Goal: Transaction & Acquisition: Purchase product/service

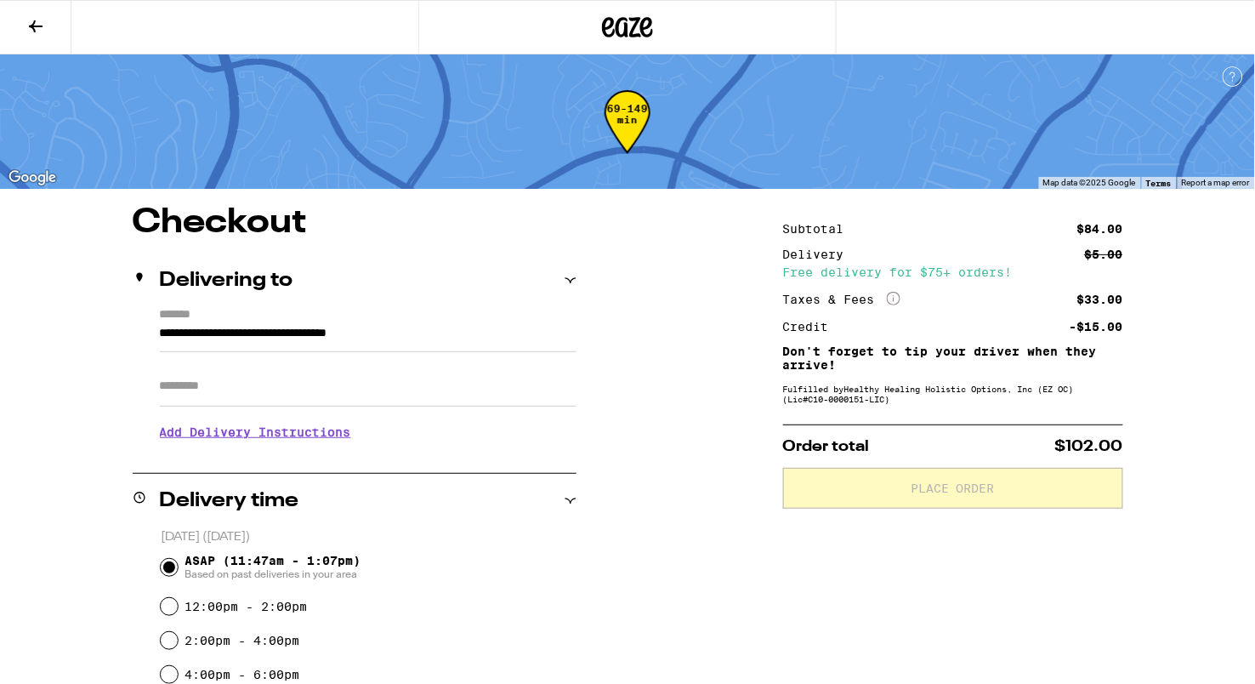
click at [27, 19] on icon at bounding box center [36, 26] width 20 height 20
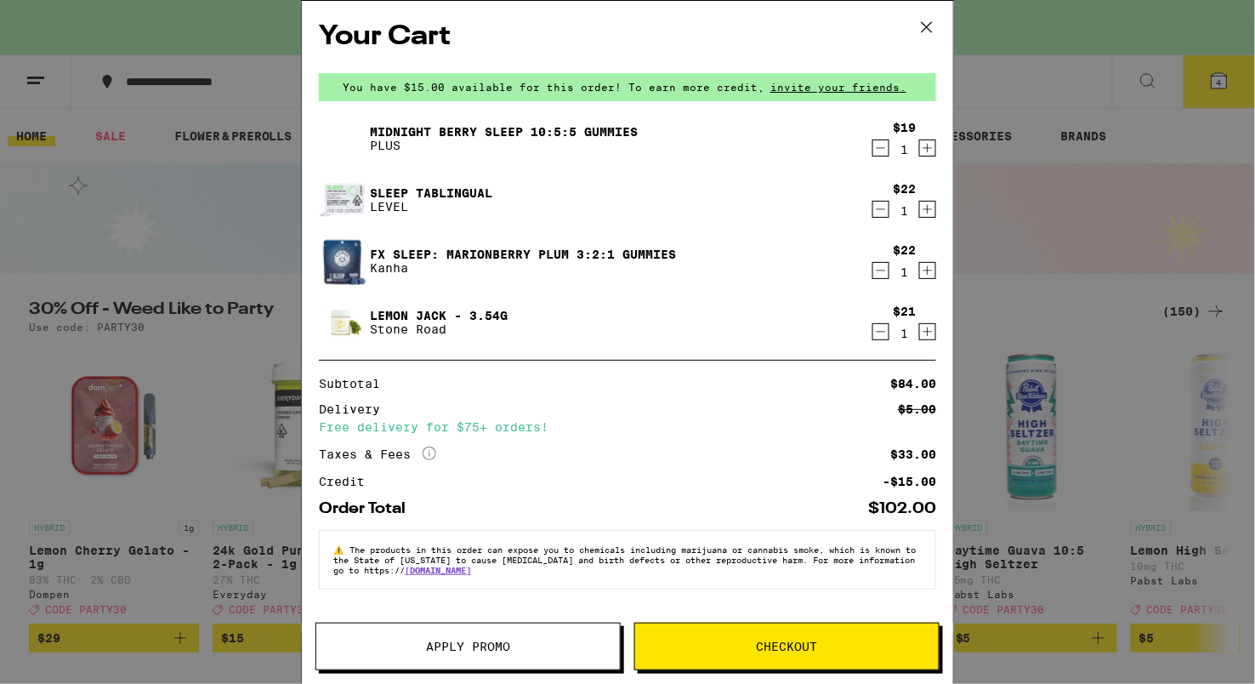
click at [926, 24] on icon at bounding box center [927, 27] width 26 height 26
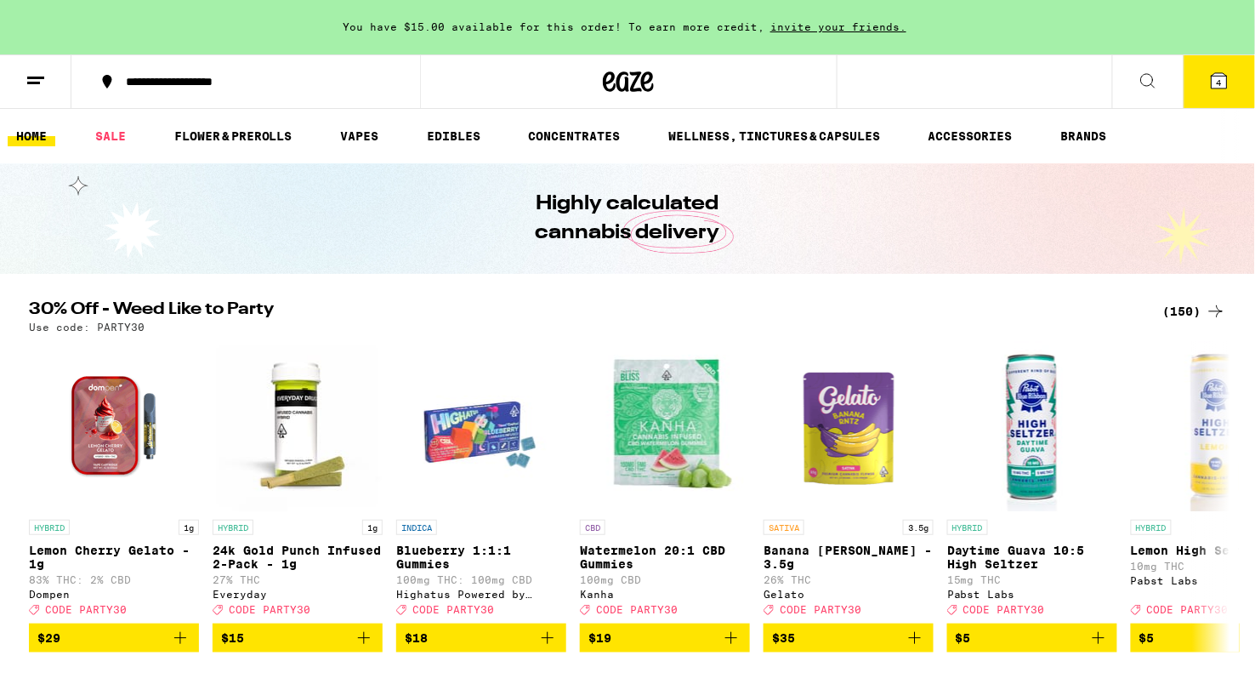
click at [926, 24] on div "Your Cart You have $15.00 available for this order! To earn more credit, invite…" at bounding box center [627, 342] width 1255 height 684
click at [104, 133] on div "Your Cart You have $15.00 available for this order! To earn more credit, invite…" at bounding box center [627, 342] width 1255 height 684
click at [107, 139] on link "SALE" at bounding box center [111, 136] width 48 height 20
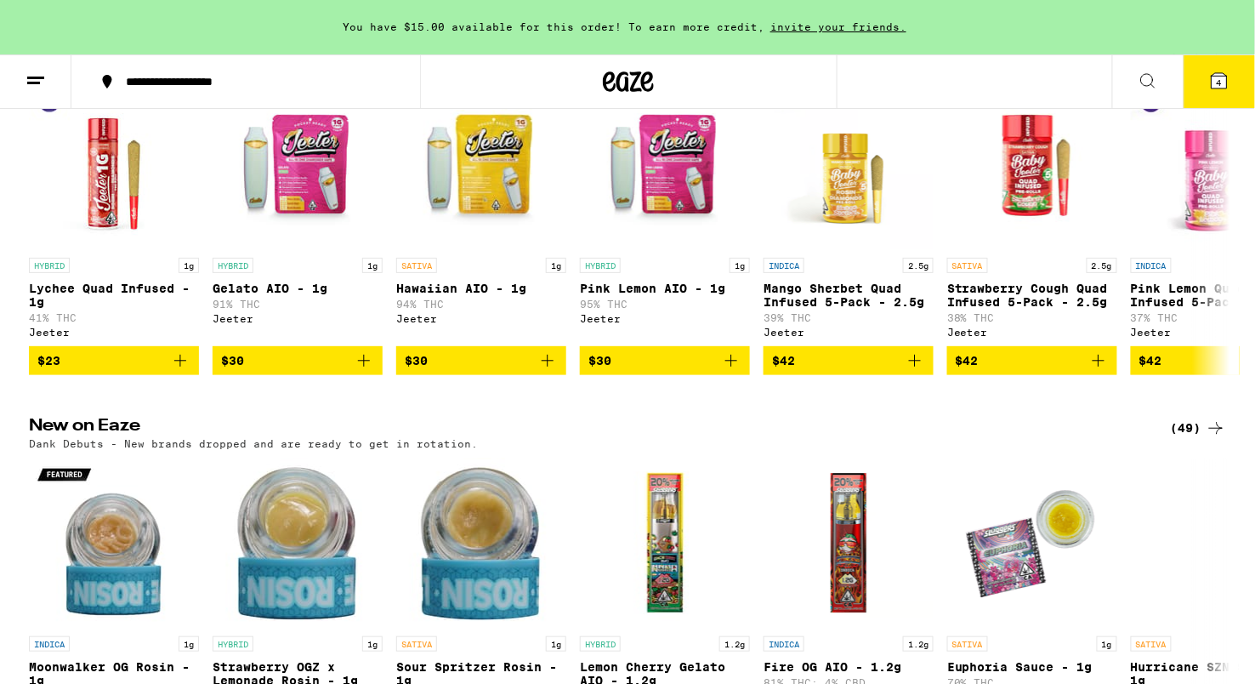
scroll to position [1208, 0]
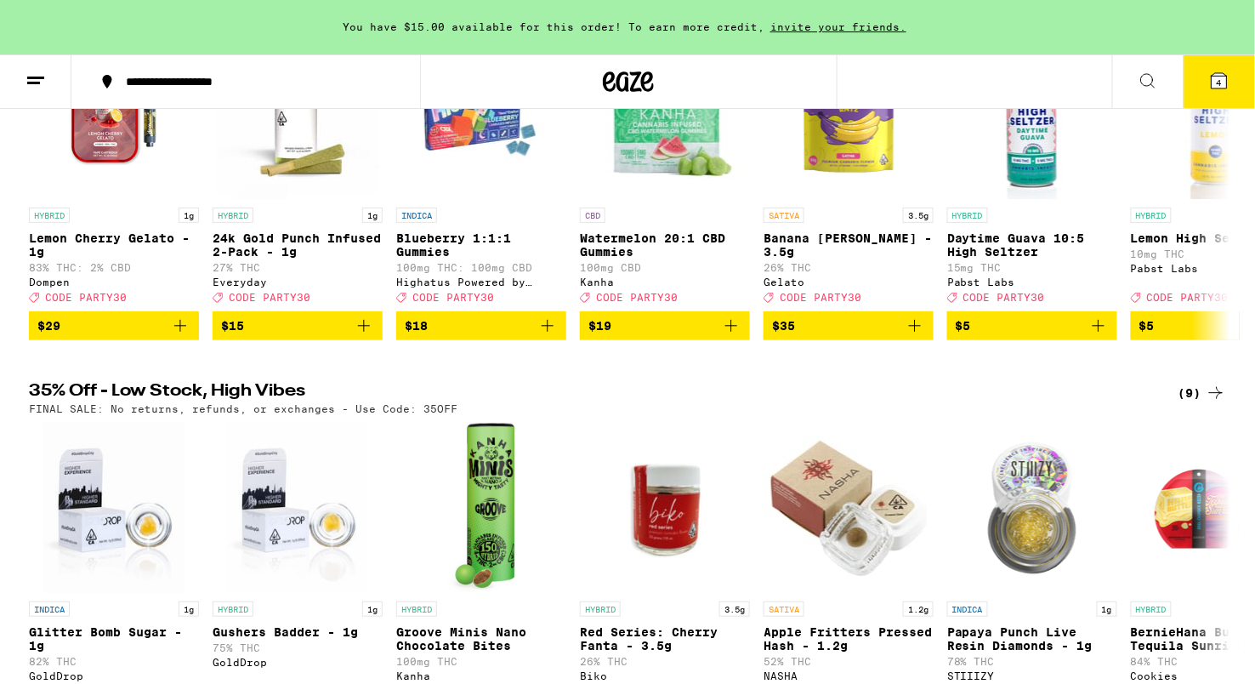
scroll to position [103, 0]
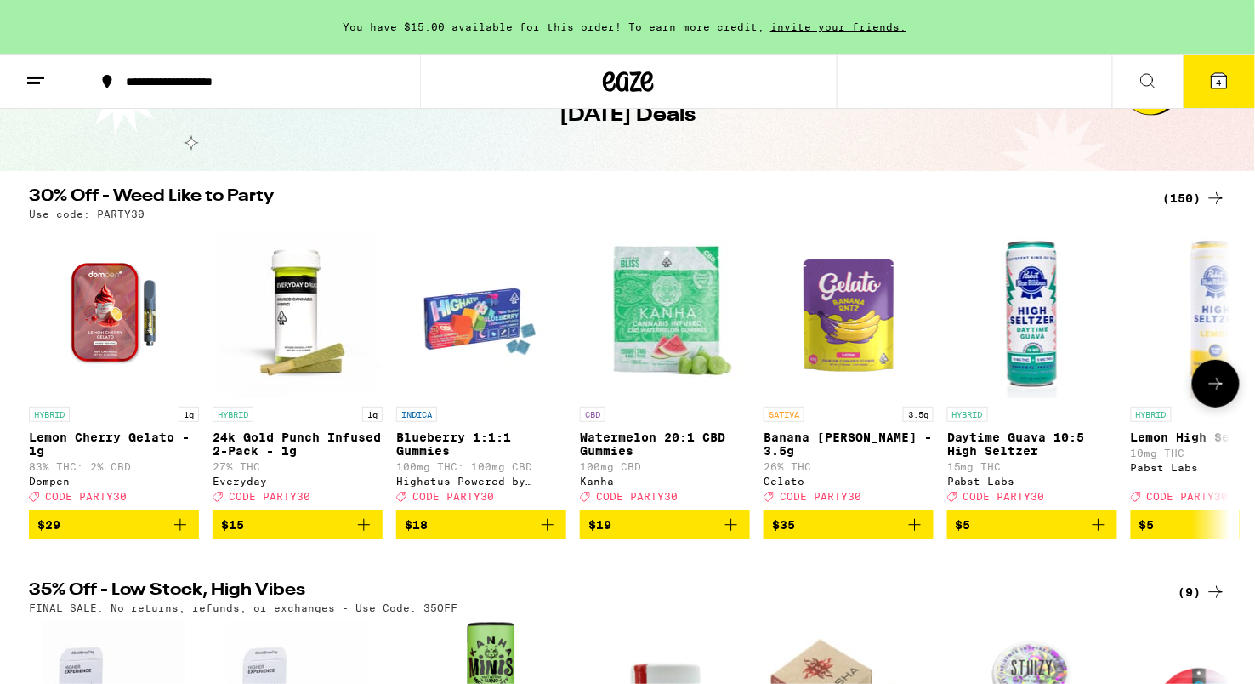
click at [1229, 385] on button at bounding box center [1216, 384] width 48 height 48
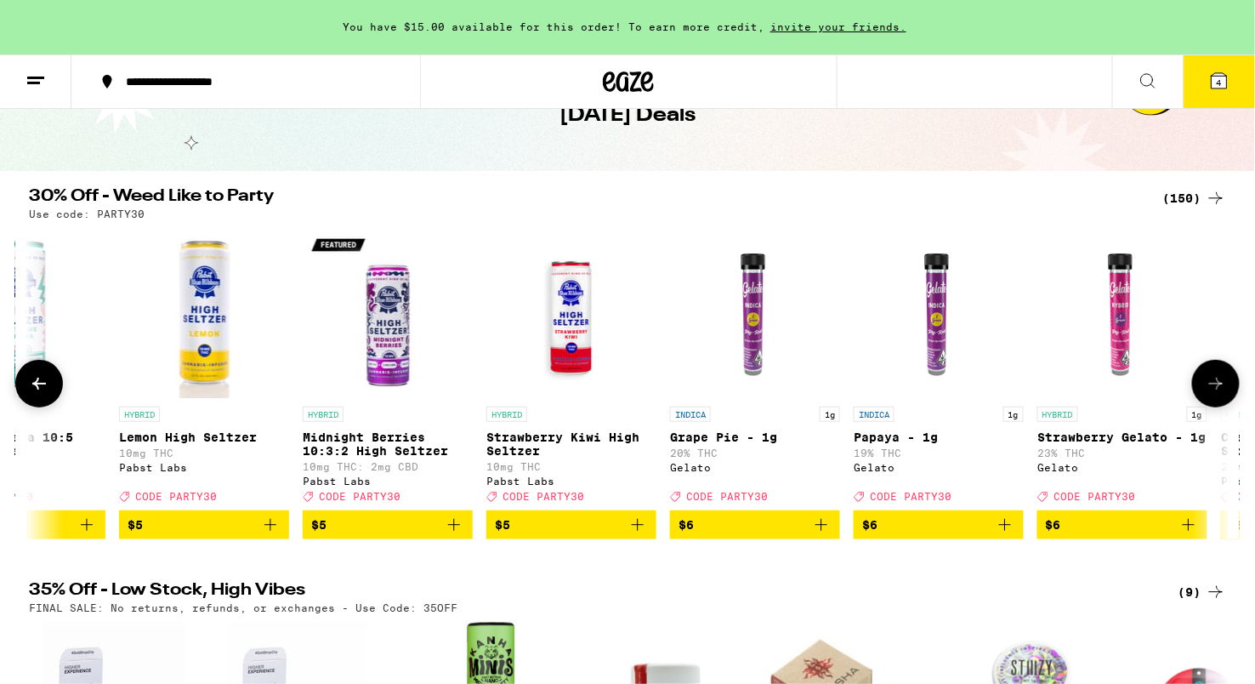
click at [1229, 385] on button at bounding box center [1216, 384] width 48 height 48
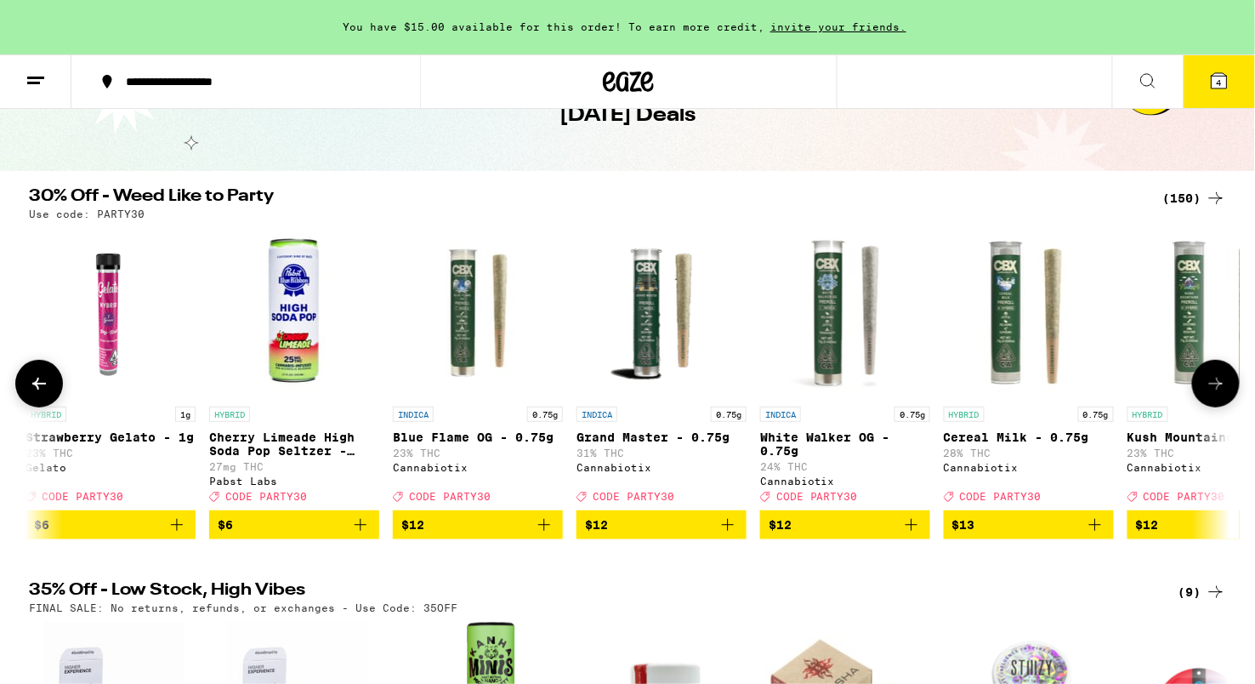
click at [1229, 385] on button at bounding box center [1216, 384] width 48 height 48
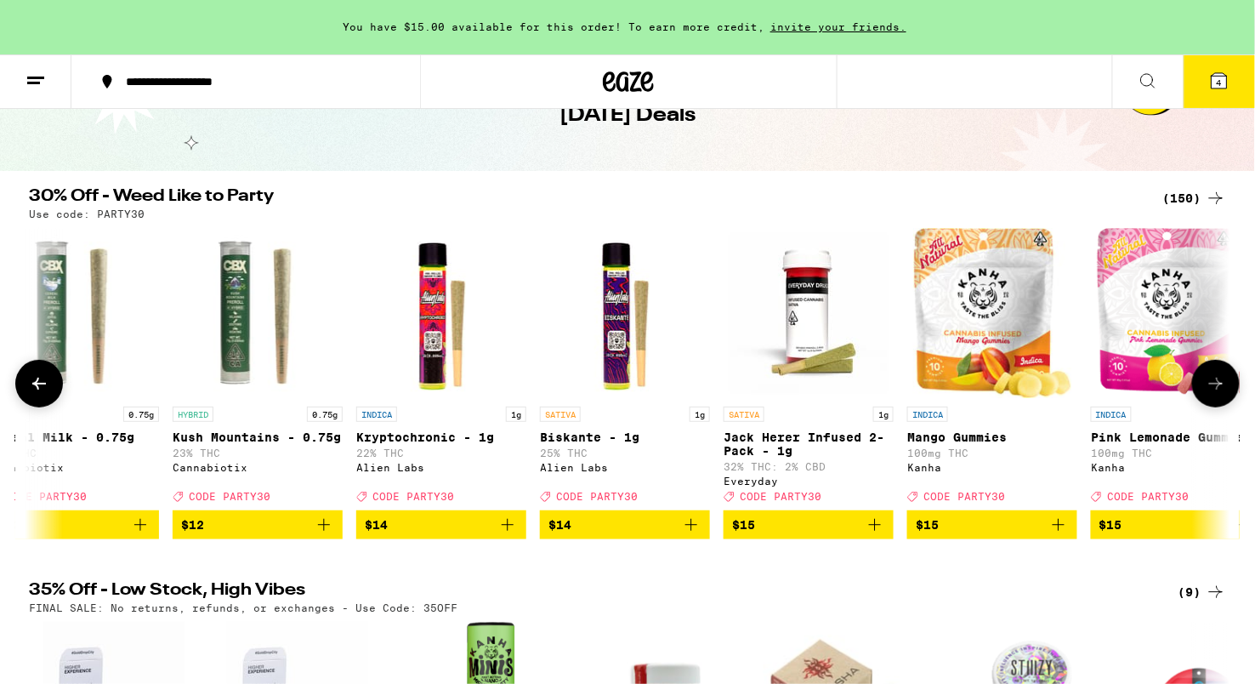
scroll to position [0, 3035]
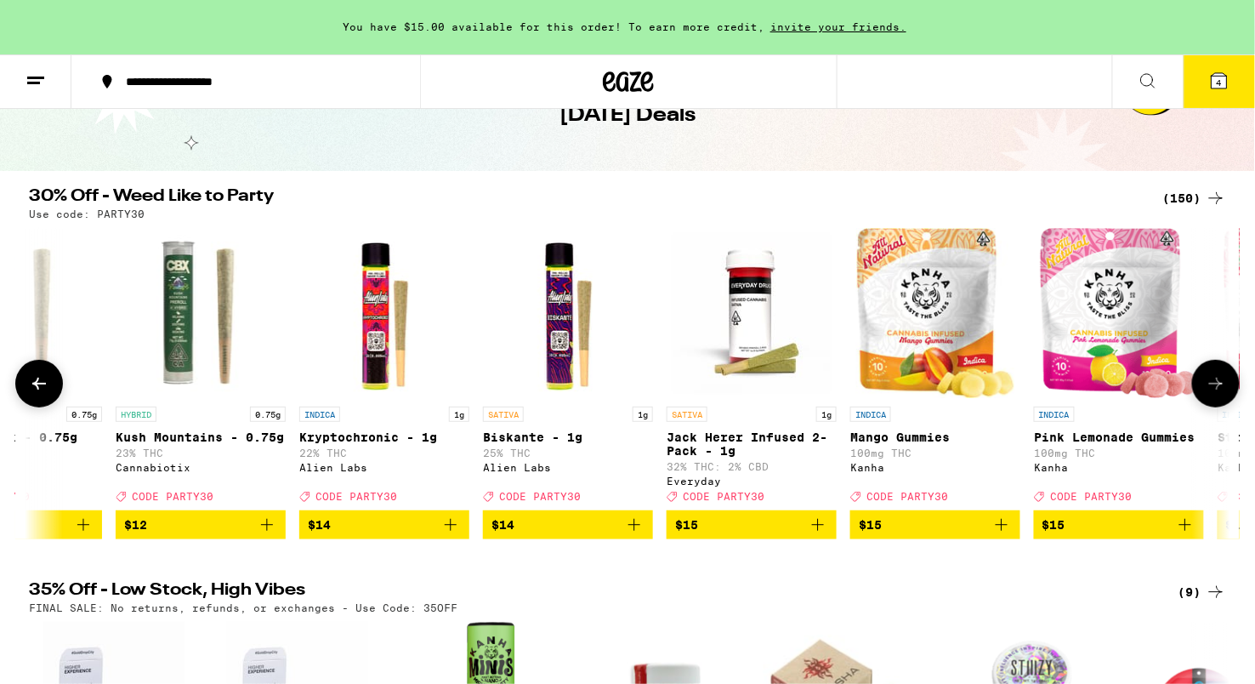
click at [754, 392] on img "Open page for Jack Herer Infused 2-Pack - 1g from Everyday" at bounding box center [752, 313] width 170 height 170
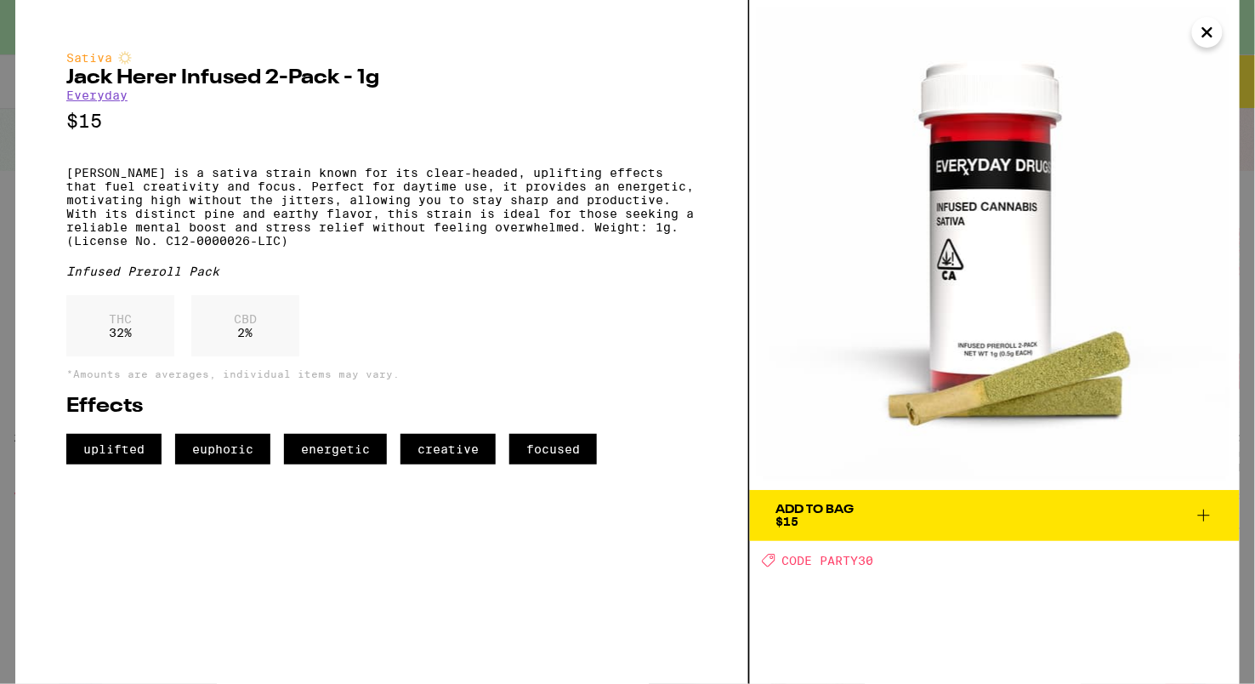
click at [892, 515] on span "Add To Bag $15" at bounding box center [994, 515] width 439 height 24
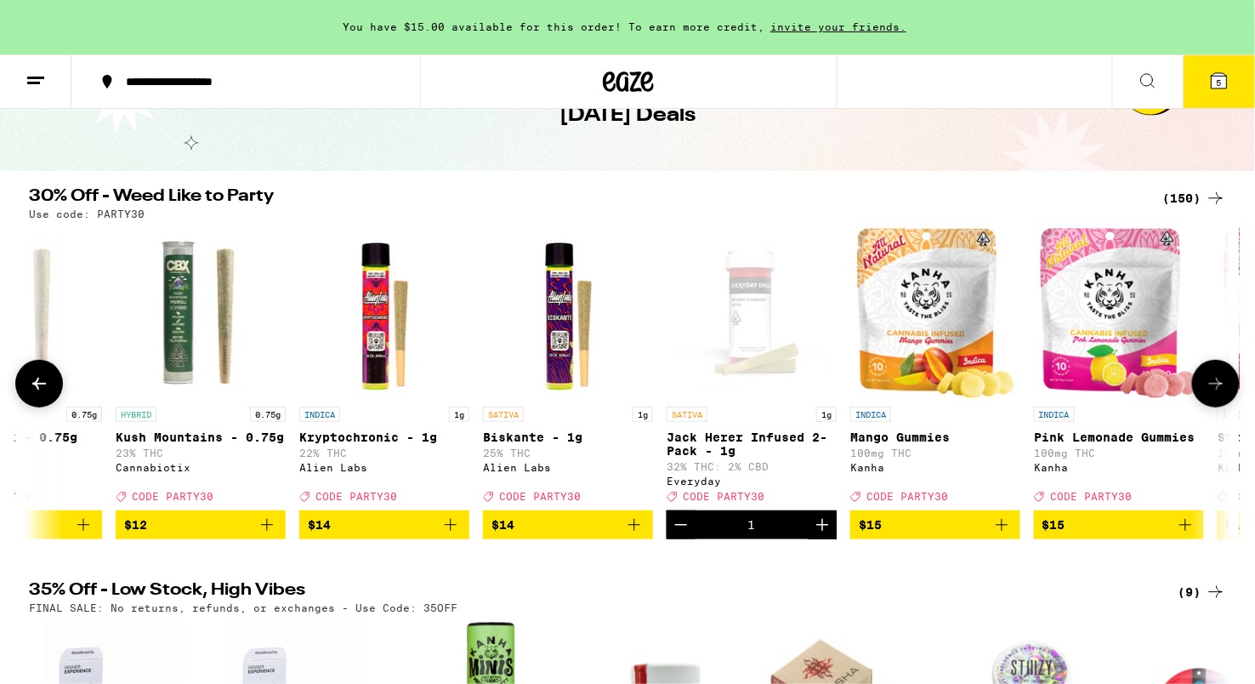
click at [1217, 389] on icon at bounding box center [1216, 384] width 14 height 12
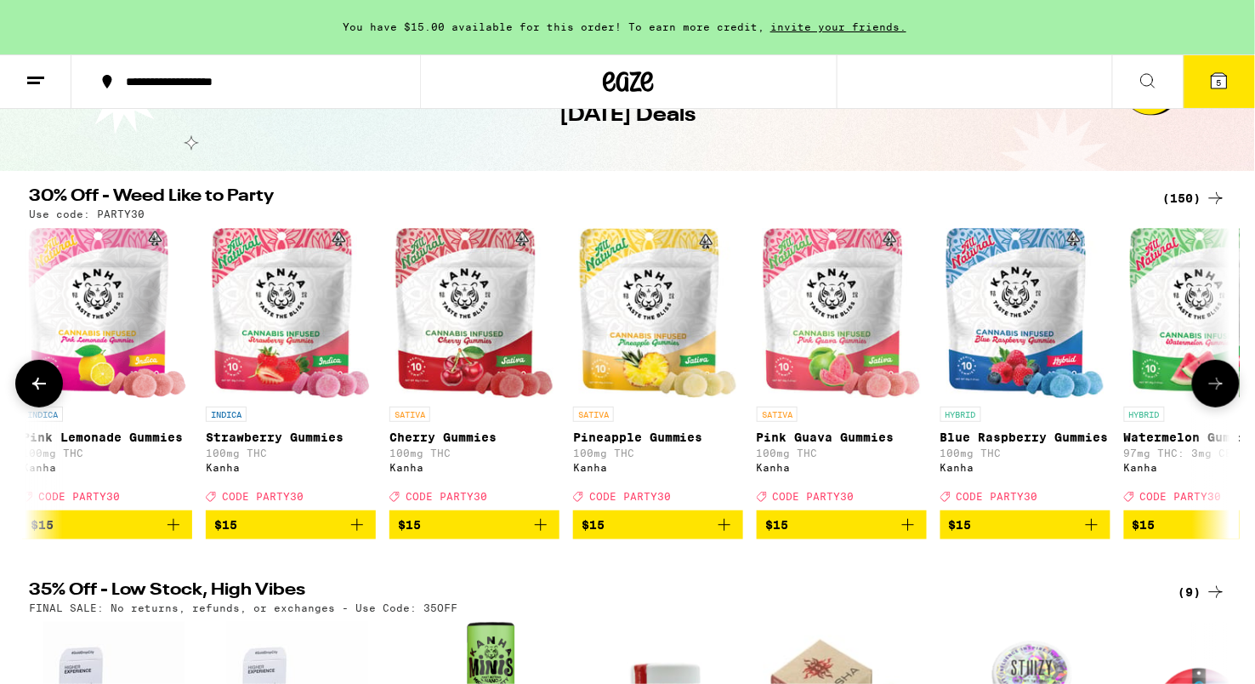
click at [1217, 389] on icon at bounding box center [1216, 384] width 14 height 12
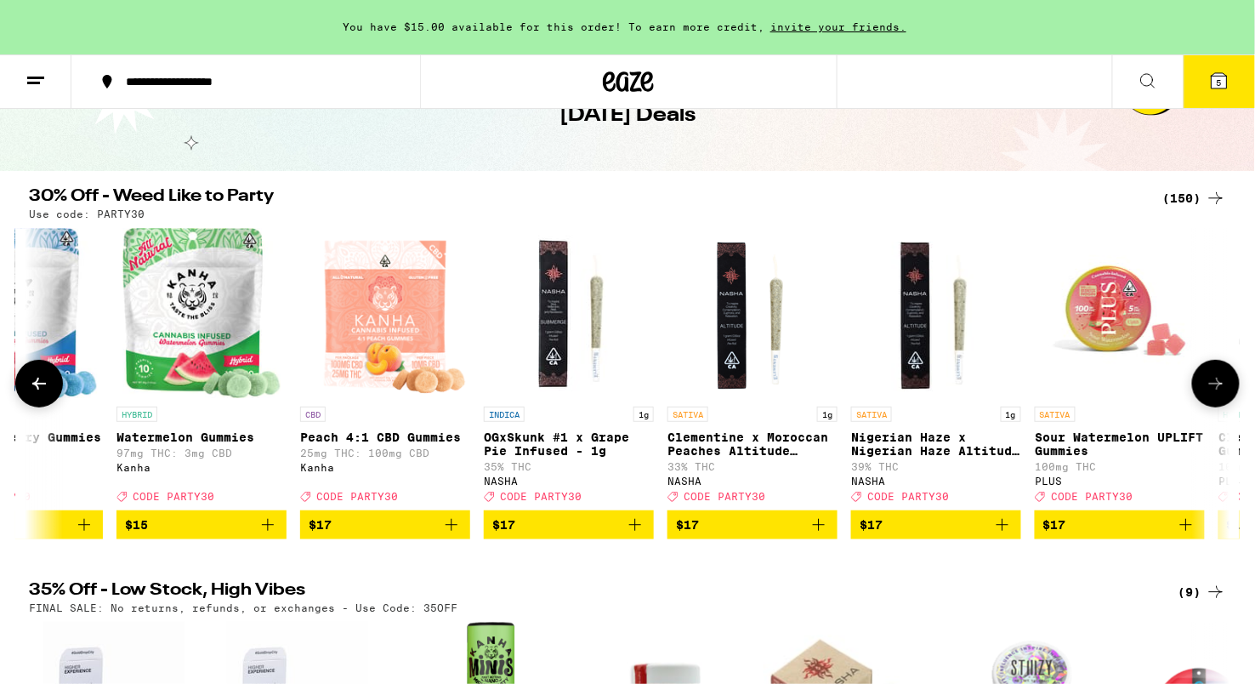
scroll to position [0, 5059]
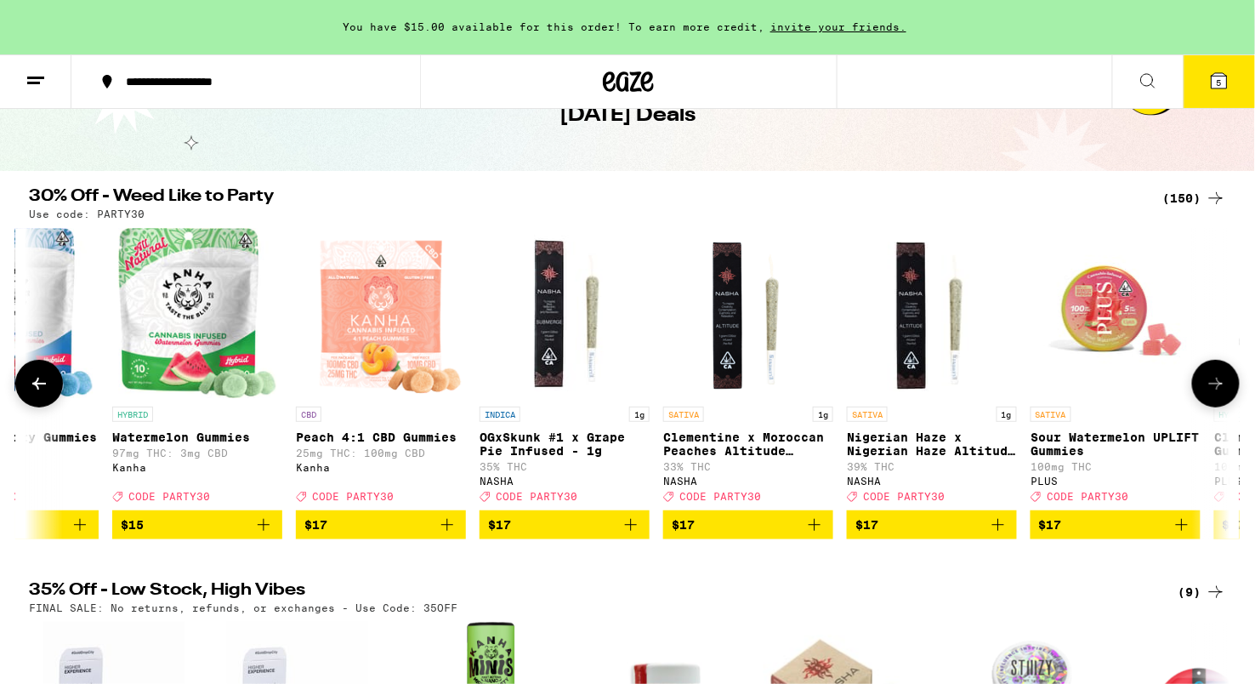
click at [1217, 389] on icon at bounding box center [1216, 384] width 14 height 12
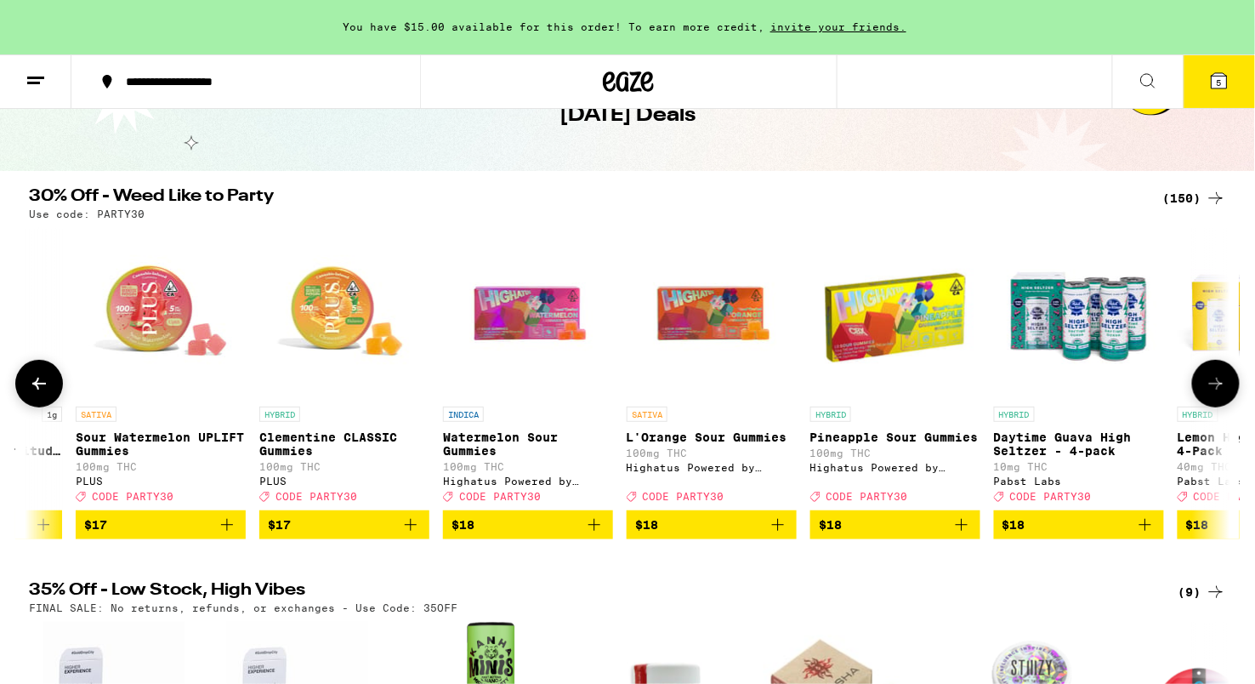
scroll to position [0, 6071]
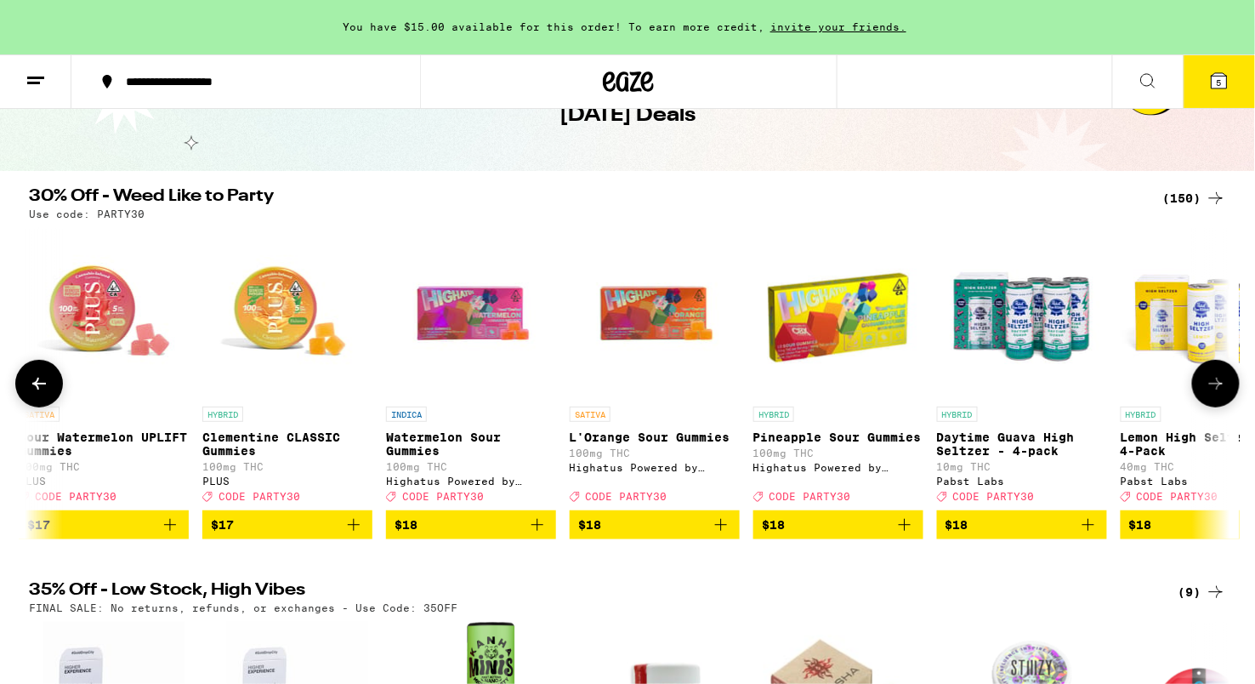
click at [1217, 389] on icon at bounding box center [1216, 384] width 14 height 12
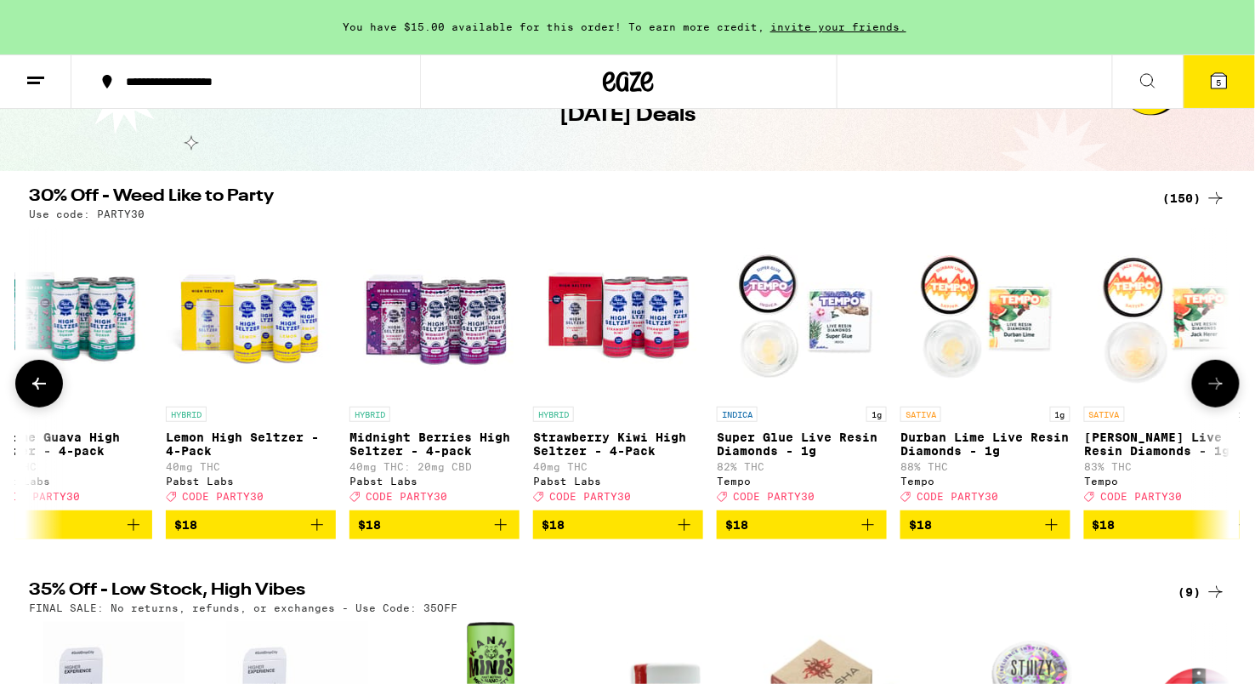
scroll to position [0, 7083]
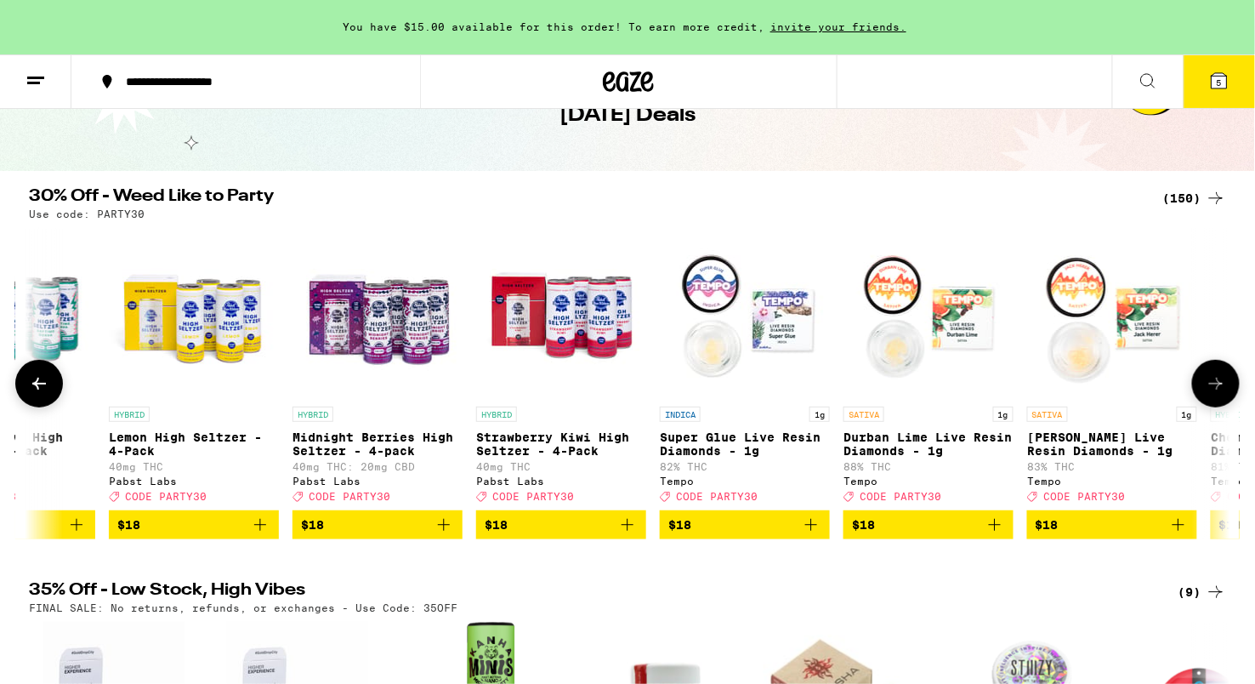
click at [1217, 391] on icon at bounding box center [1216, 383] width 20 height 20
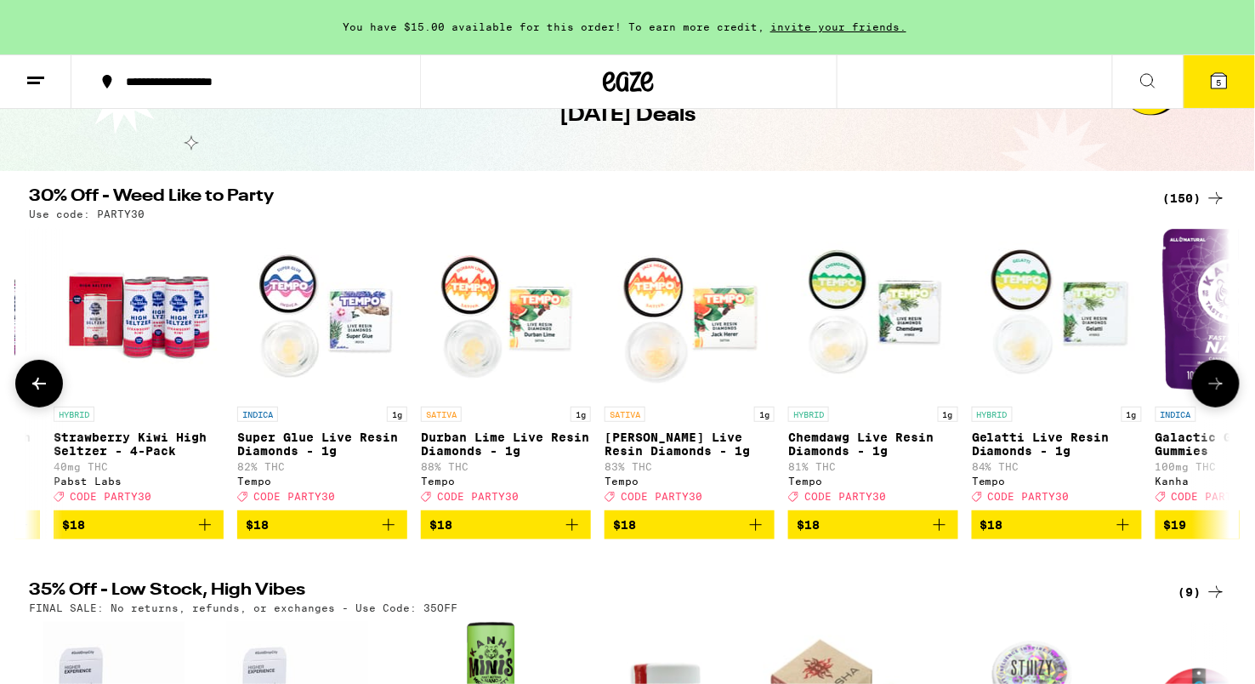
click at [1217, 391] on icon at bounding box center [1216, 383] width 20 height 20
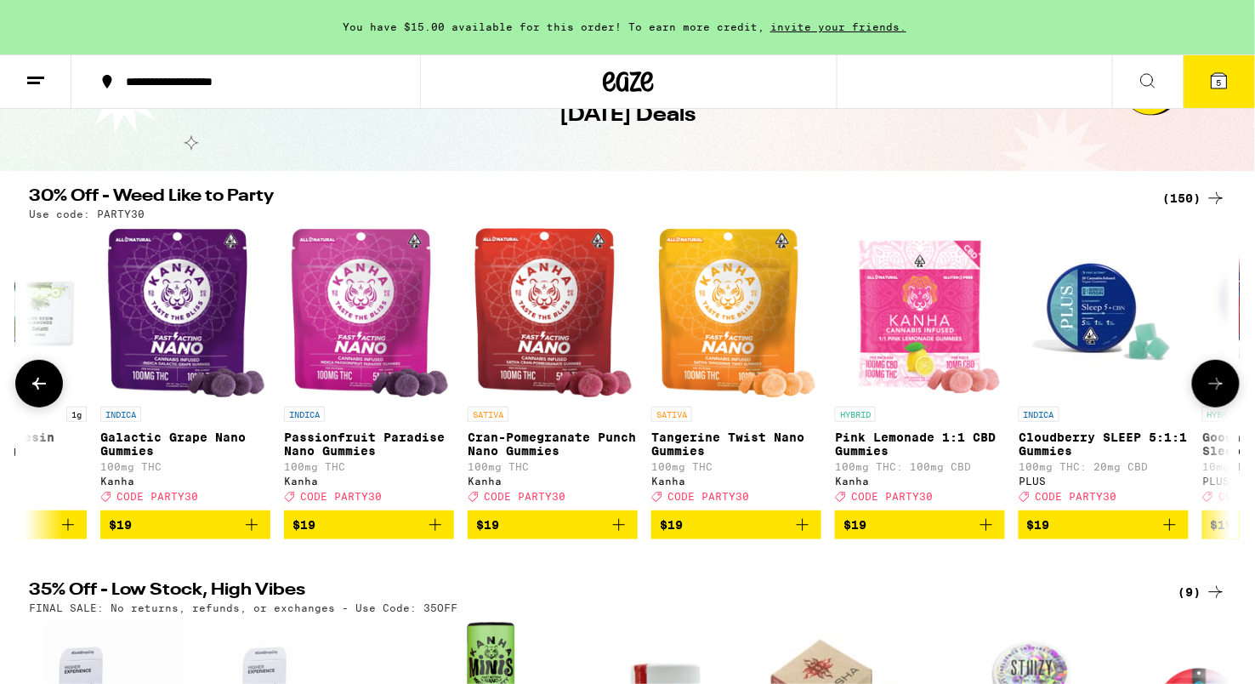
scroll to position [0, 8601]
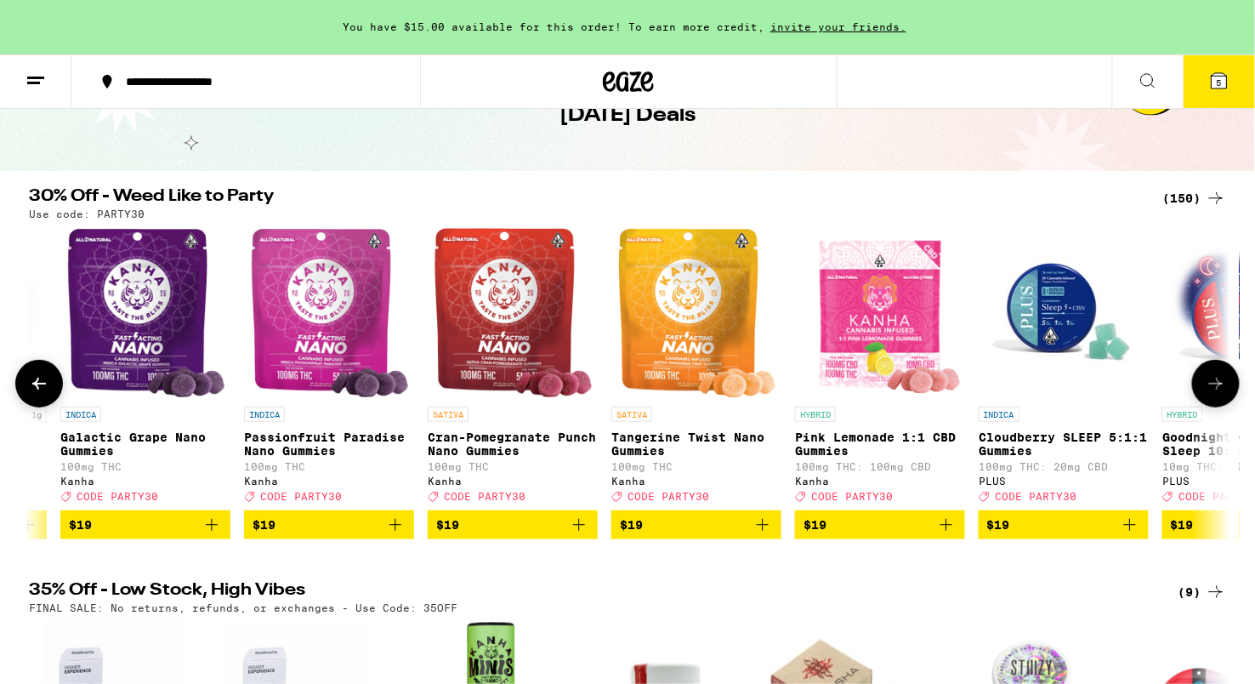
click at [37, 386] on icon at bounding box center [39, 383] width 20 height 20
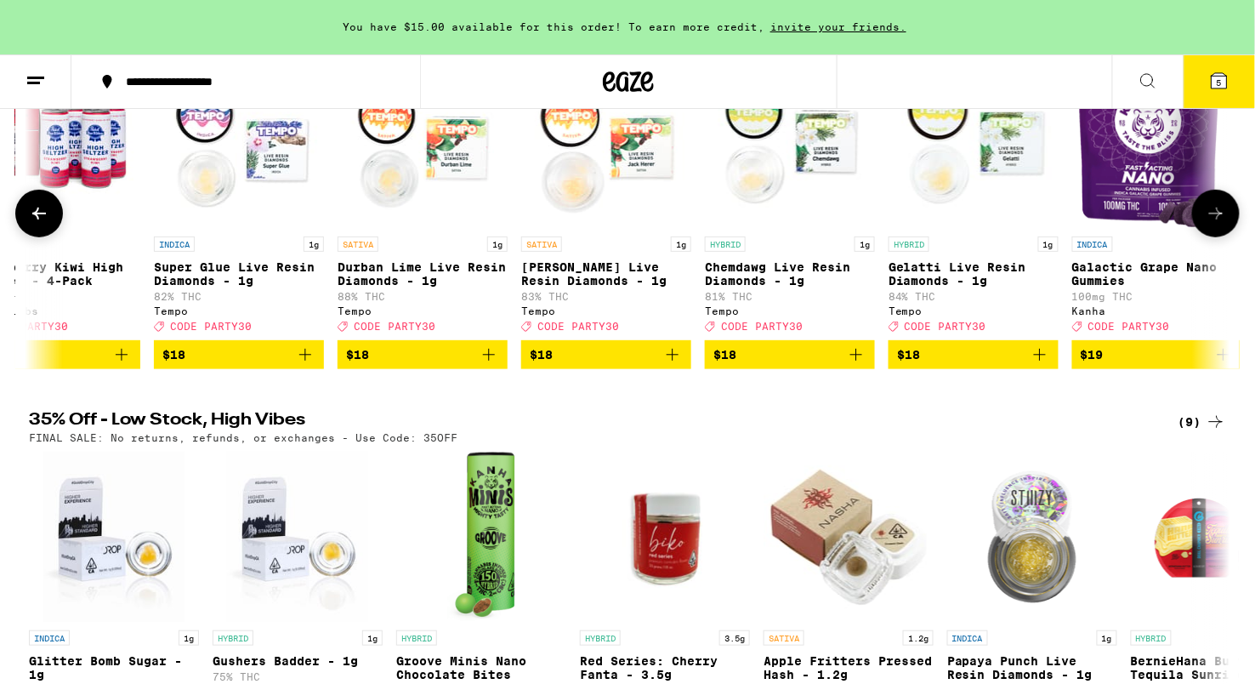
scroll to position [500, 0]
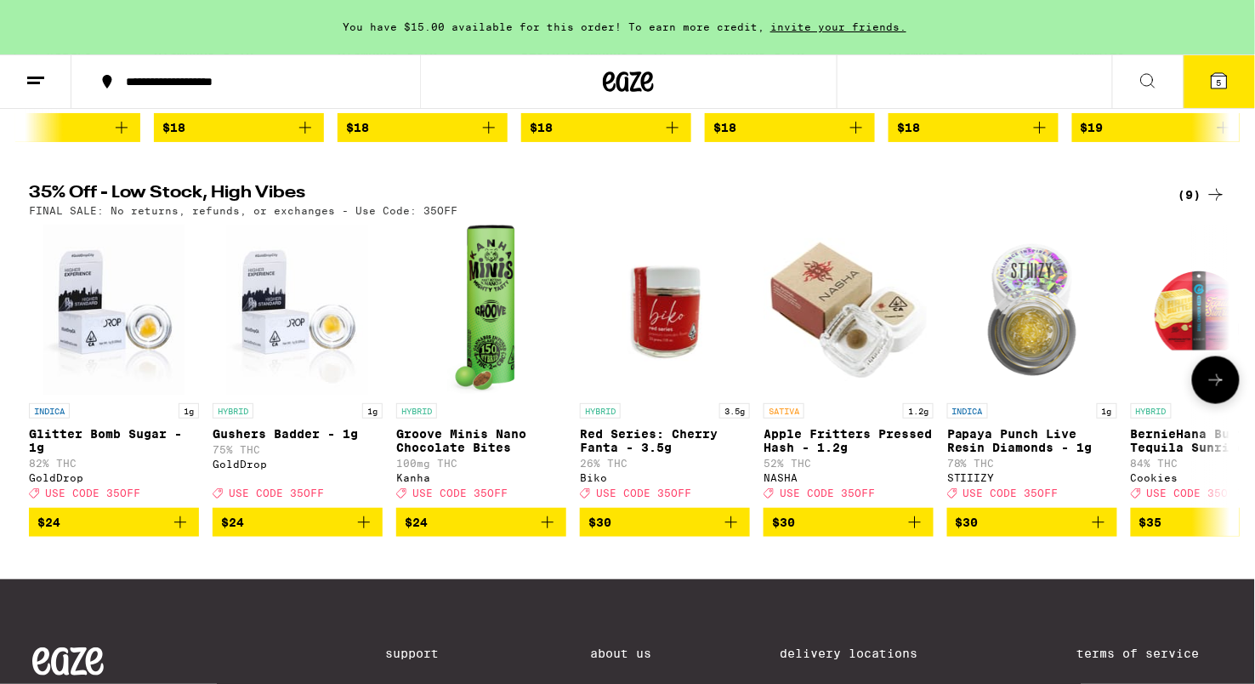
click at [1235, 392] on button at bounding box center [1216, 380] width 48 height 48
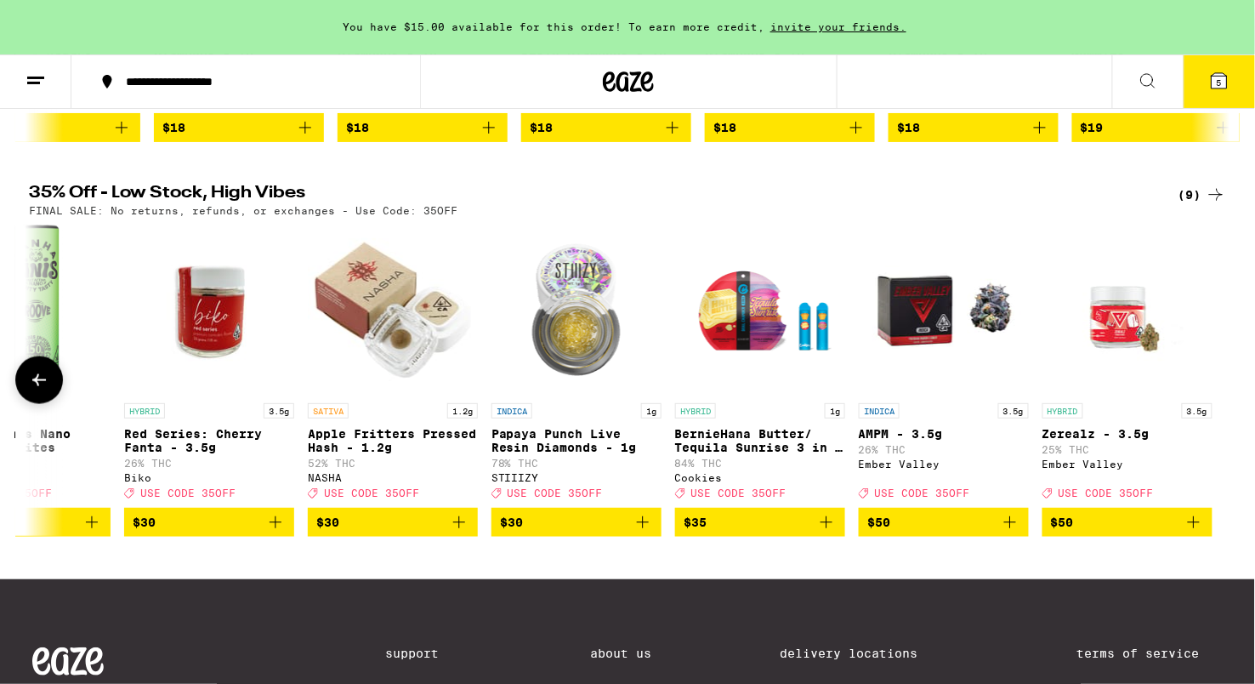
scroll to position [0, 0]
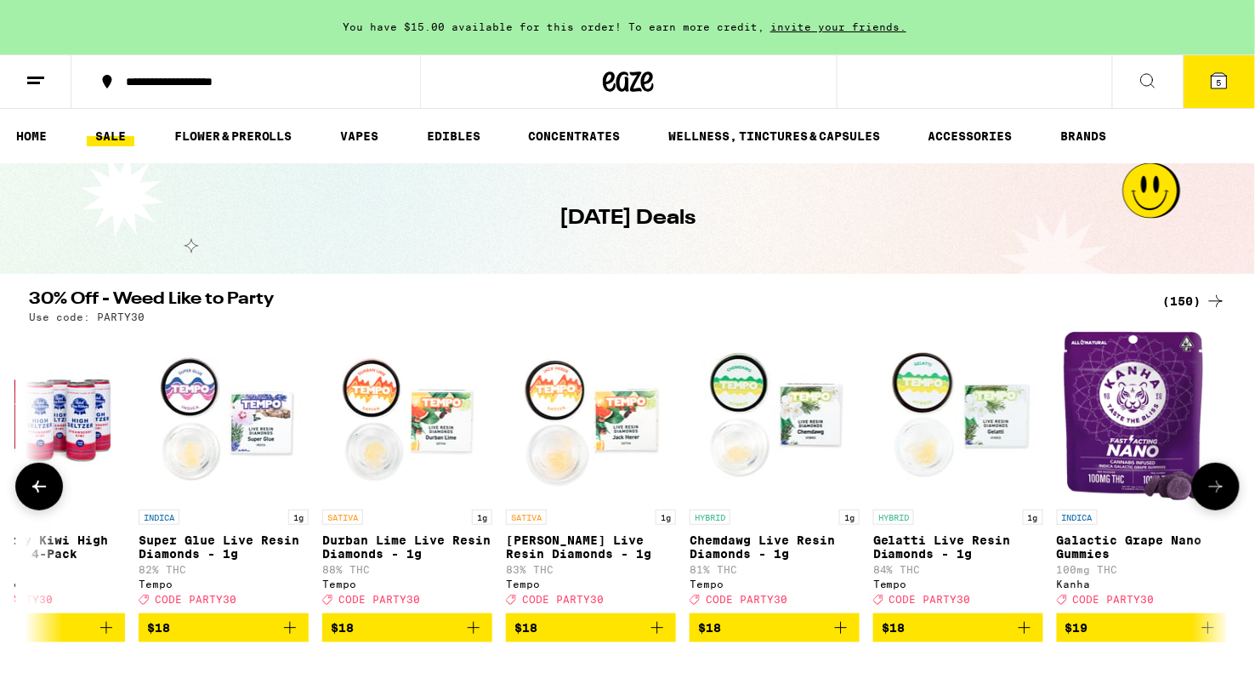
click at [1209, 491] on icon at bounding box center [1216, 486] width 20 height 20
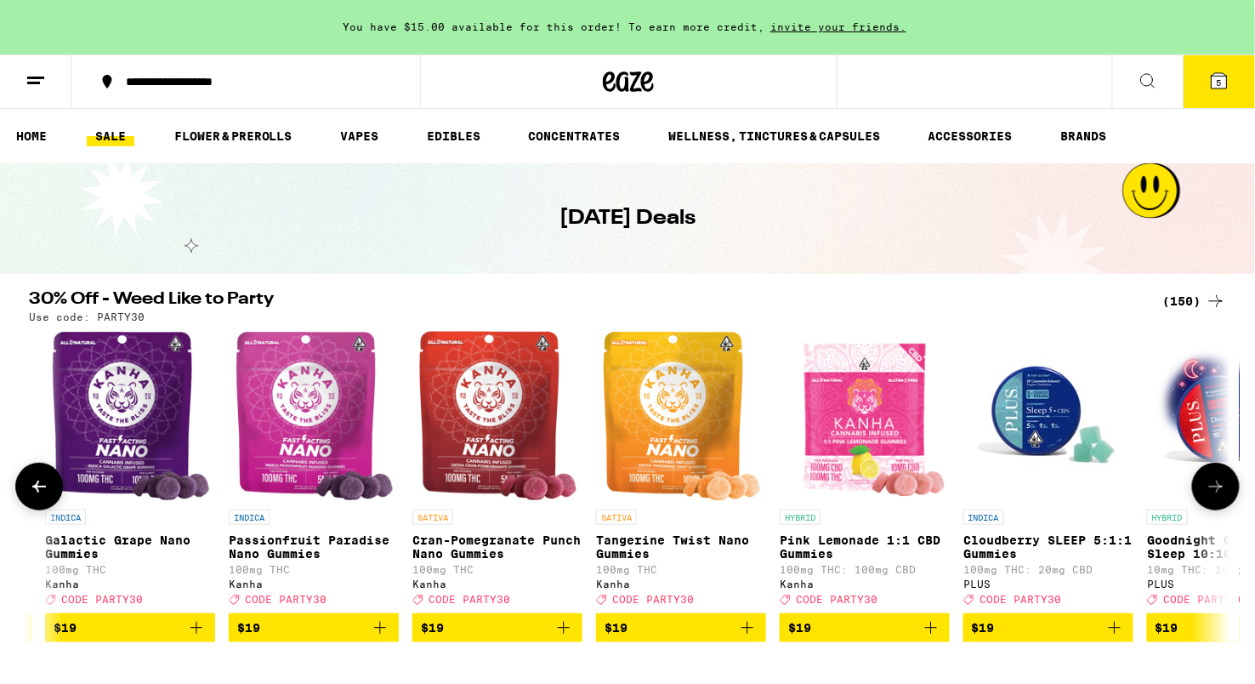
click at [1209, 491] on icon at bounding box center [1216, 486] width 20 height 20
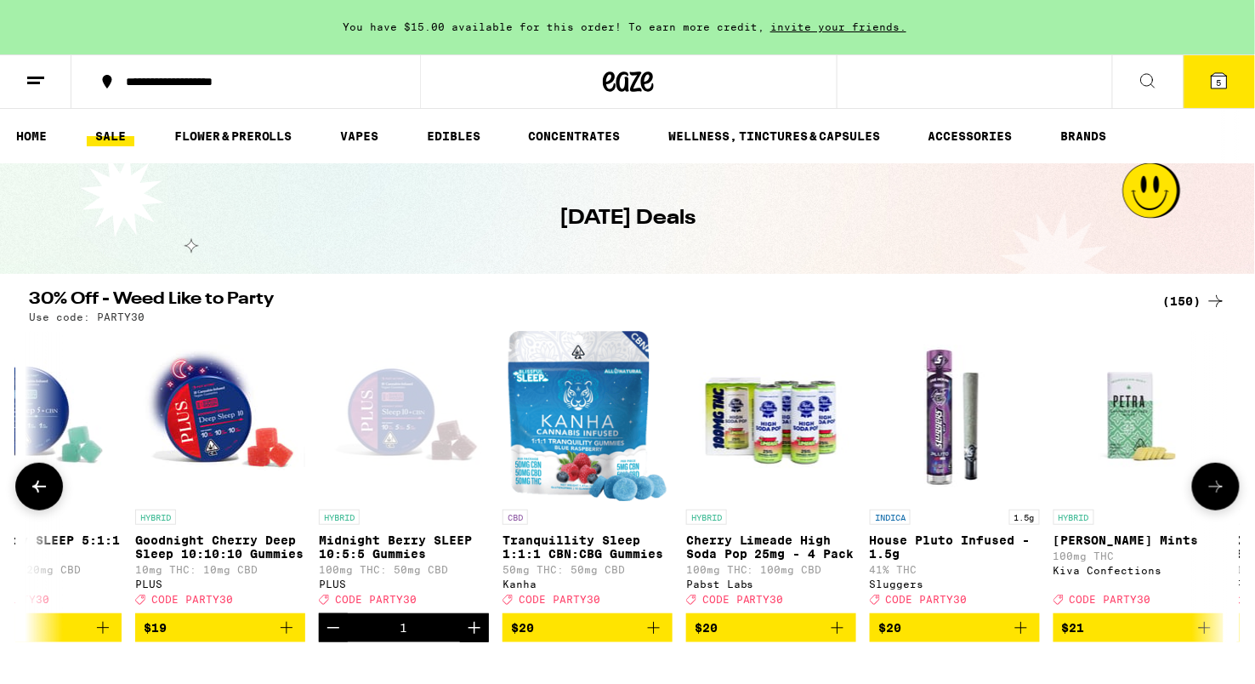
click at [1209, 491] on icon at bounding box center [1216, 486] width 20 height 20
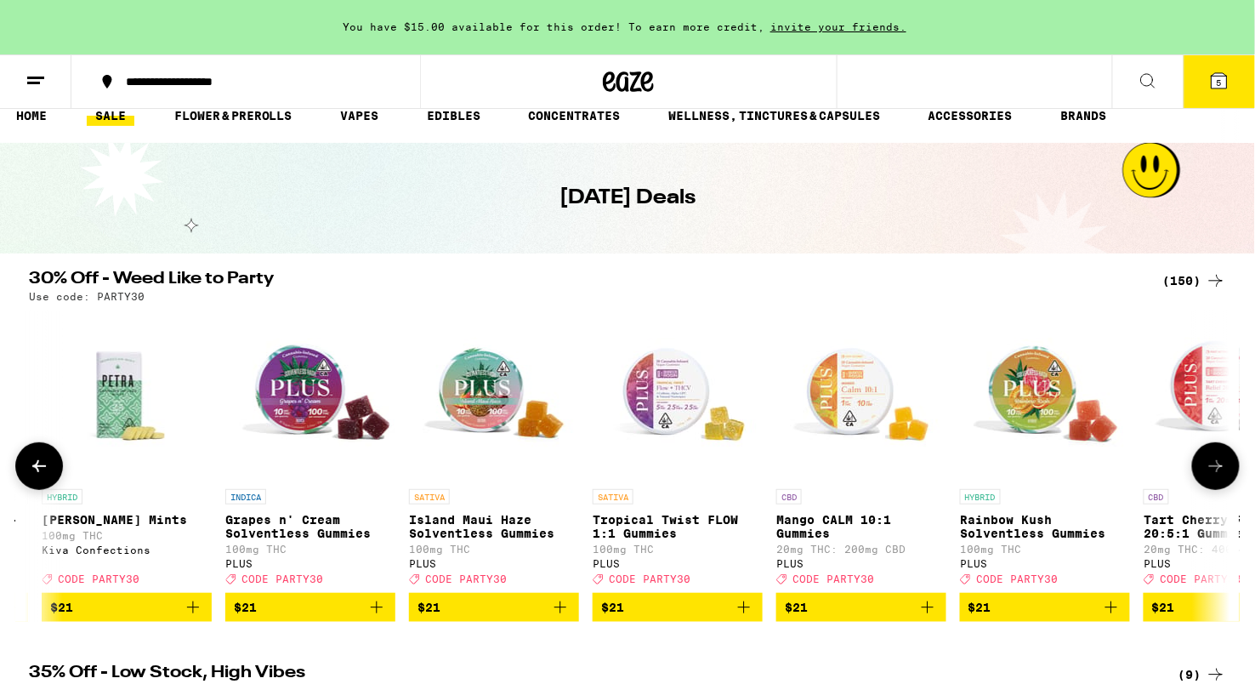
scroll to position [24, 0]
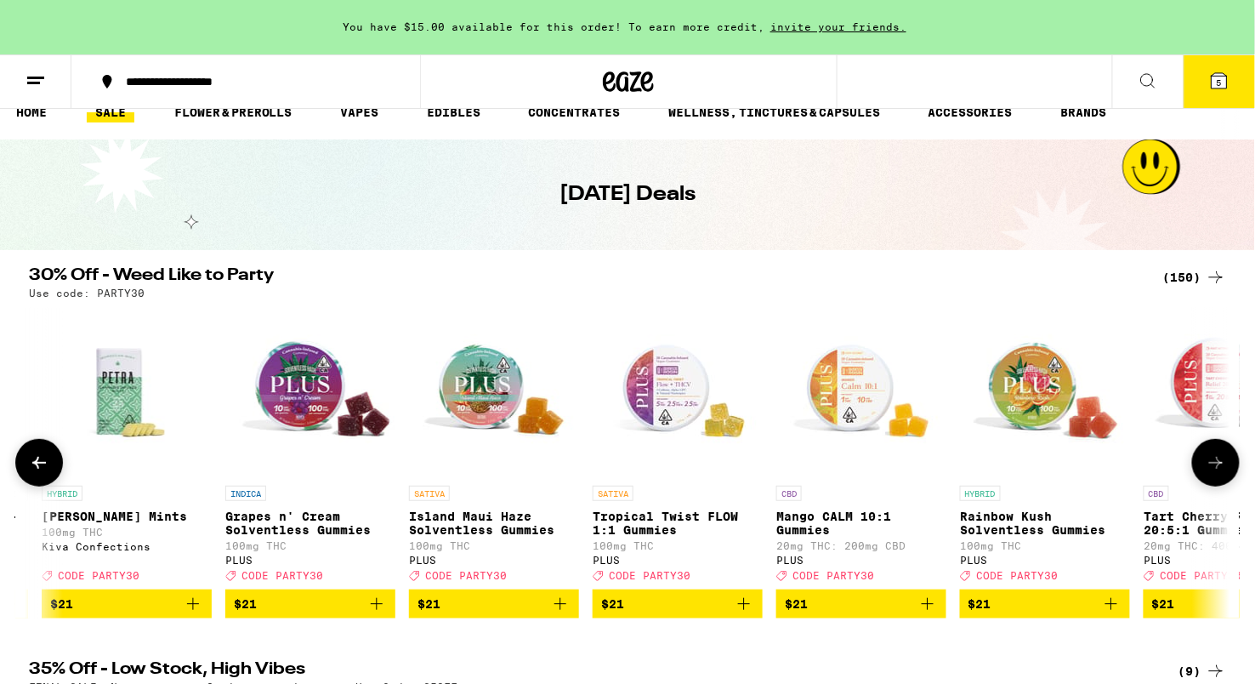
click at [1207, 473] on icon at bounding box center [1216, 462] width 20 height 20
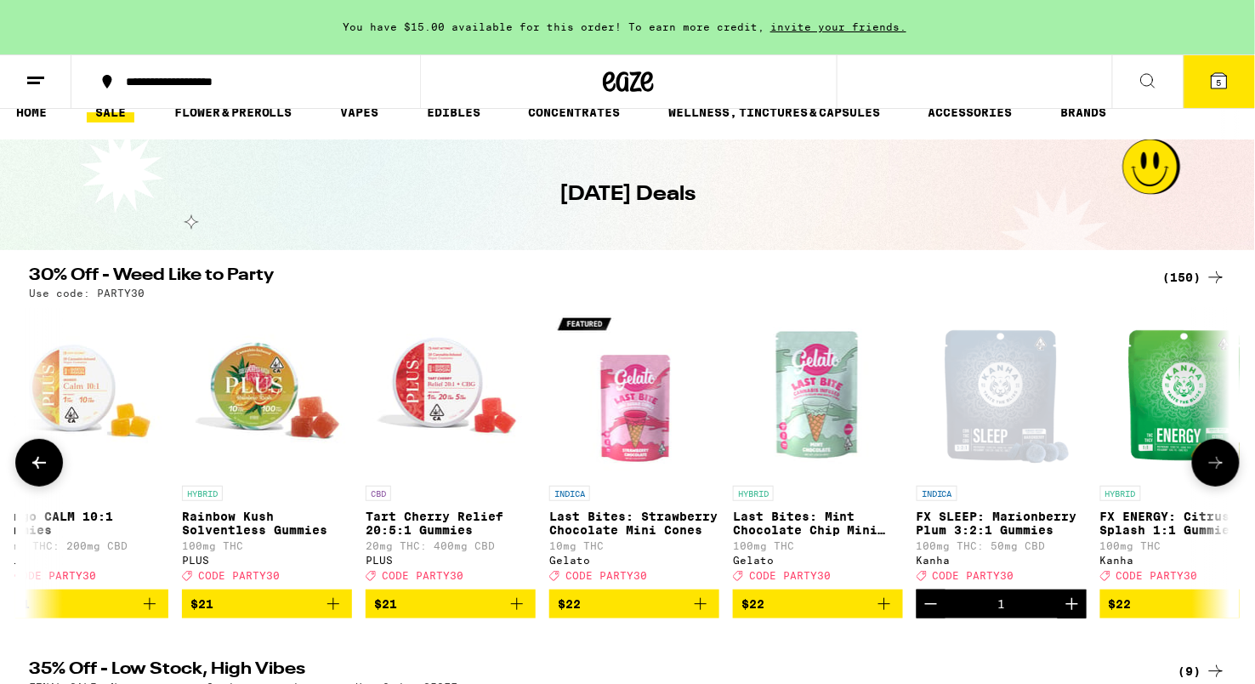
scroll to position [0, 11651]
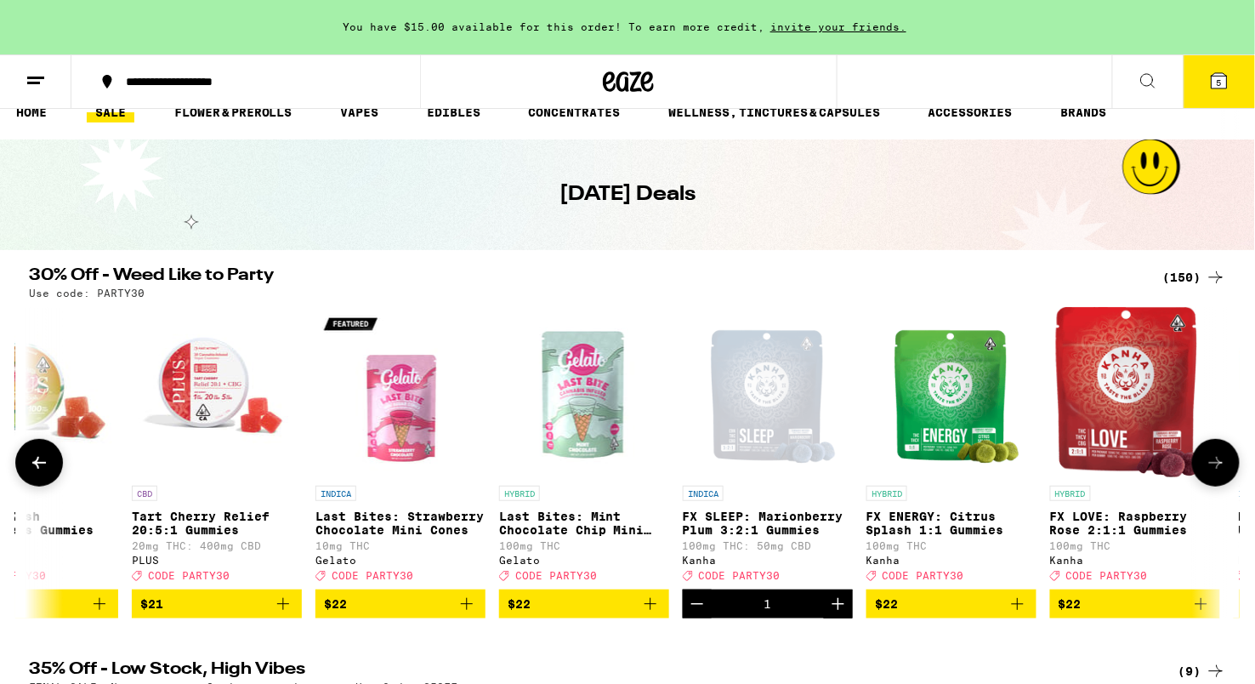
click at [1207, 473] on icon at bounding box center [1216, 462] width 20 height 20
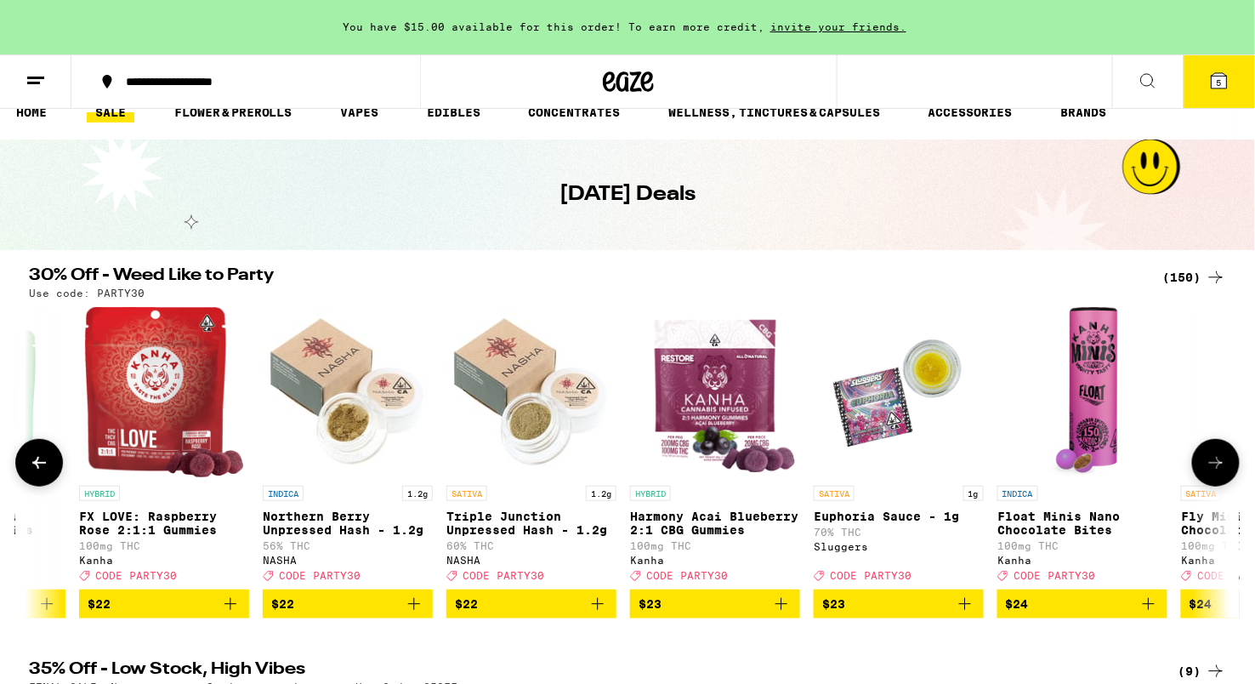
scroll to position [0, 12663]
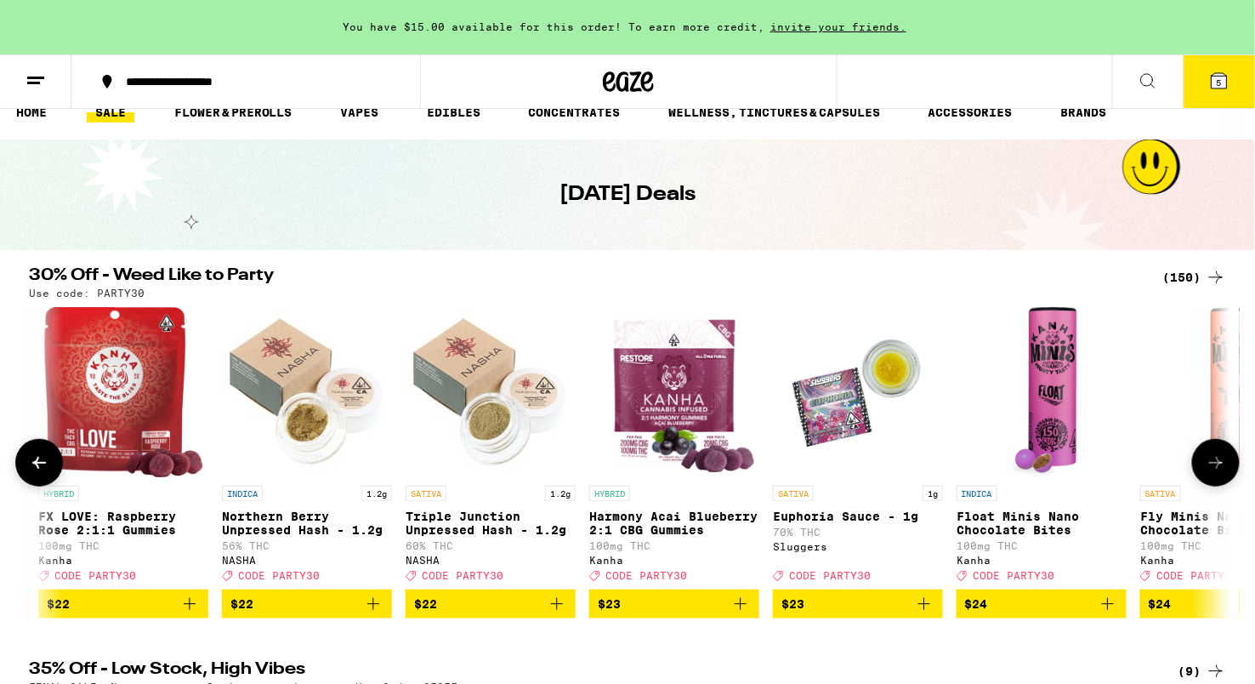
click at [486, 437] on img "Open page for Triple Junction Unpressed Hash - 1.2g from NASHA" at bounding box center [491, 392] width 170 height 170
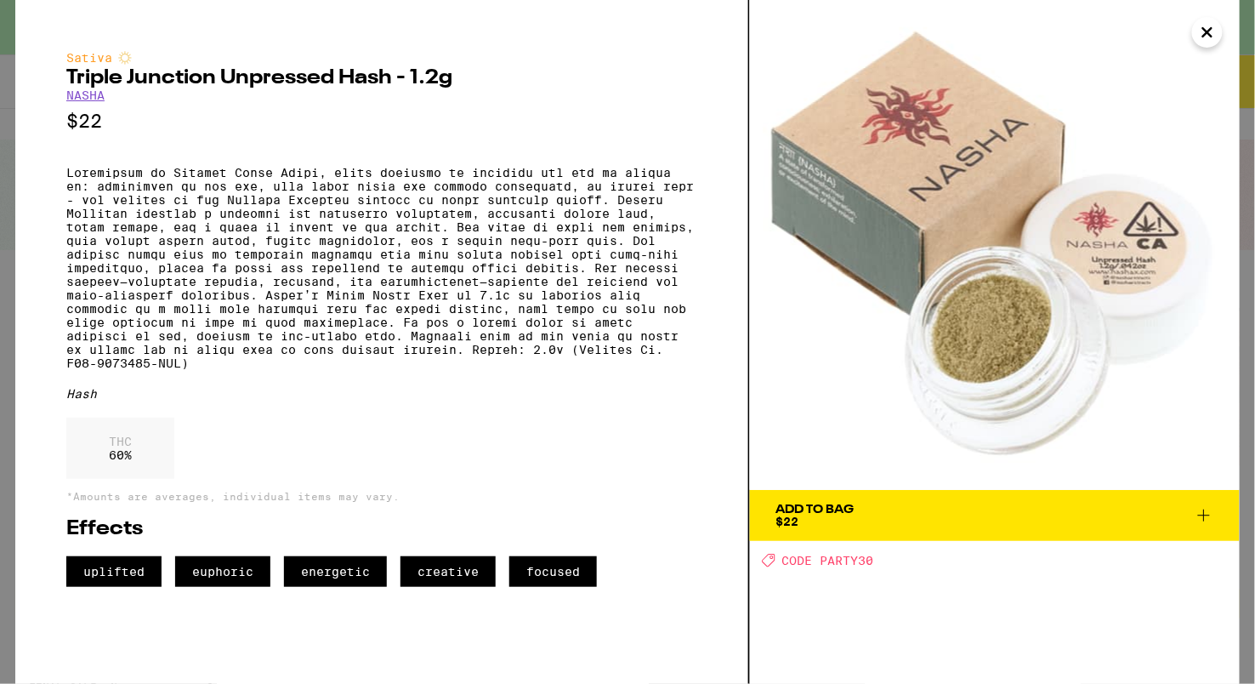
click at [906, 529] on button "Add To Bag $22" at bounding box center [995, 515] width 490 height 51
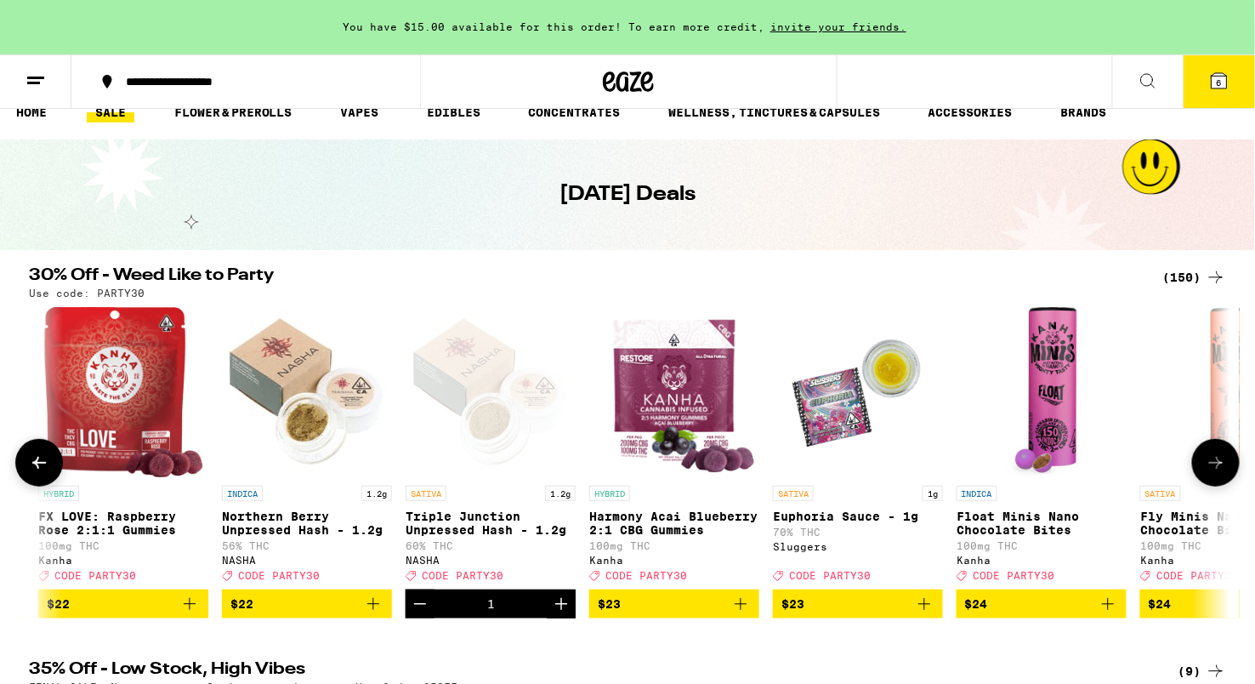
click at [1209, 473] on icon at bounding box center [1216, 462] width 20 height 20
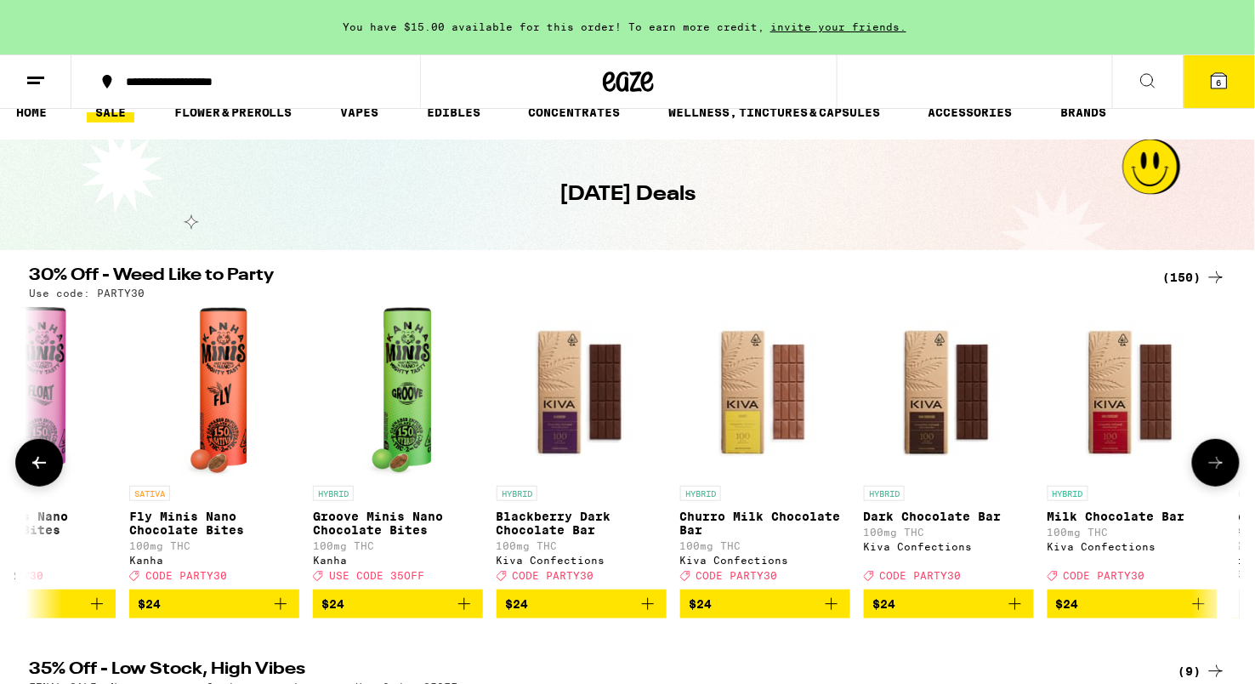
scroll to position [0, 13675]
click at [1208, 473] on icon at bounding box center [1216, 462] width 20 height 20
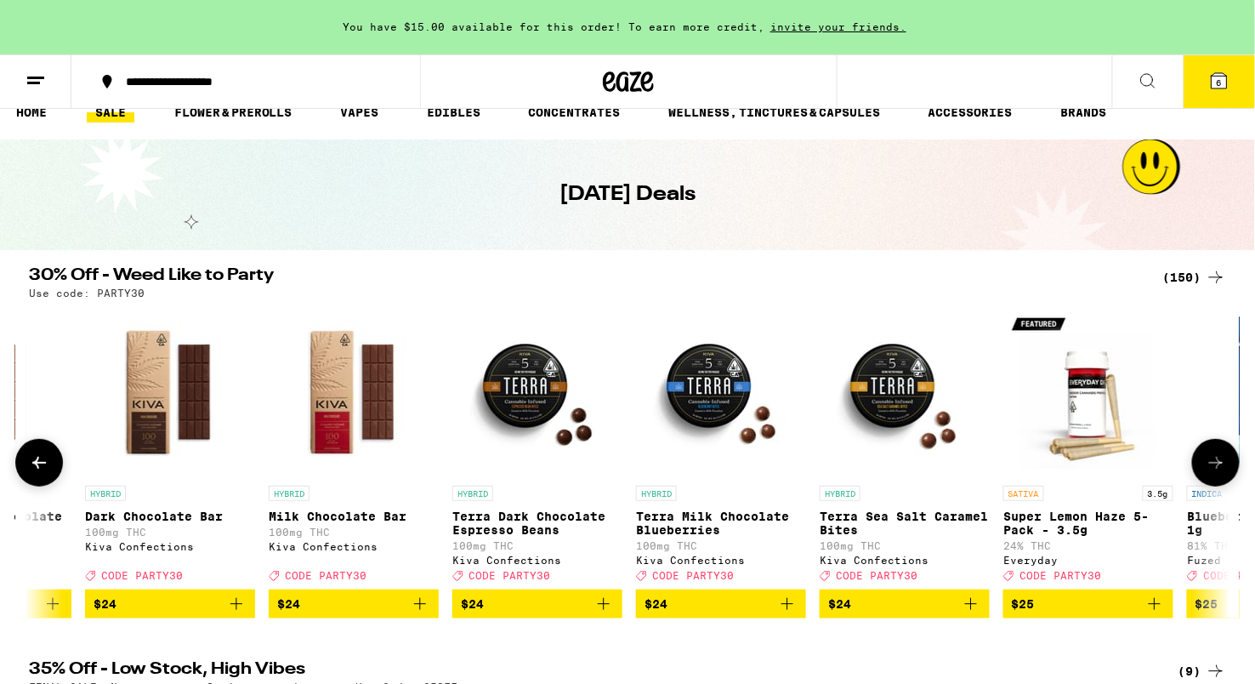
scroll to position [0, 14687]
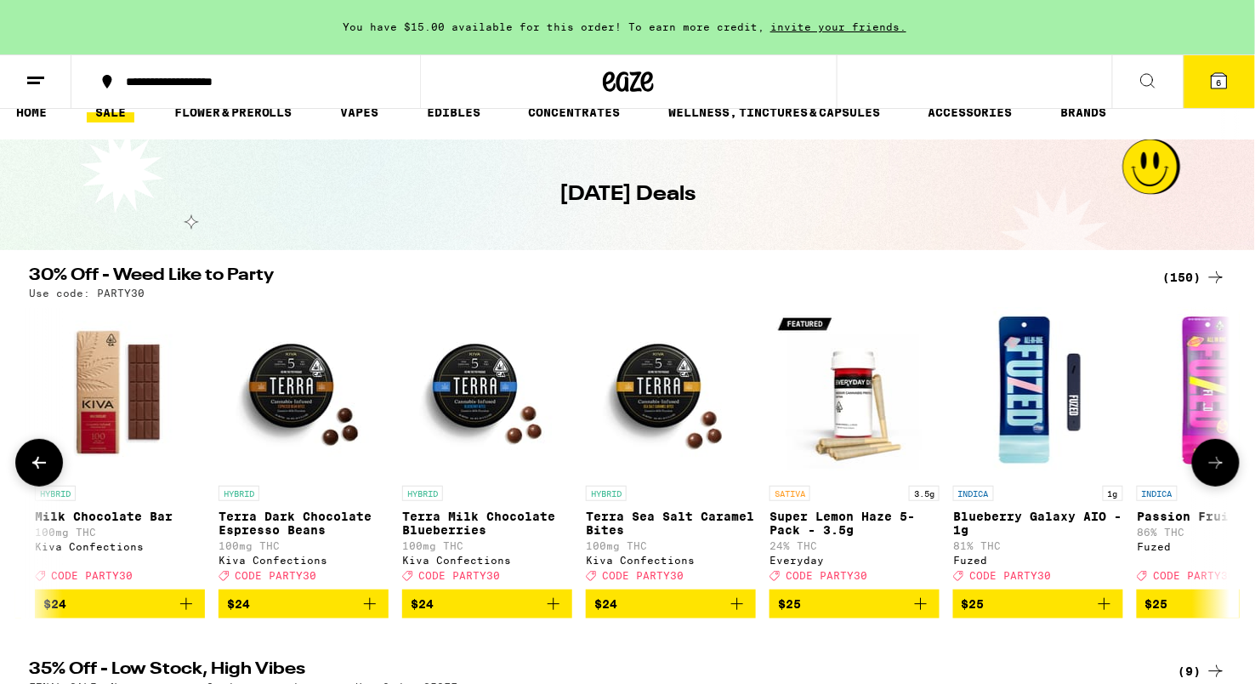
click at [1208, 473] on icon at bounding box center [1216, 462] width 20 height 20
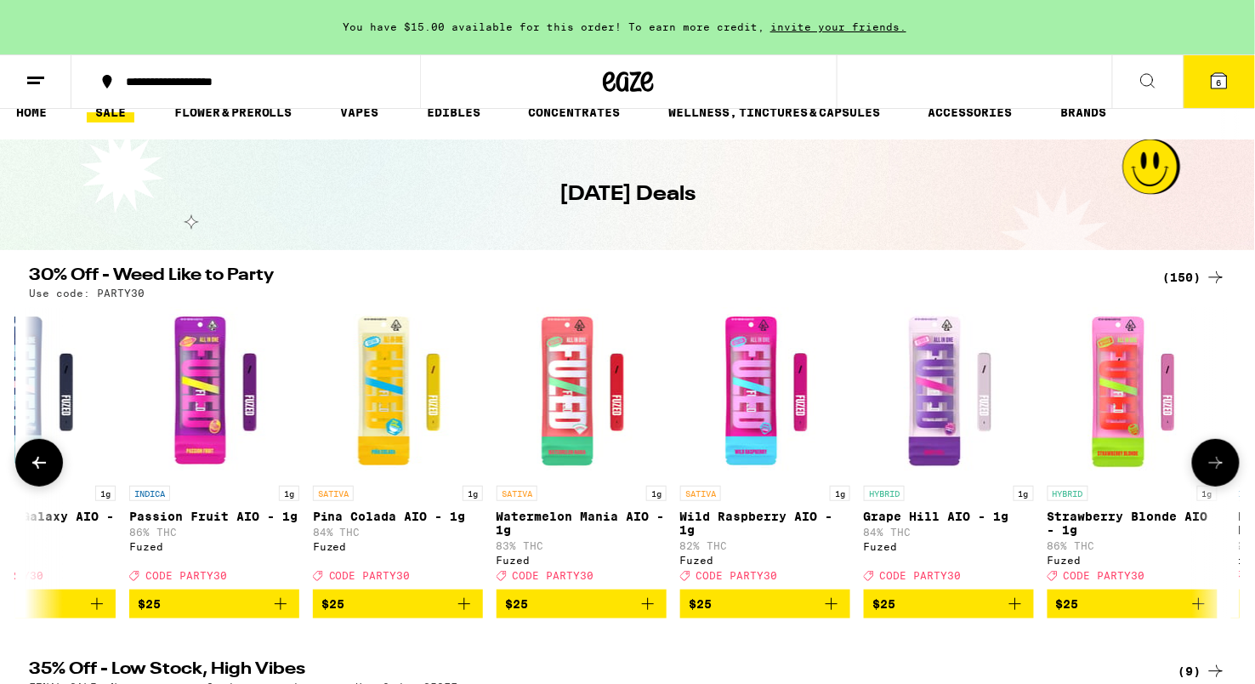
scroll to position [0, 15699]
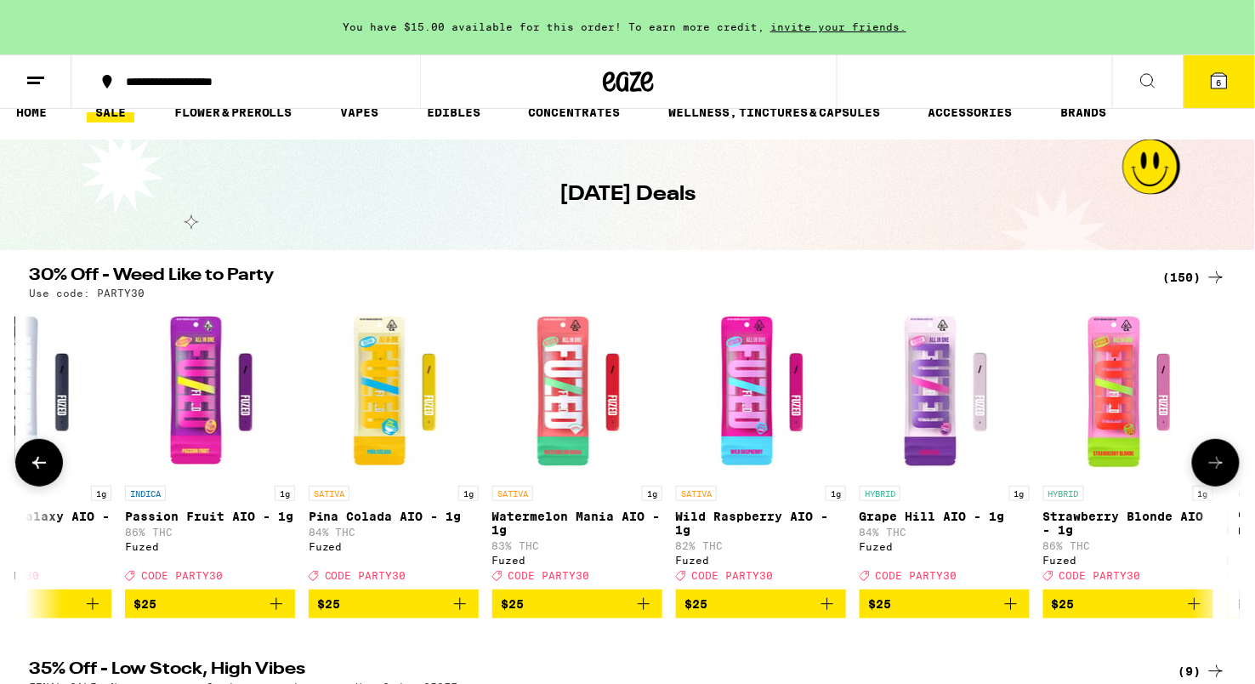
click at [34, 471] on icon at bounding box center [39, 462] width 20 height 20
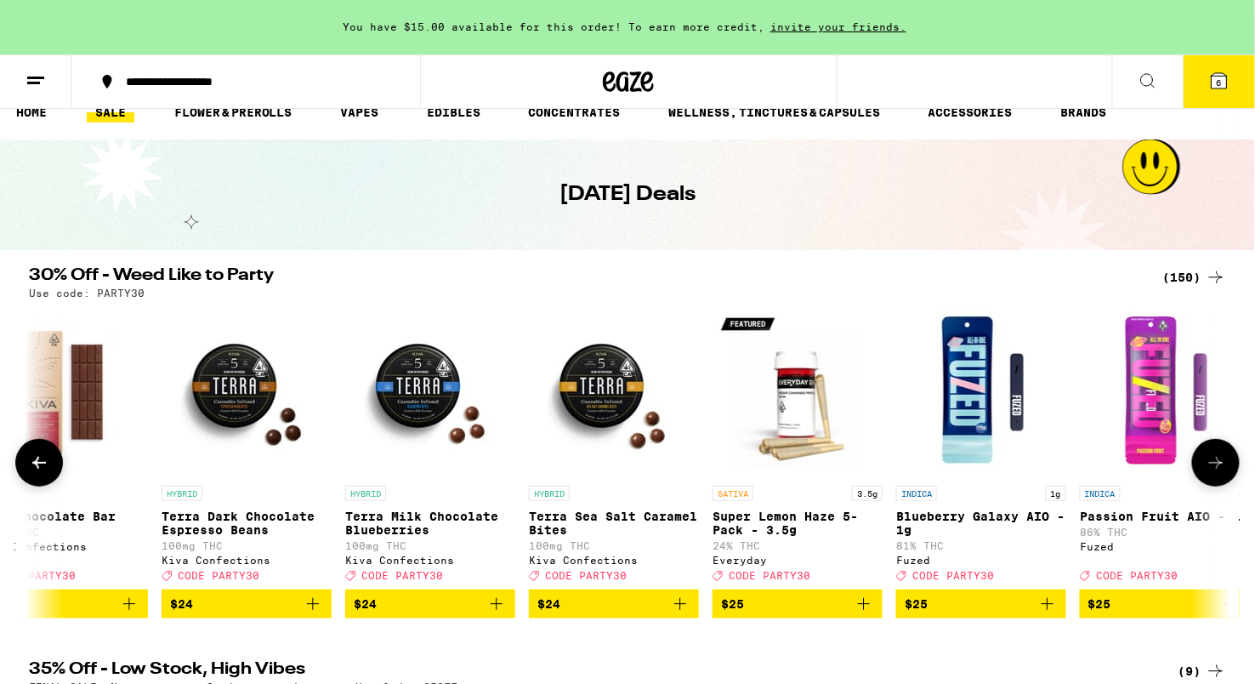
scroll to position [0, 14687]
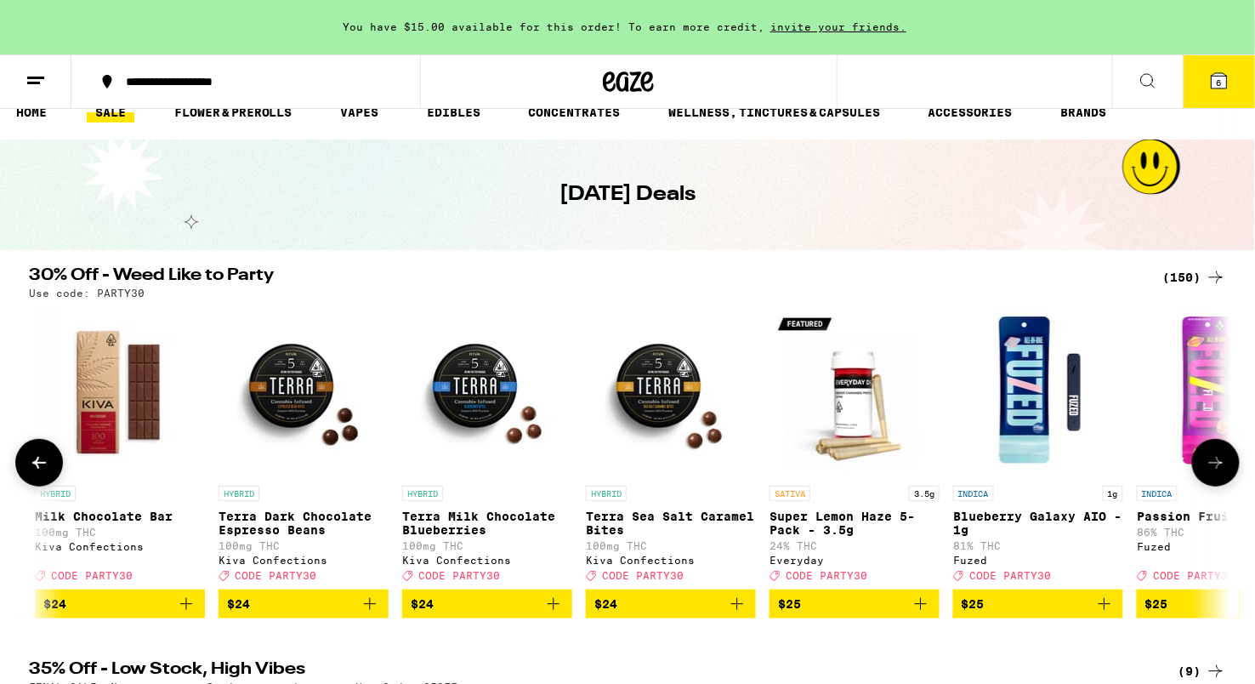
click at [886, 465] on img "Open page for Super Lemon Haze 5-Pack - 3.5g from Everyday" at bounding box center [854, 392] width 170 height 170
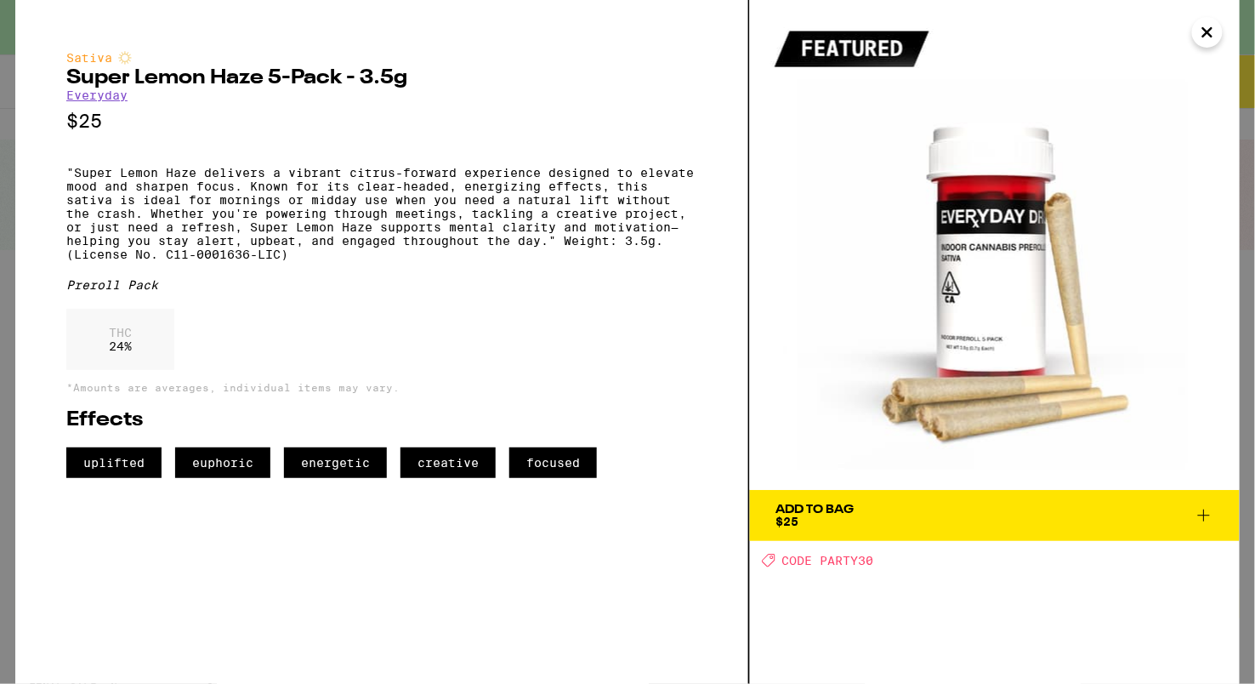
click at [906, 519] on span "Add To Bag $25" at bounding box center [994, 515] width 439 height 24
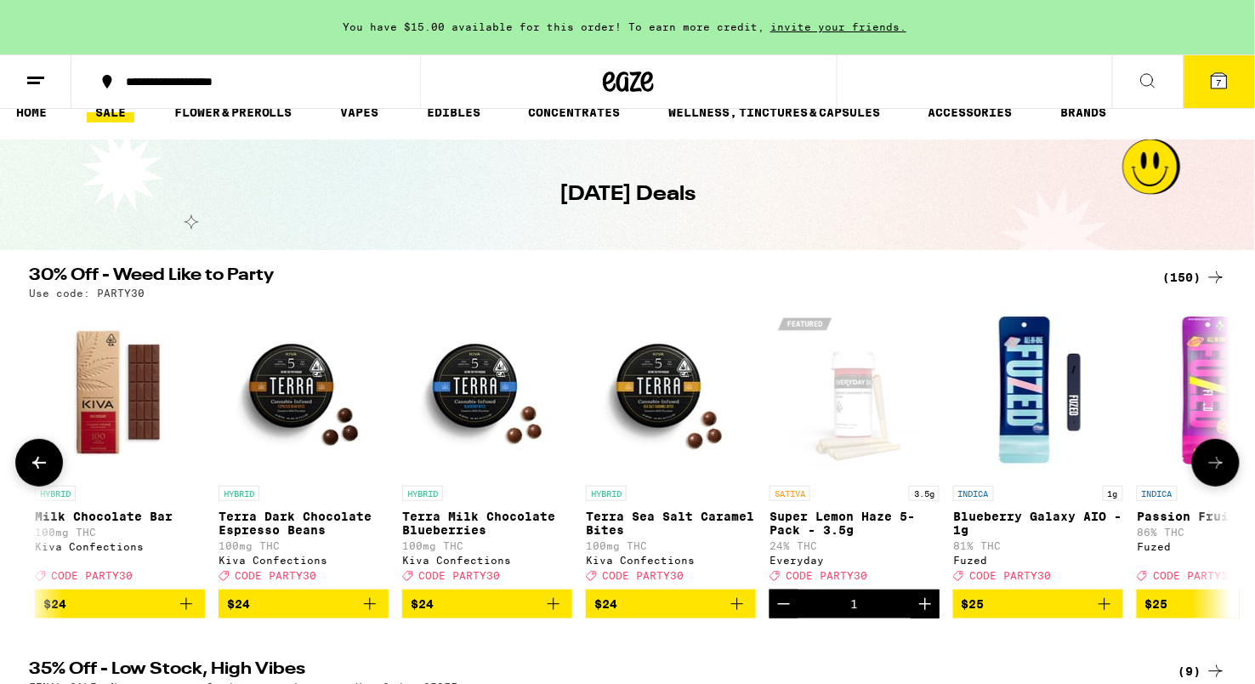
click at [1219, 473] on icon at bounding box center [1216, 462] width 20 height 20
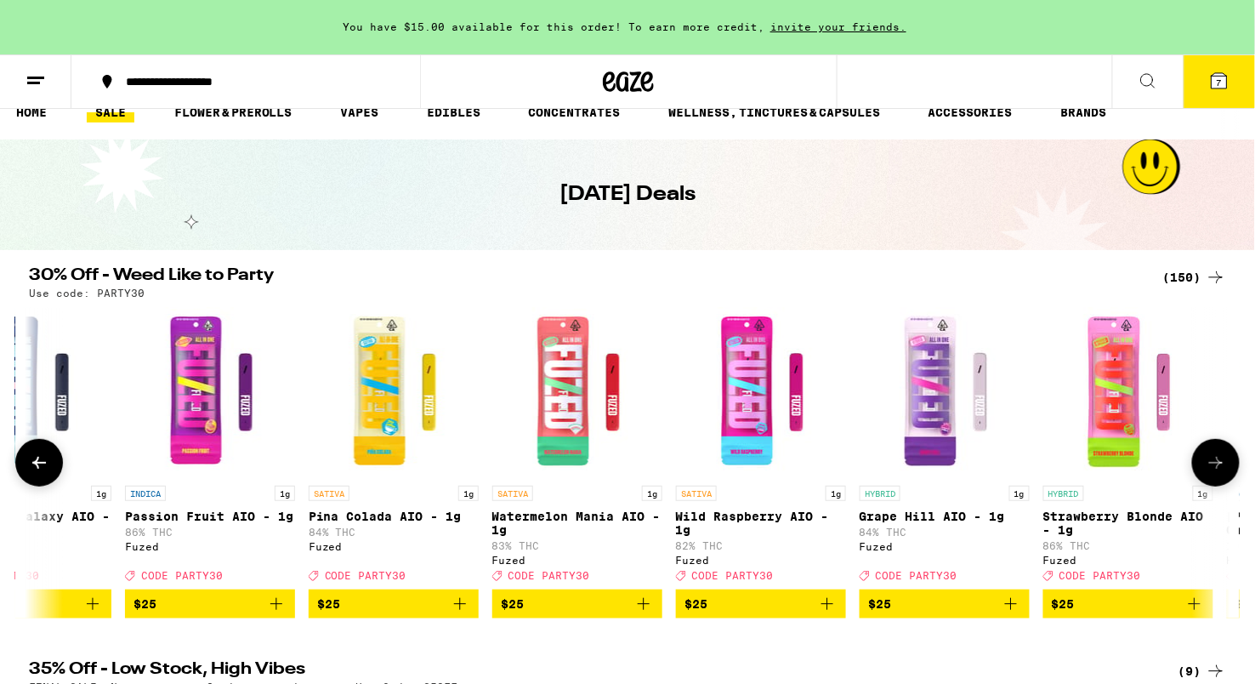
click at [1219, 473] on icon at bounding box center [1216, 462] width 20 height 20
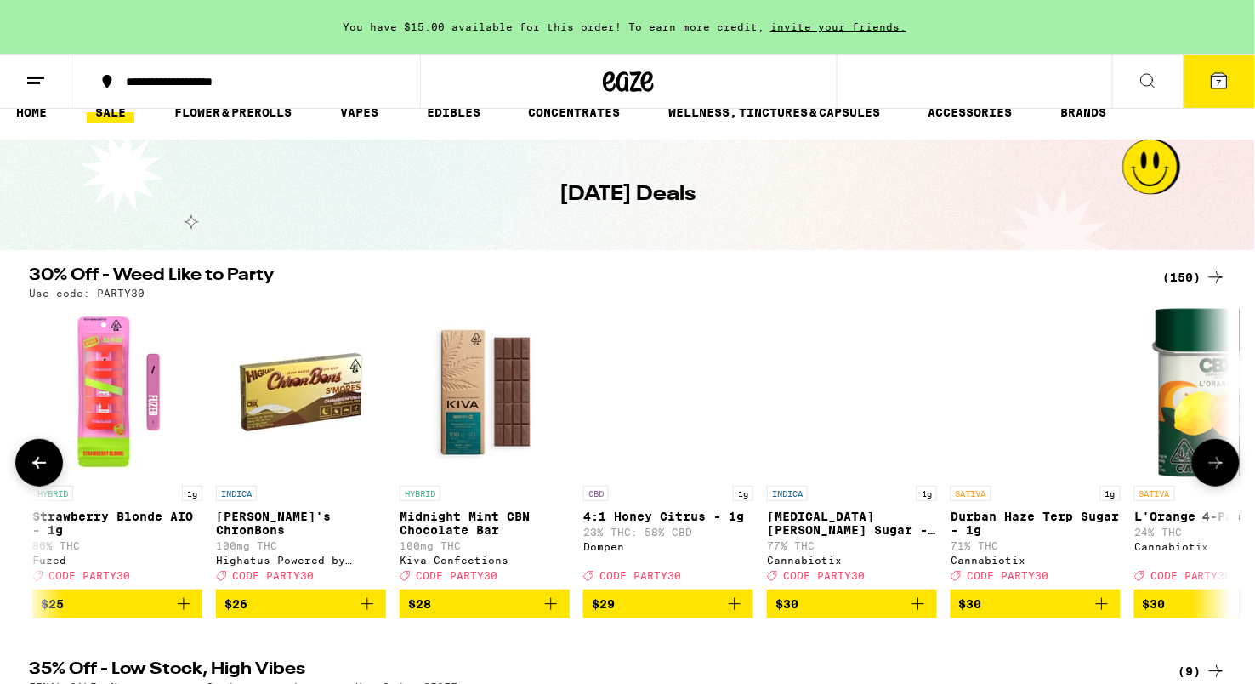
scroll to position [0, 16710]
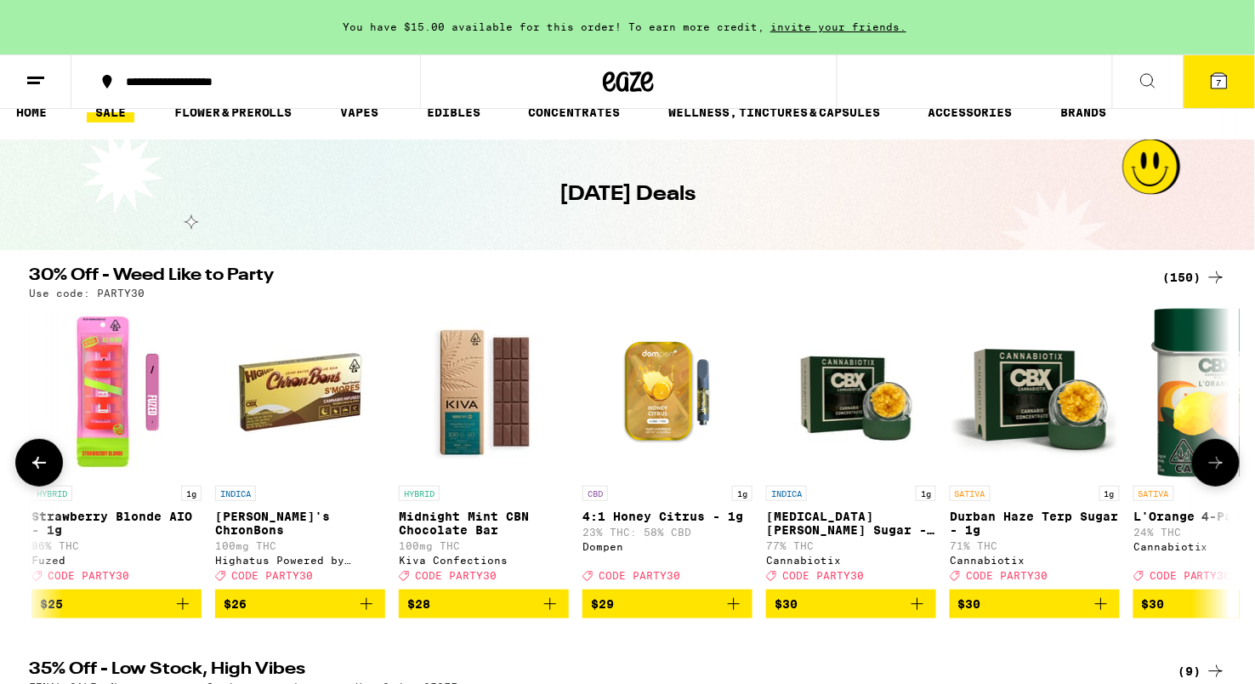
click at [1219, 473] on icon at bounding box center [1216, 462] width 20 height 20
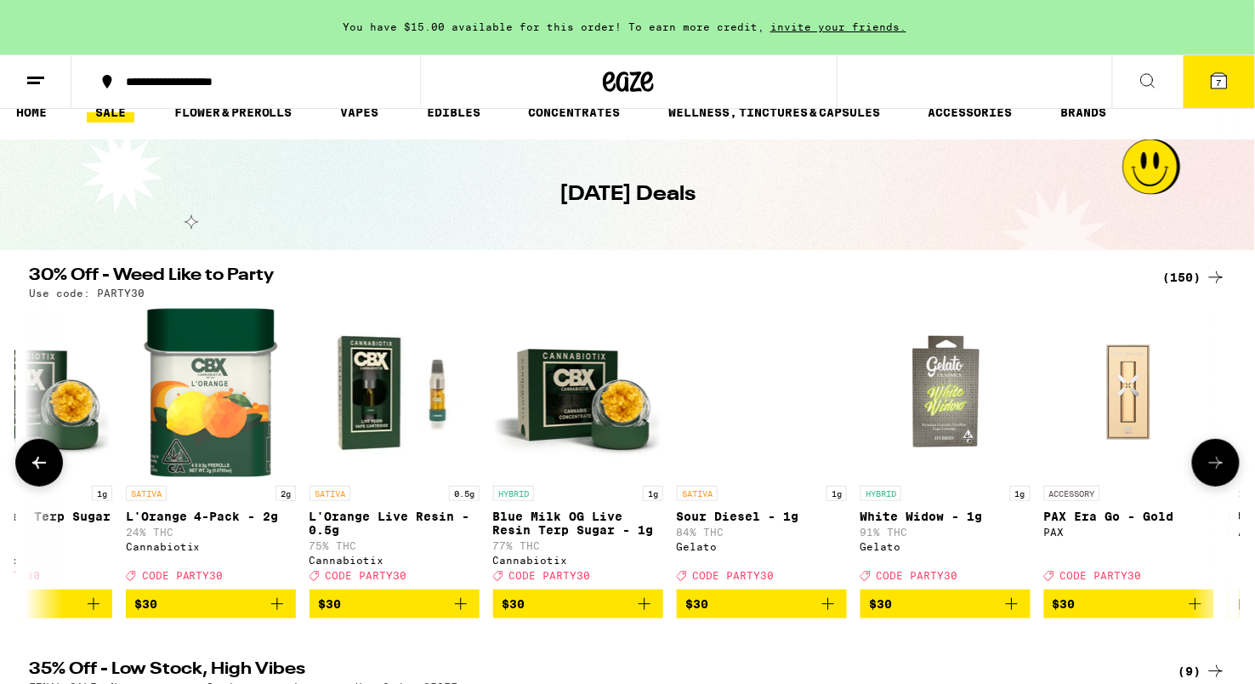
scroll to position [0, 17722]
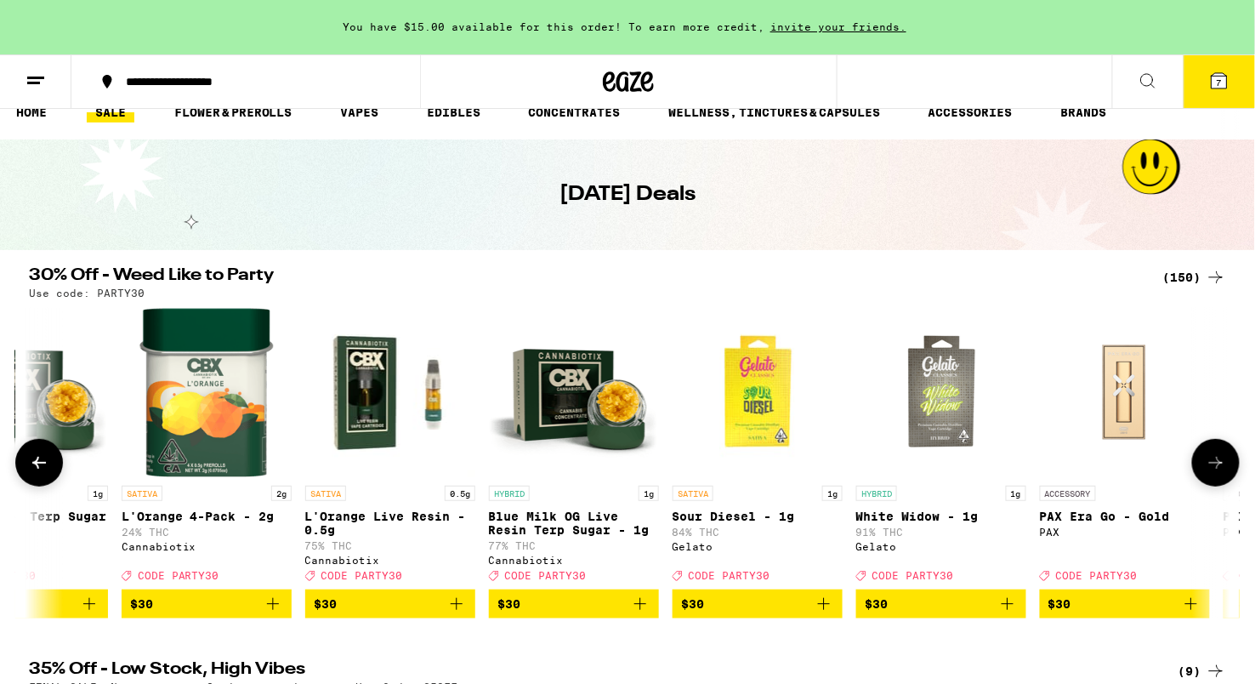
click at [213, 457] on img "Open page for L'Orange 4-Pack - 2g from Cannabiotix" at bounding box center [206, 392] width 135 height 170
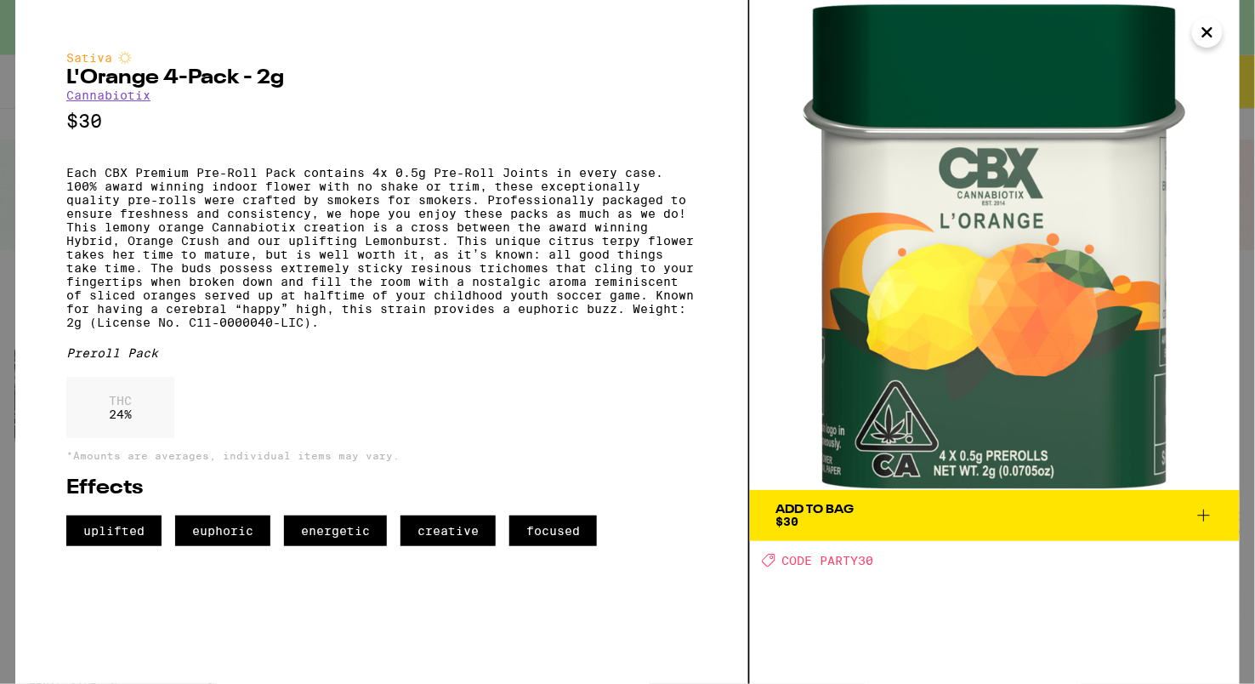
click at [1043, 511] on span "Add To Bag $30" at bounding box center [994, 515] width 439 height 24
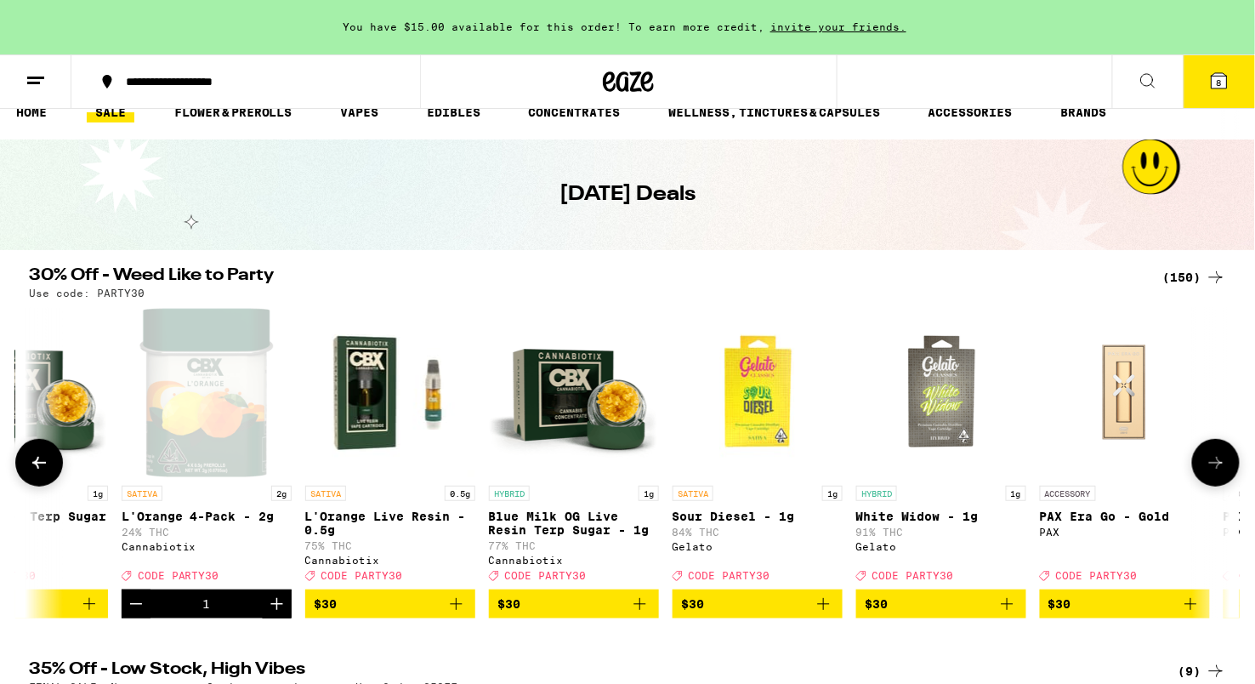
click at [1221, 451] on button at bounding box center [1216, 463] width 48 height 48
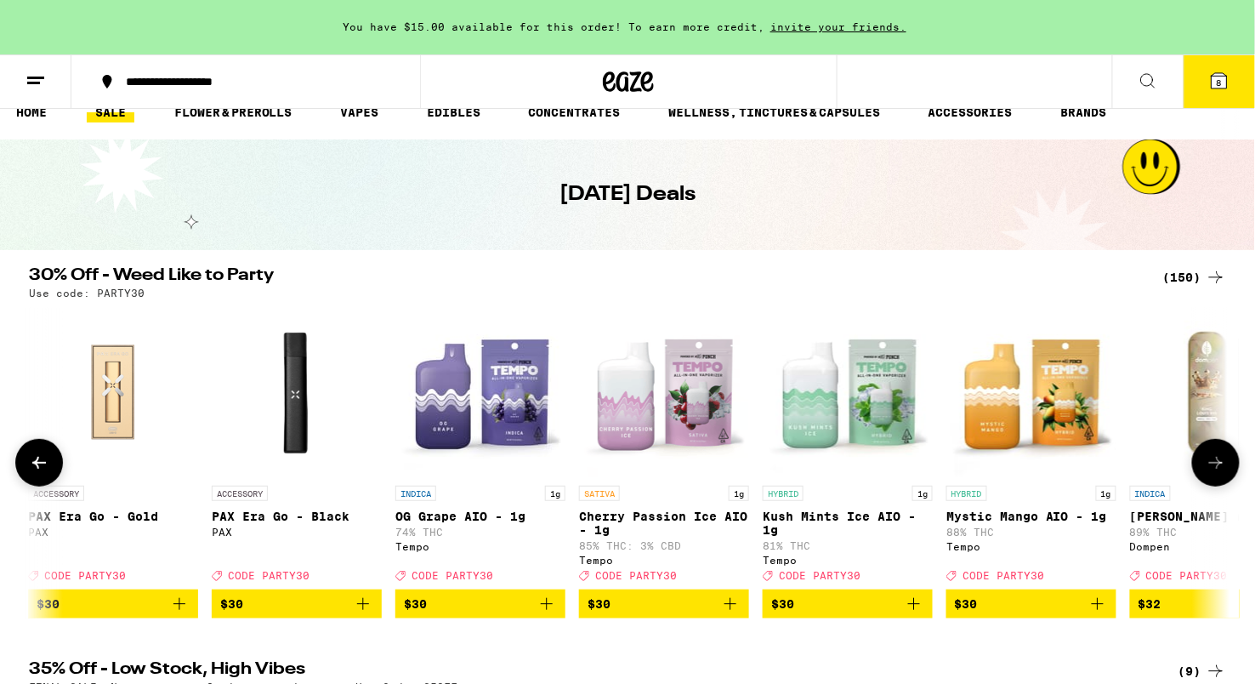
click at [1221, 451] on button at bounding box center [1216, 463] width 48 height 48
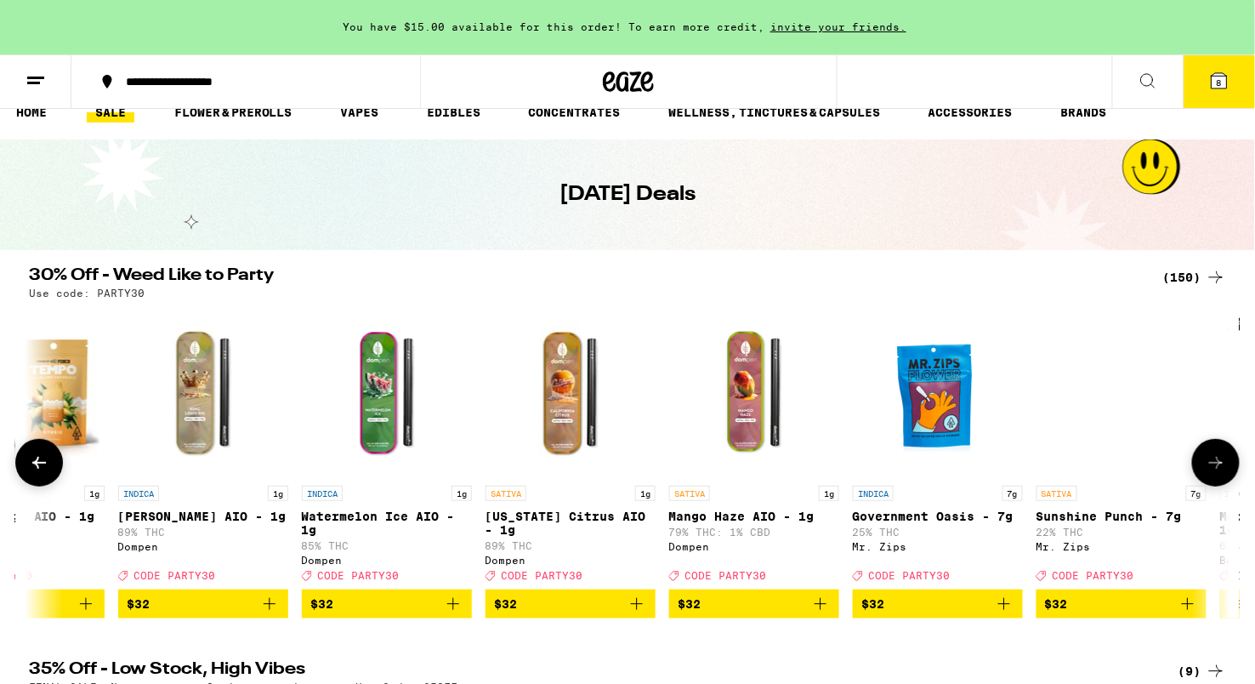
click at [1221, 451] on button at bounding box center [1216, 463] width 48 height 48
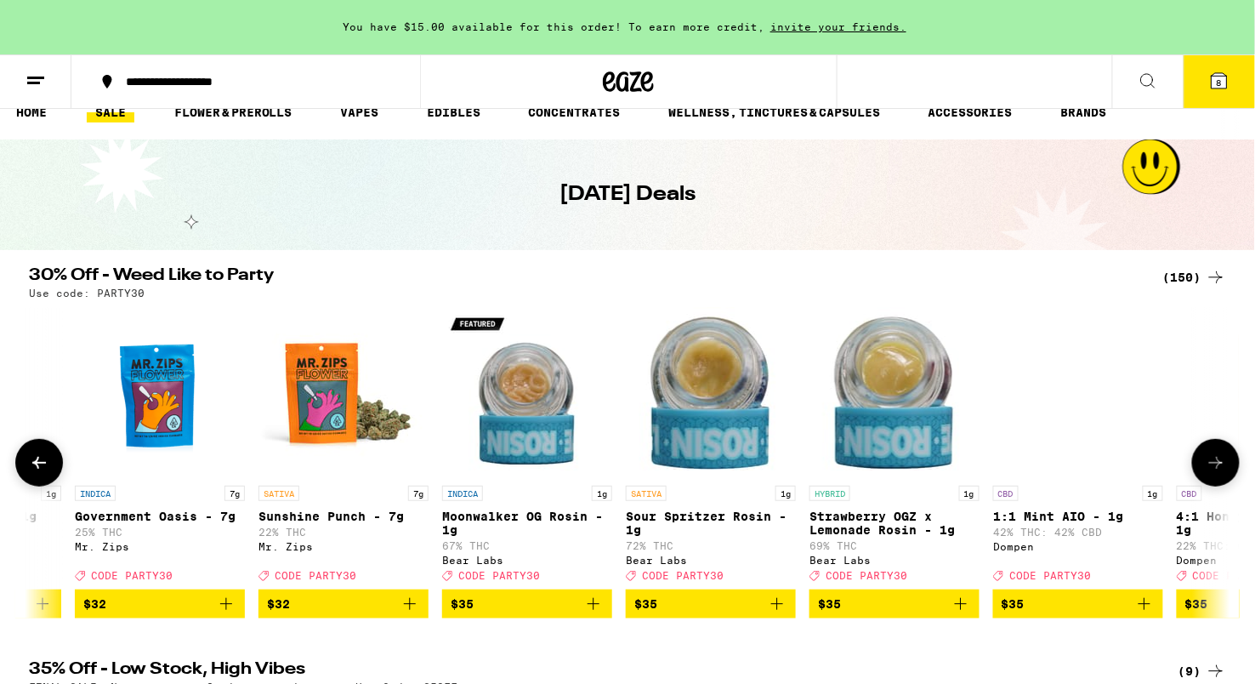
scroll to position [0, 20758]
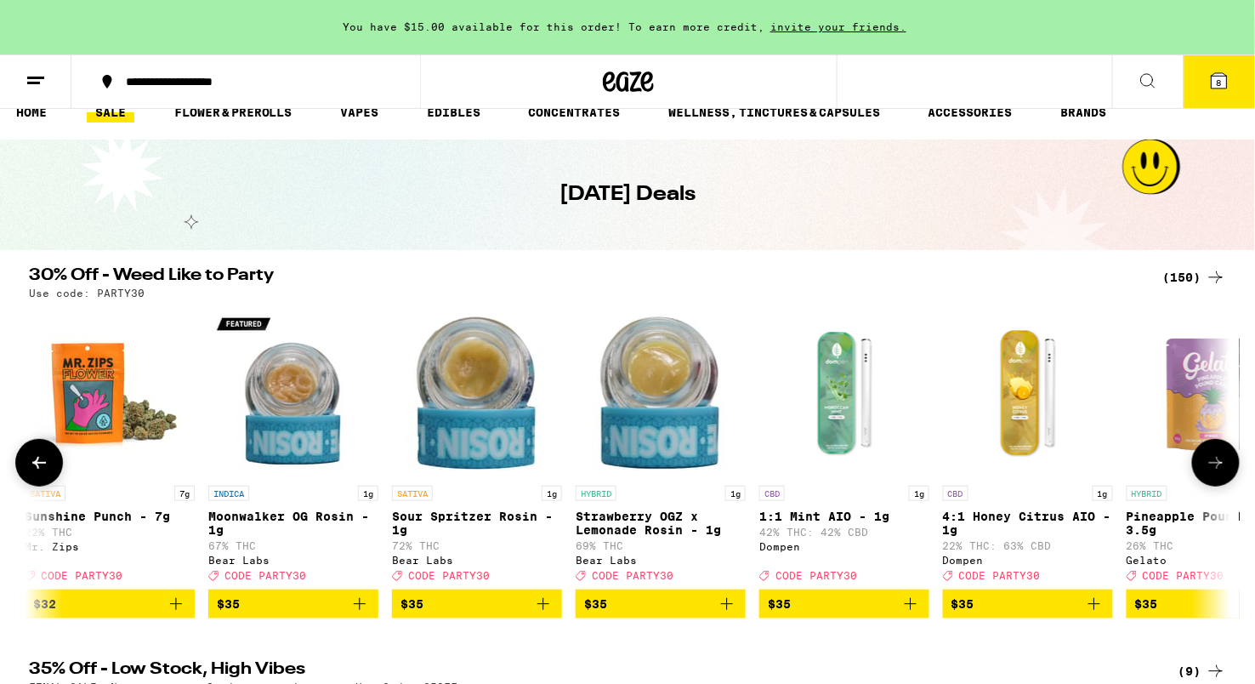
click at [26, 463] on button at bounding box center [39, 463] width 48 height 48
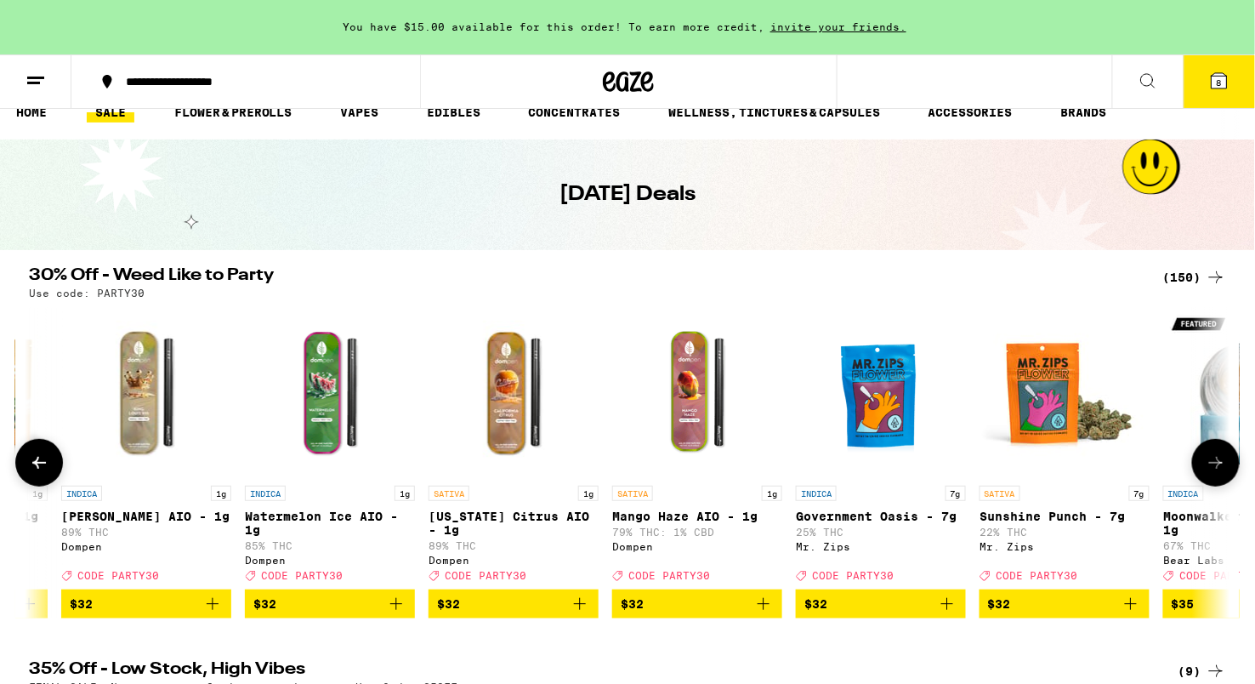
scroll to position [0, 19746]
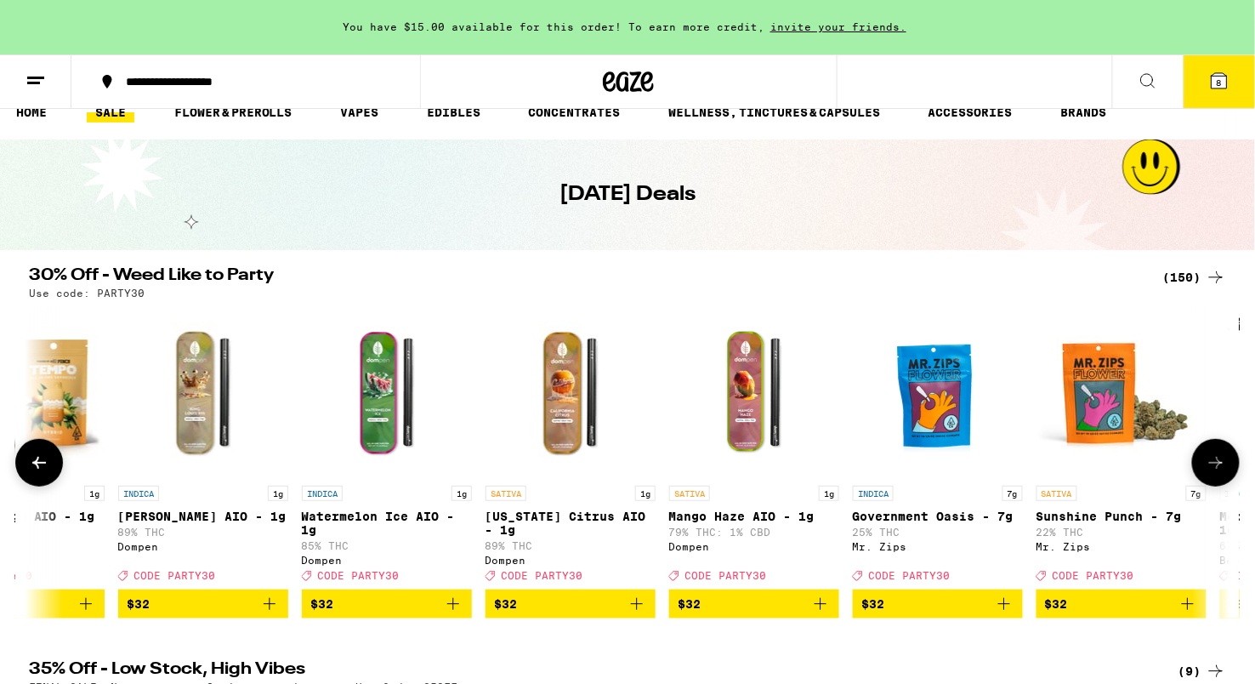
click at [1208, 471] on icon at bounding box center [1216, 462] width 20 height 20
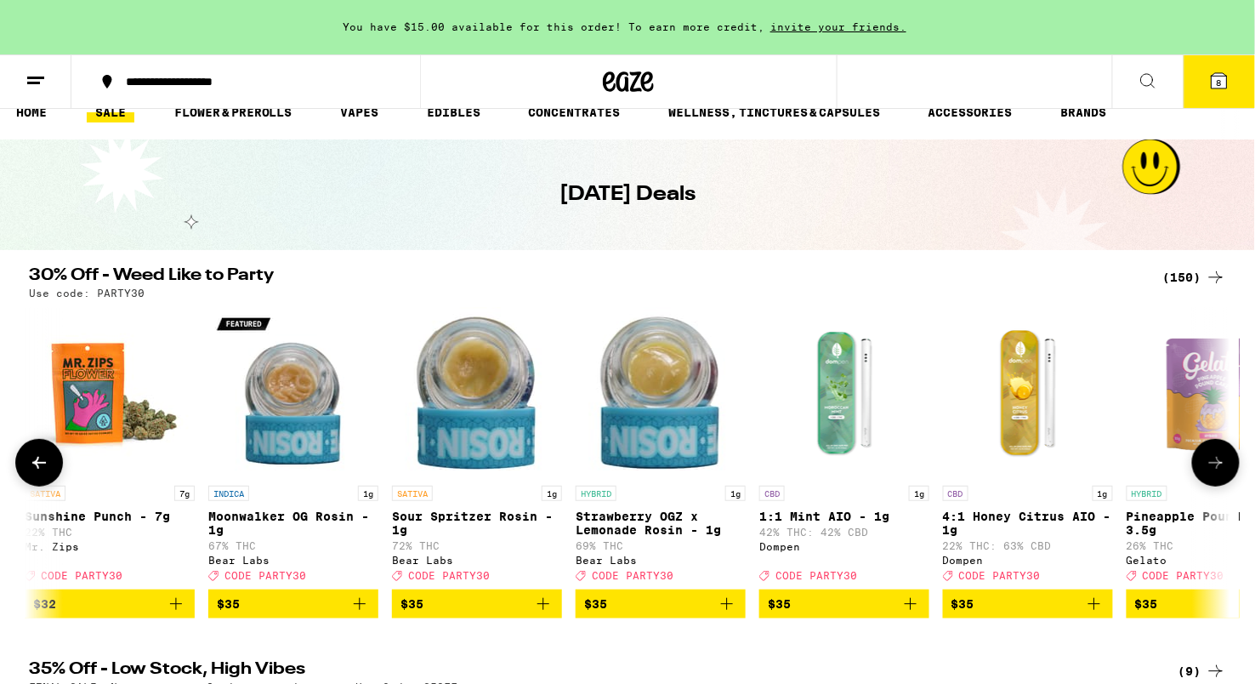
click at [1208, 471] on icon at bounding box center [1216, 462] width 20 height 20
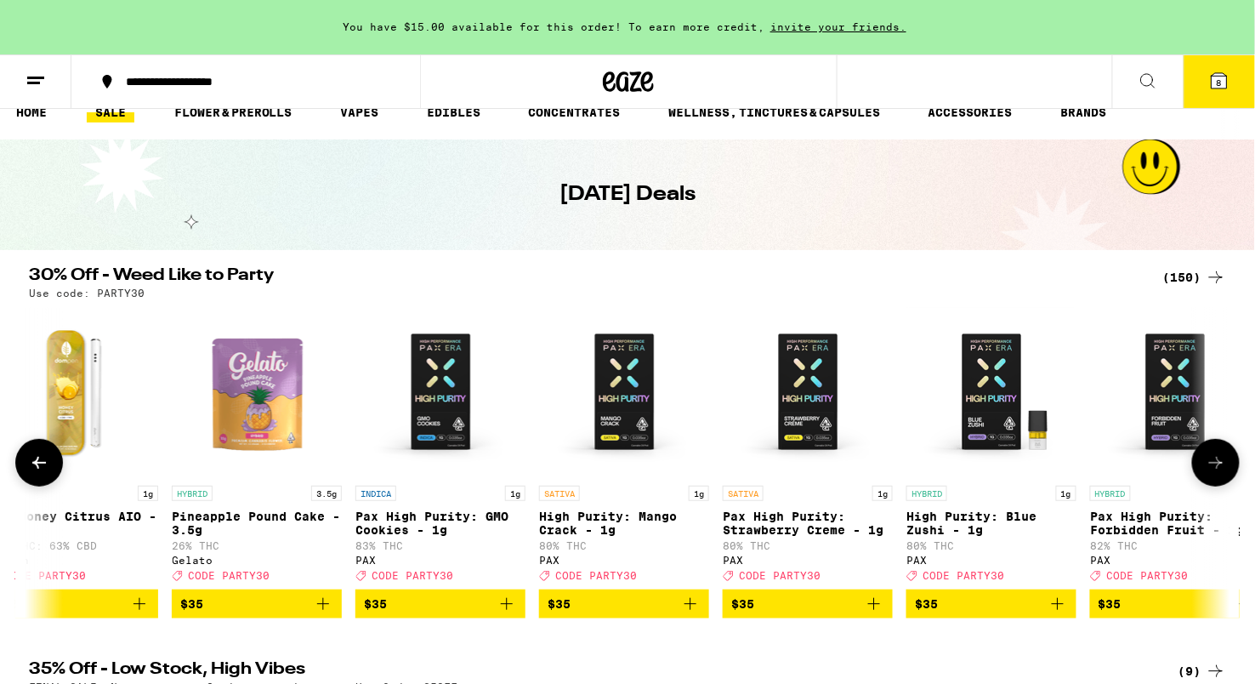
scroll to position [0, 21770]
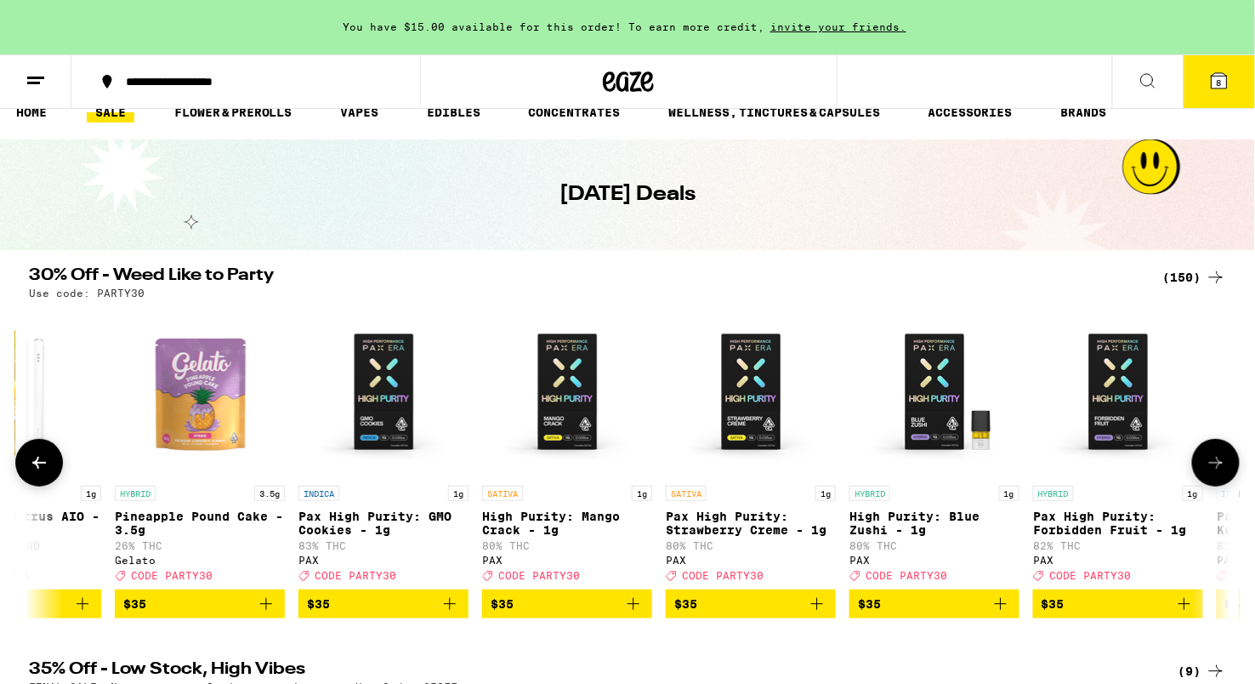
click at [1208, 471] on icon at bounding box center [1216, 462] width 20 height 20
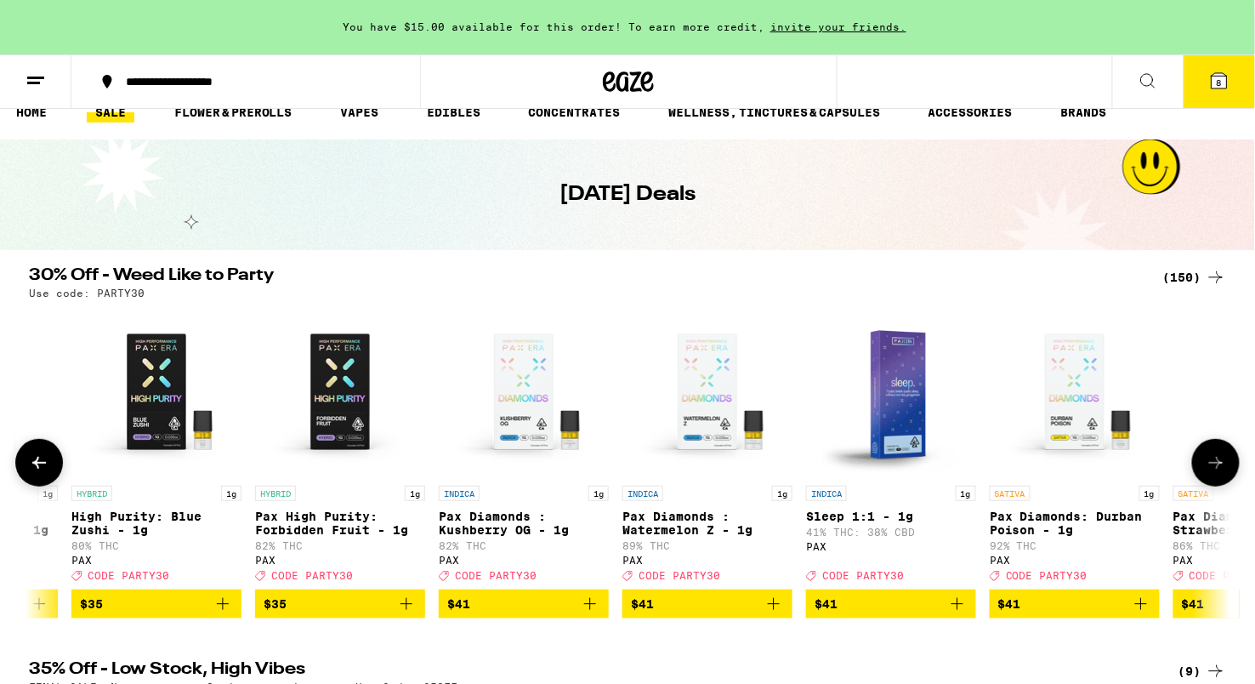
scroll to position [0, 22781]
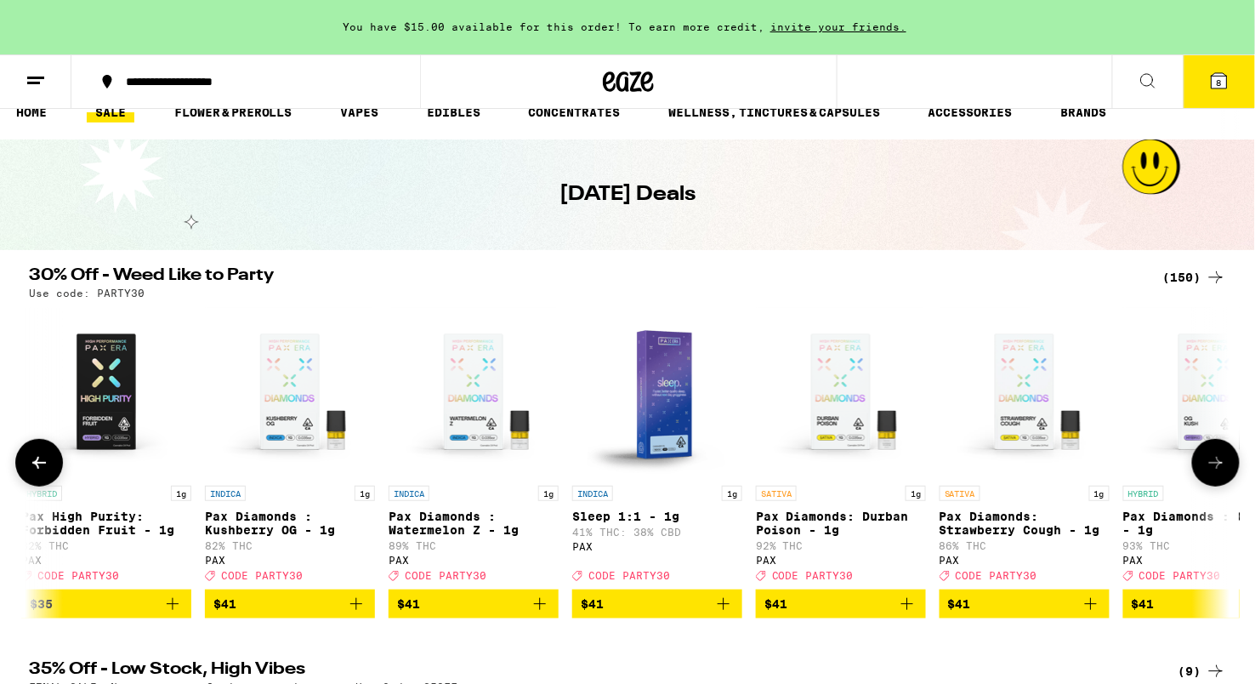
click at [1208, 471] on icon at bounding box center [1216, 462] width 20 height 20
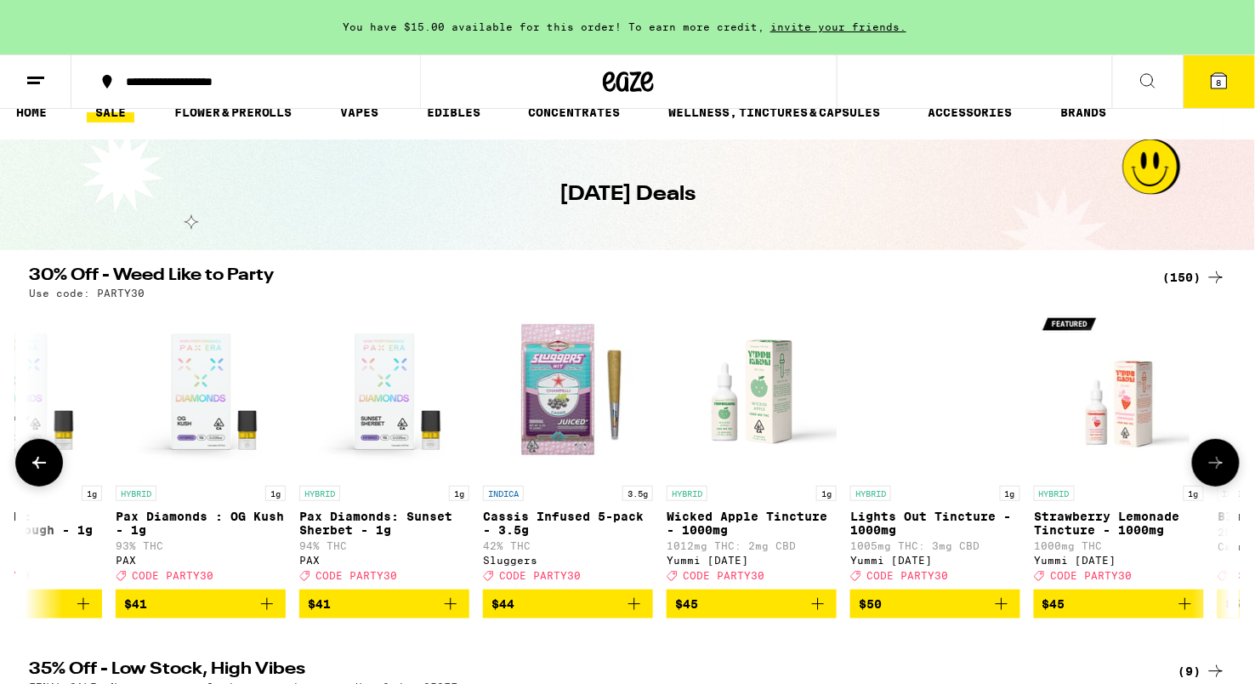
scroll to position [0, 23793]
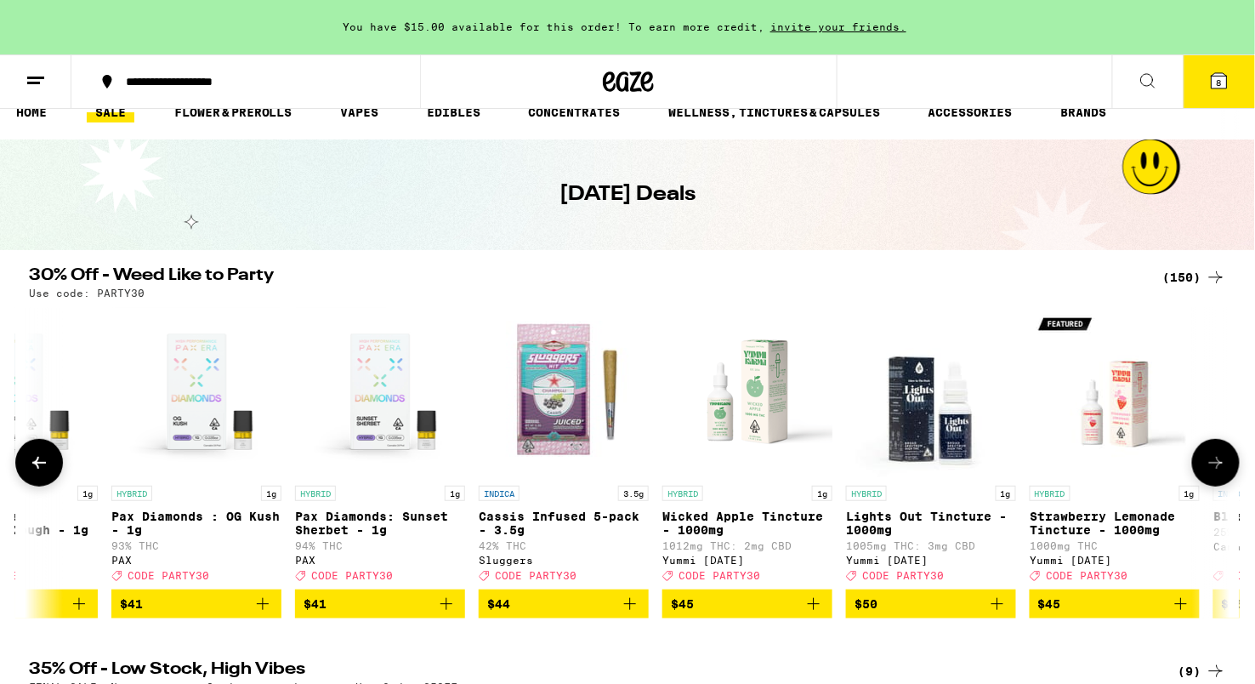
click at [1208, 471] on icon at bounding box center [1216, 462] width 20 height 20
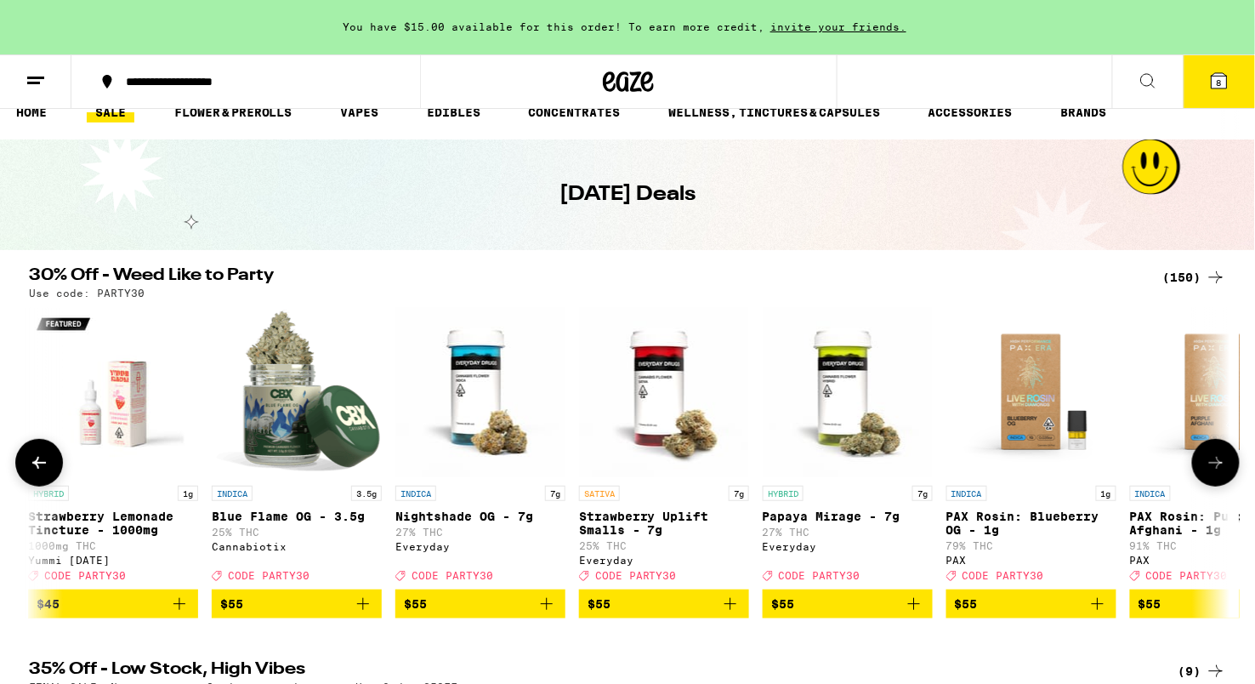
scroll to position [0, 24805]
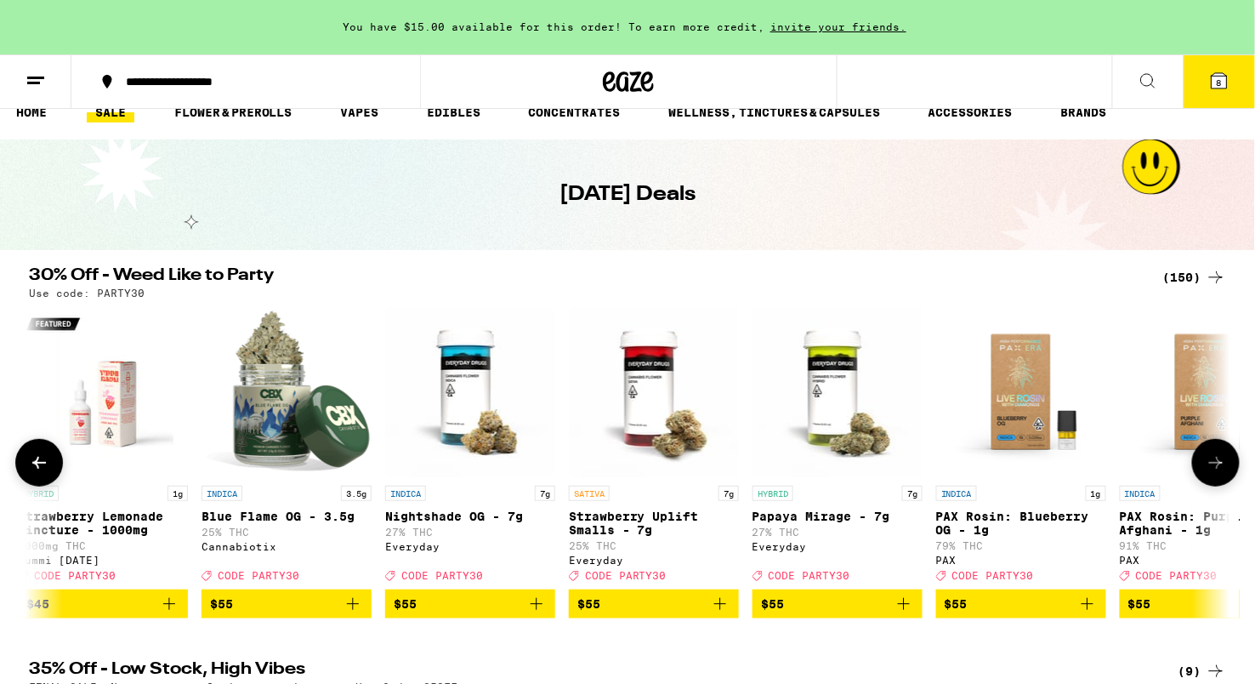
click at [280, 420] on img "Open page for Blue Flame OG - 3.5g from Cannabiotix" at bounding box center [287, 392] width 170 height 170
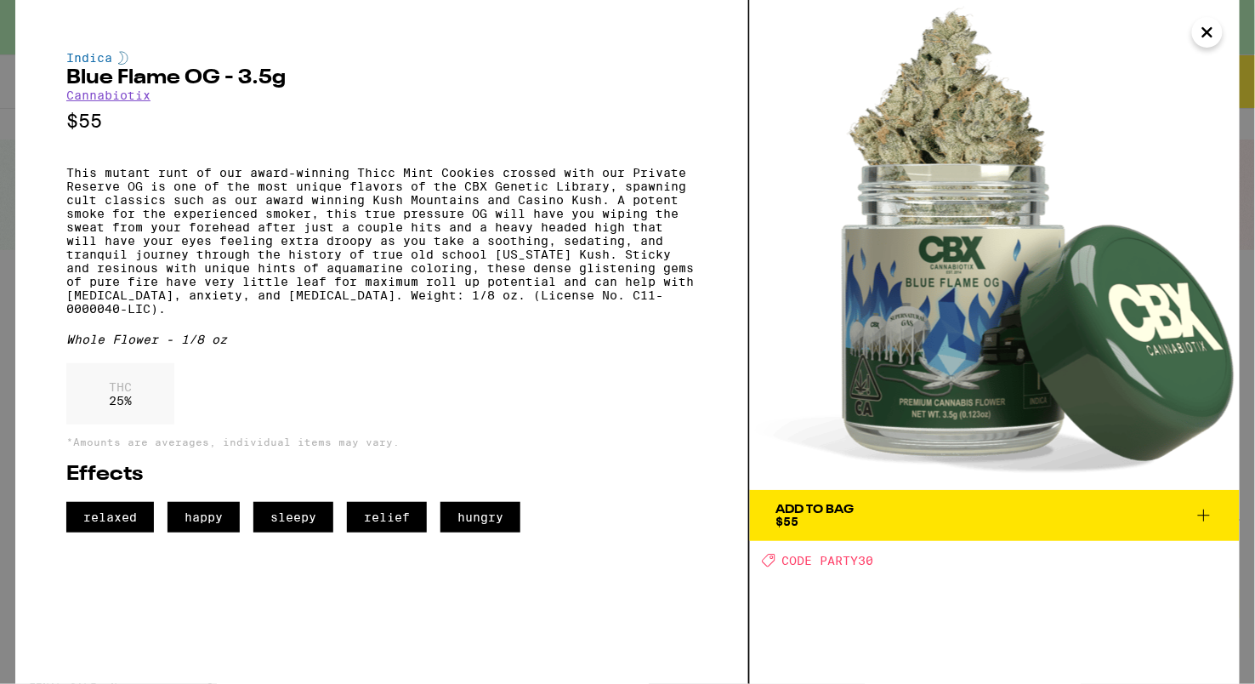
click at [1201, 37] on icon "Close" at bounding box center [1207, 33] width 20 height 26
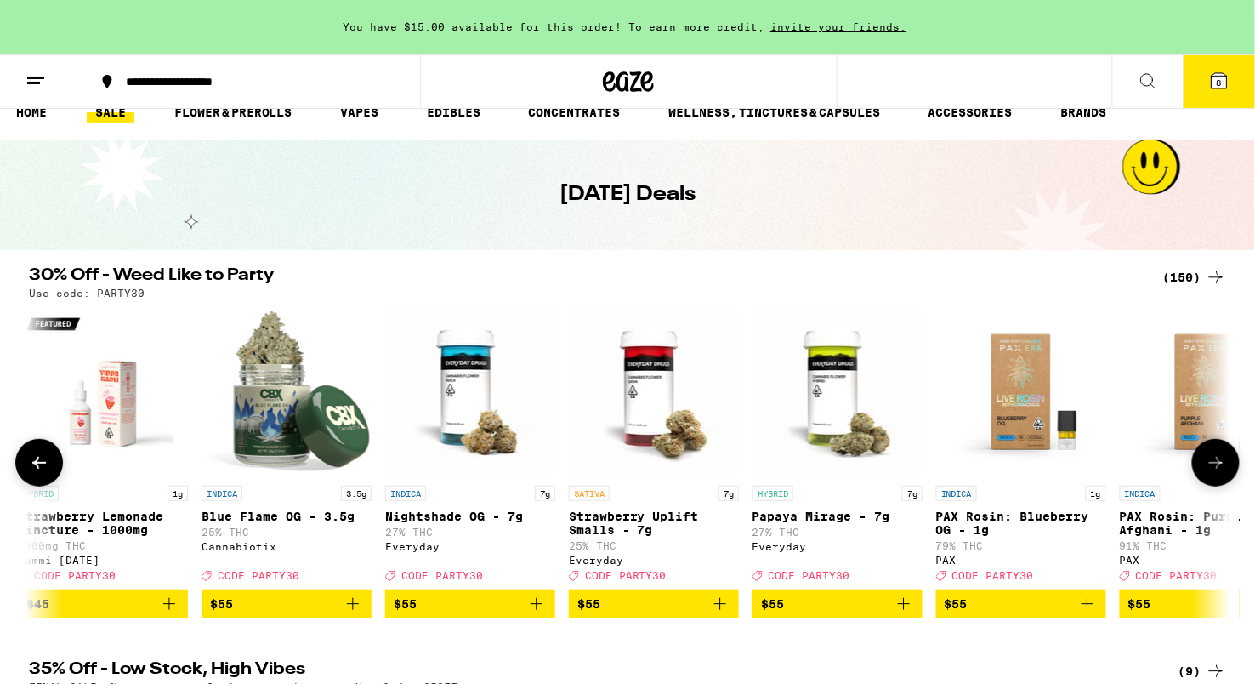
click at [1224, 468] on icon at bounding box center [1216, 462] width 20 height 20
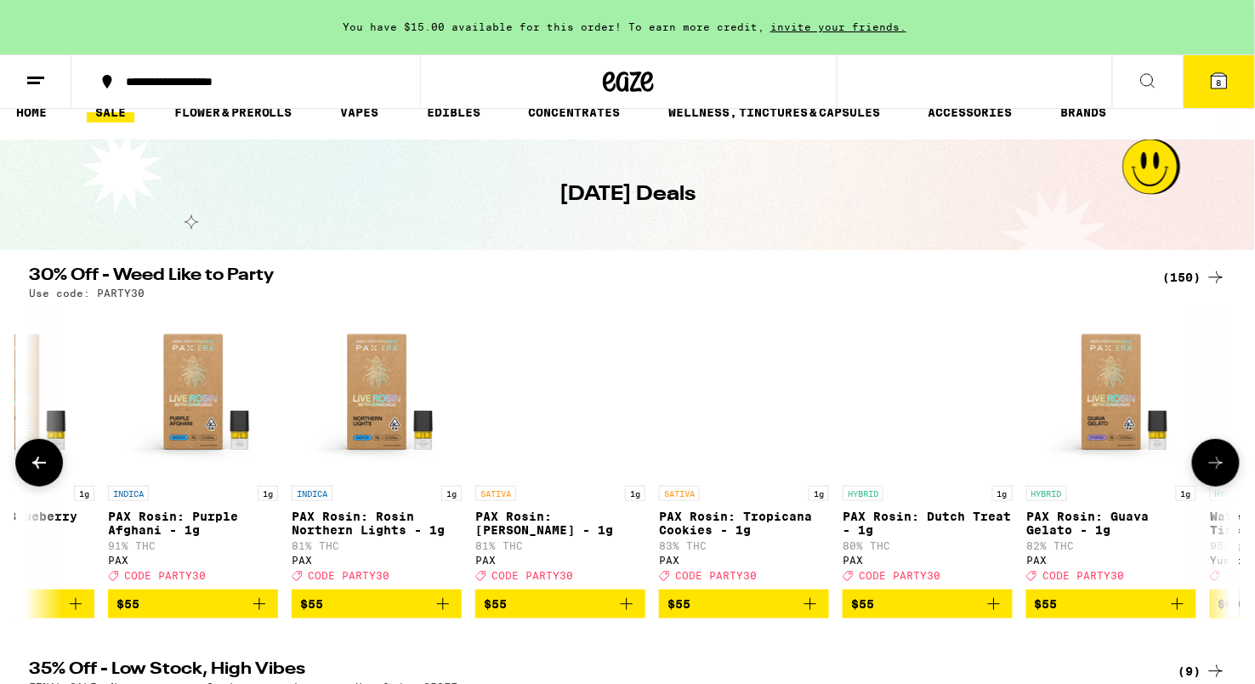
click at [1224, 468] on icon at bounding box center [1216, 462] width 20 height 20
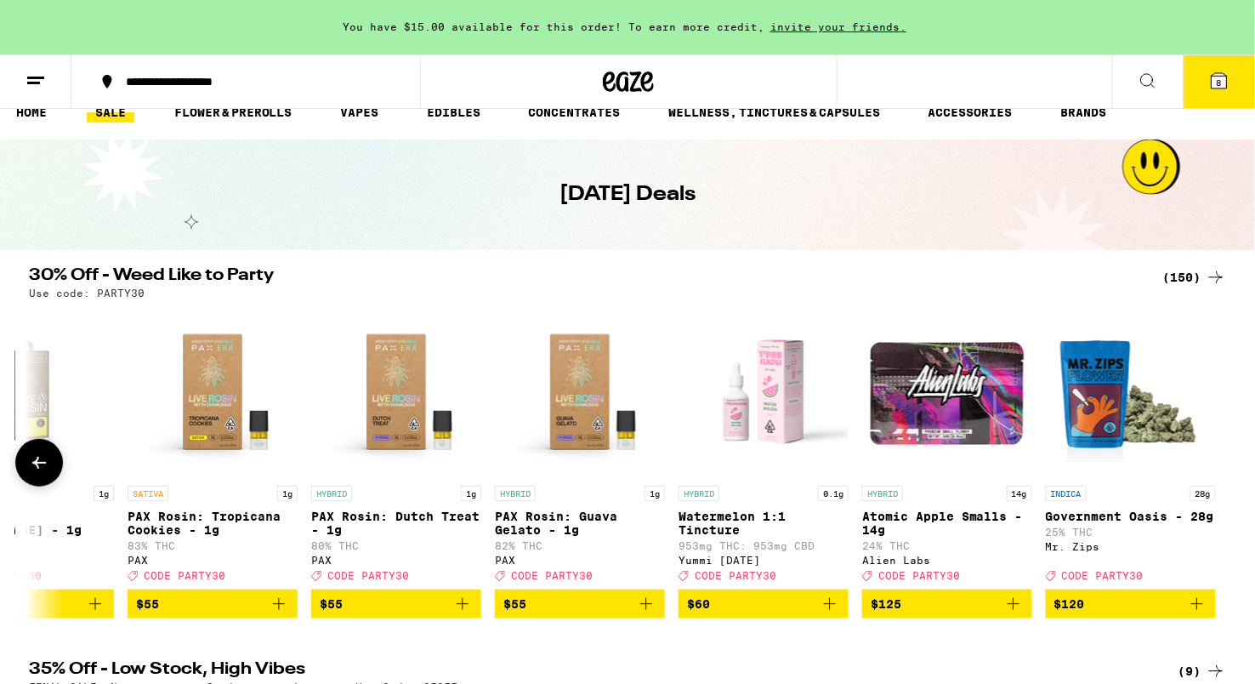
scroll to position [0, 26351]
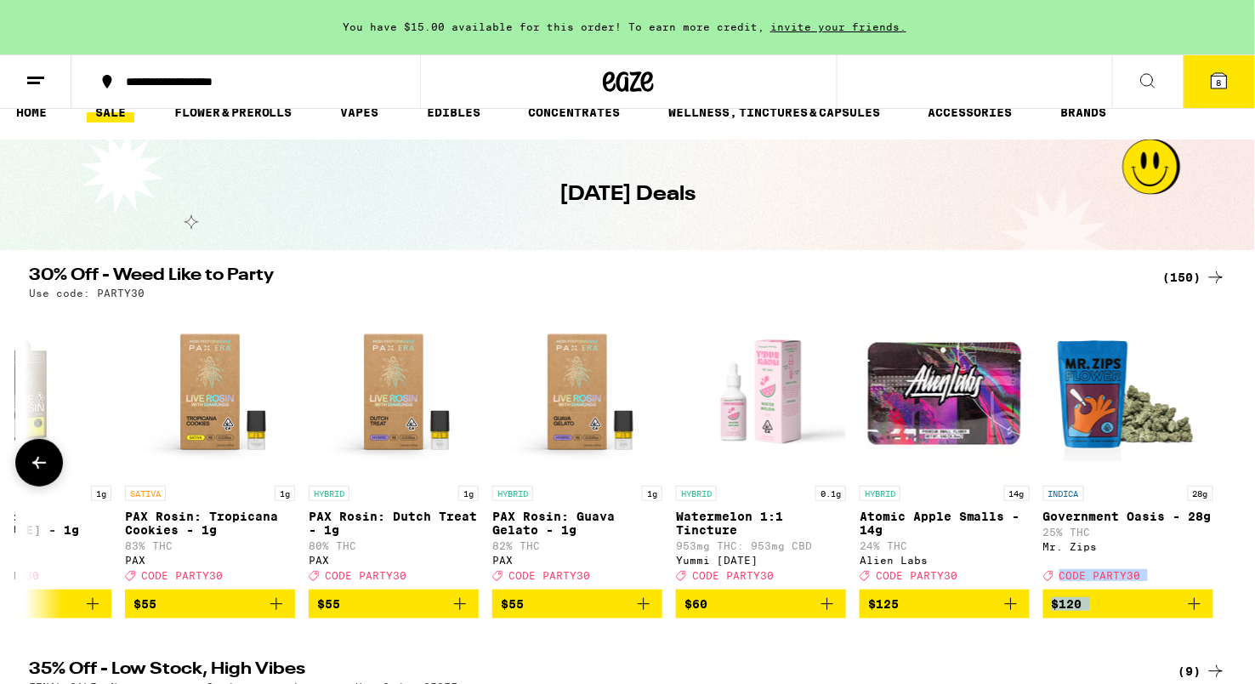
drag, startPoint x: 1224, startPoint y: 468, endPoint x: 1218, endPoint y: 568, distance: 100.5
click at [1218, 568] on div "HYBRID 1g Lemon Cherry Gelato - 1g 83% THC: 2% CBD Dompen Deal Created with Ske…" at bounding box center [627, 462] width 1224 height 311
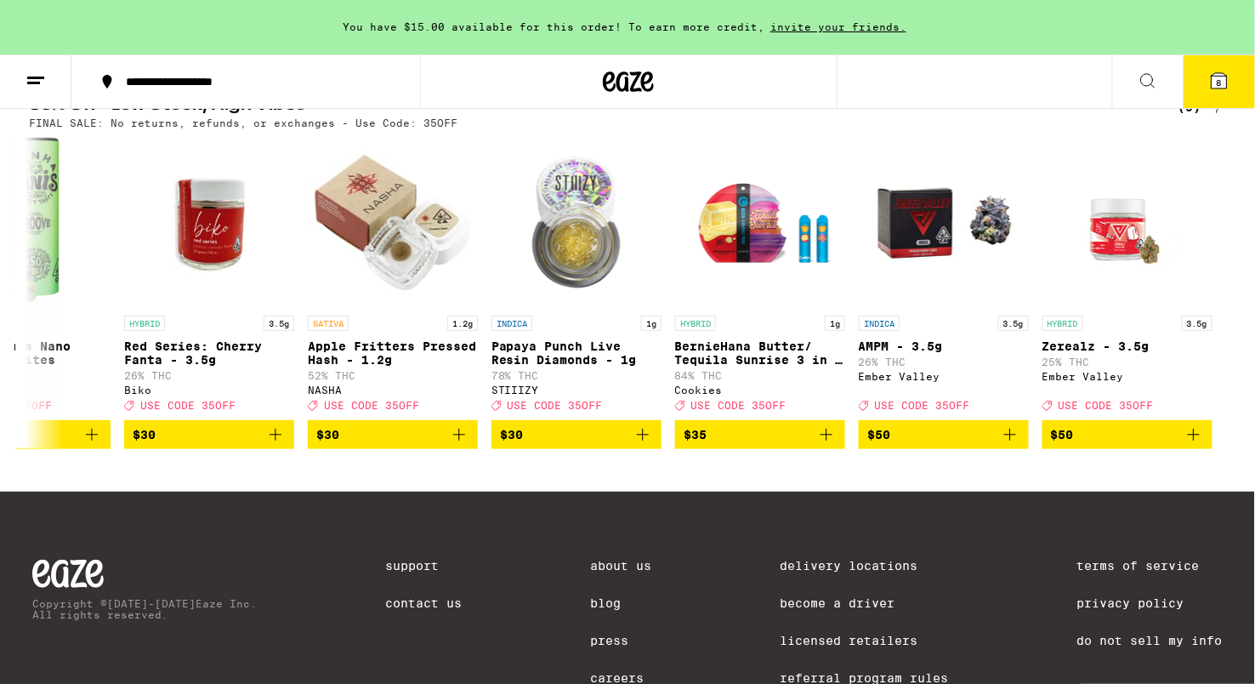
scroll to position [584, 0]
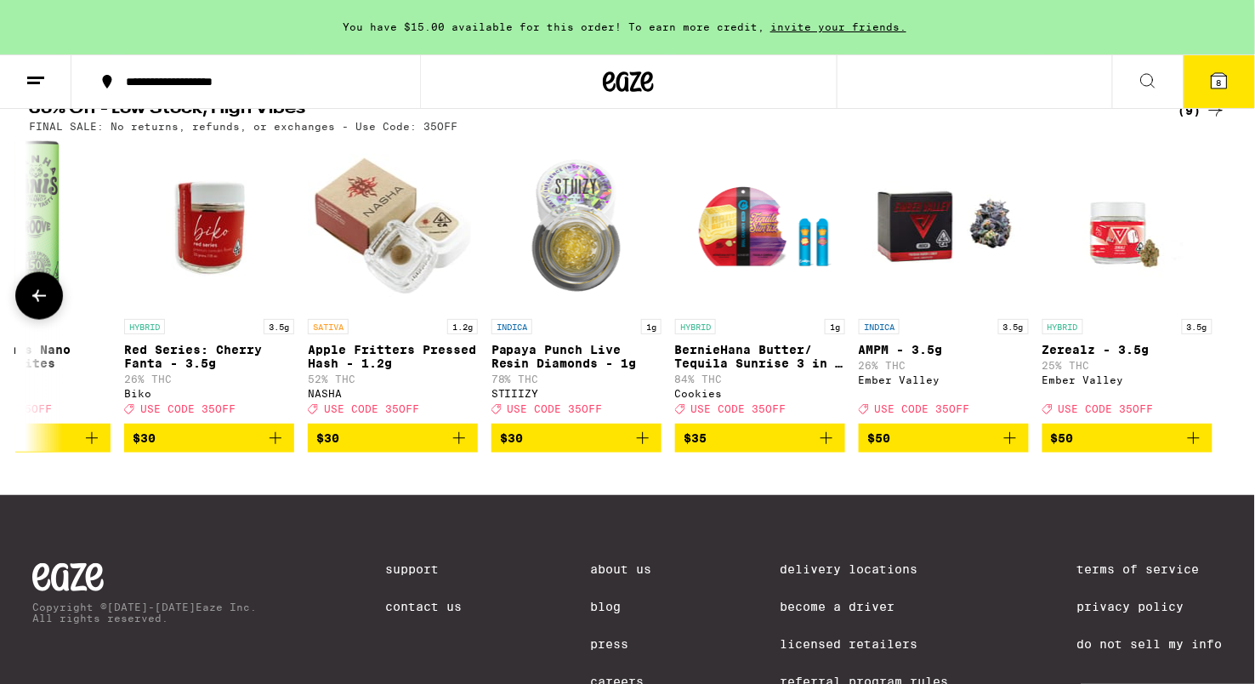
click at [43, 304] on icon at bounding box center [39, 296] width 20 height 20
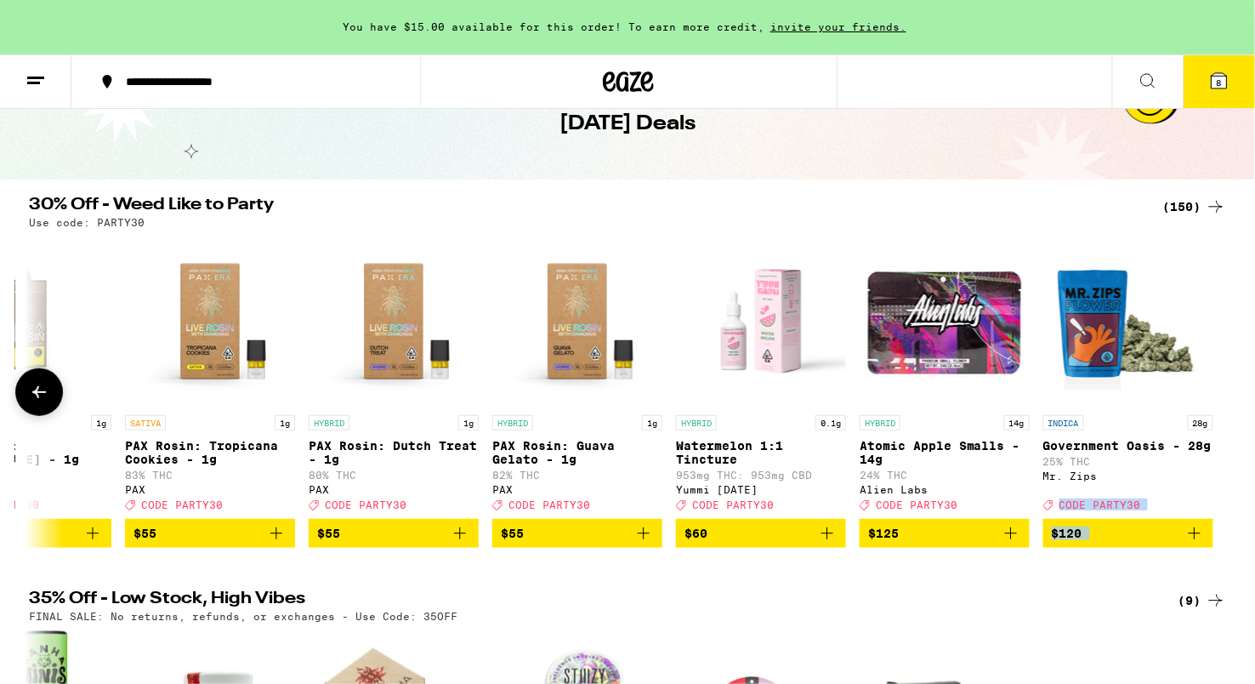
scroll to position [0, 0]
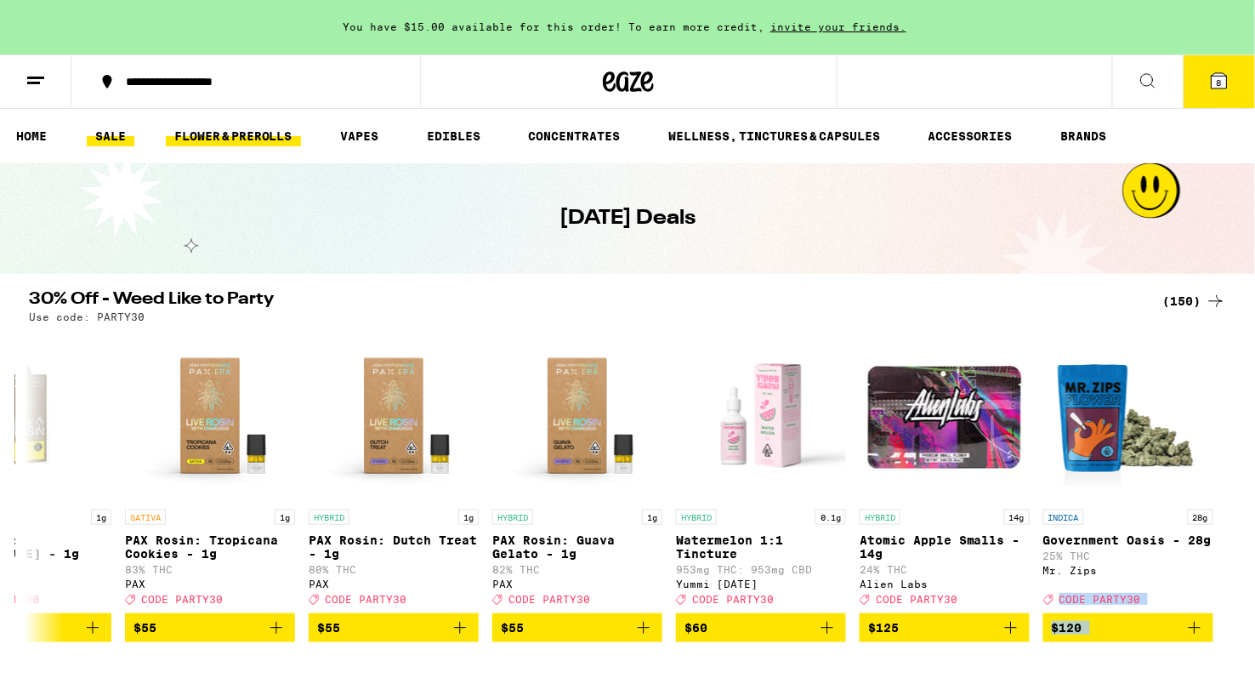
click at [232, 136] on link "FLOWER & PREROLLS" at bounding box center [233, 136] width 135 height 20
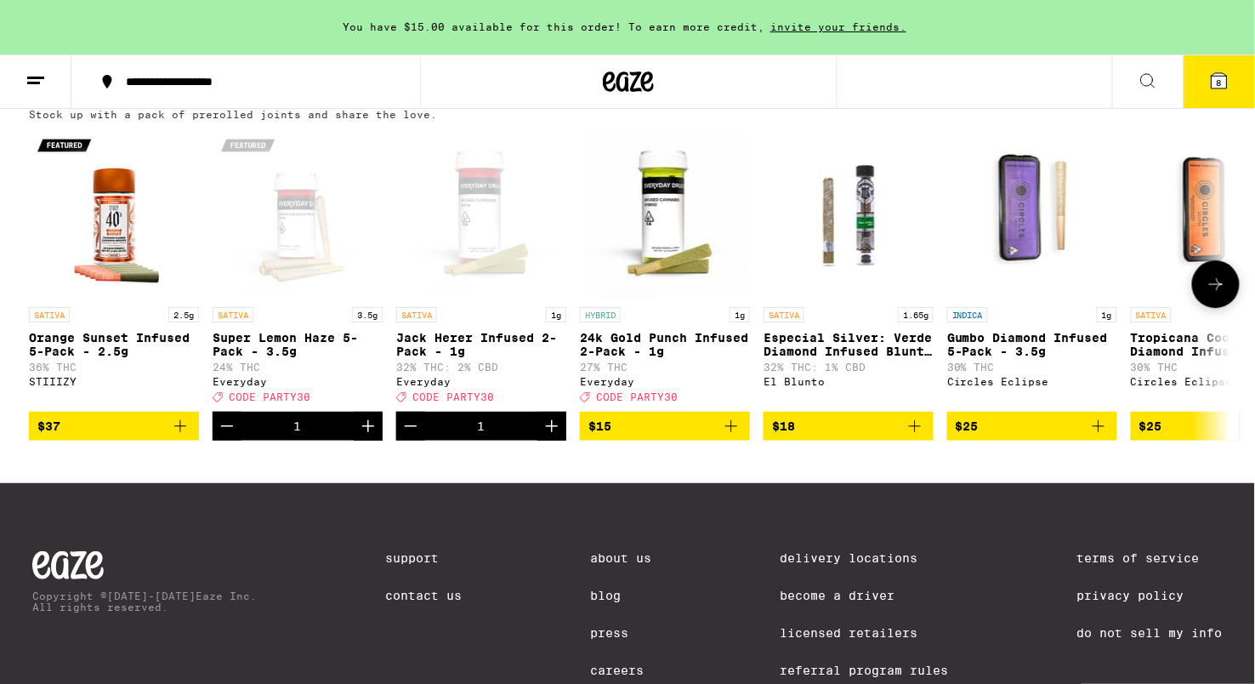
scroll to position [1363, 0]
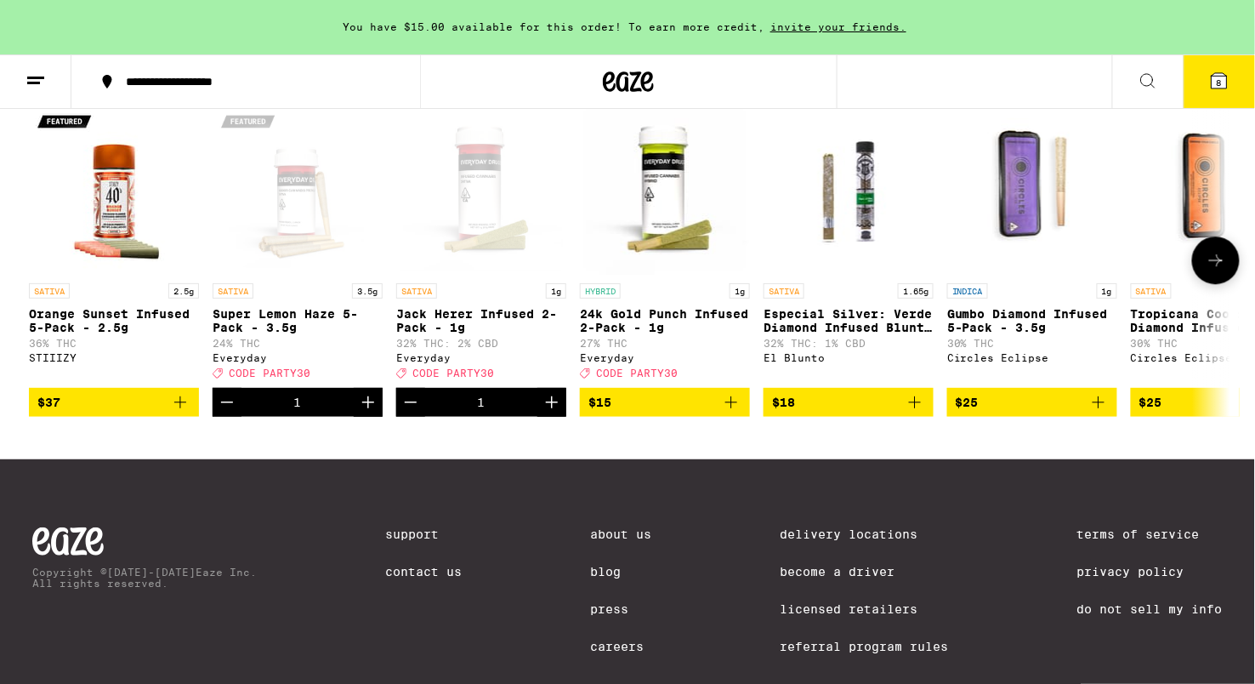
click at [1205, 284] on button at bounding box center [1216, 260] width 48 height 48
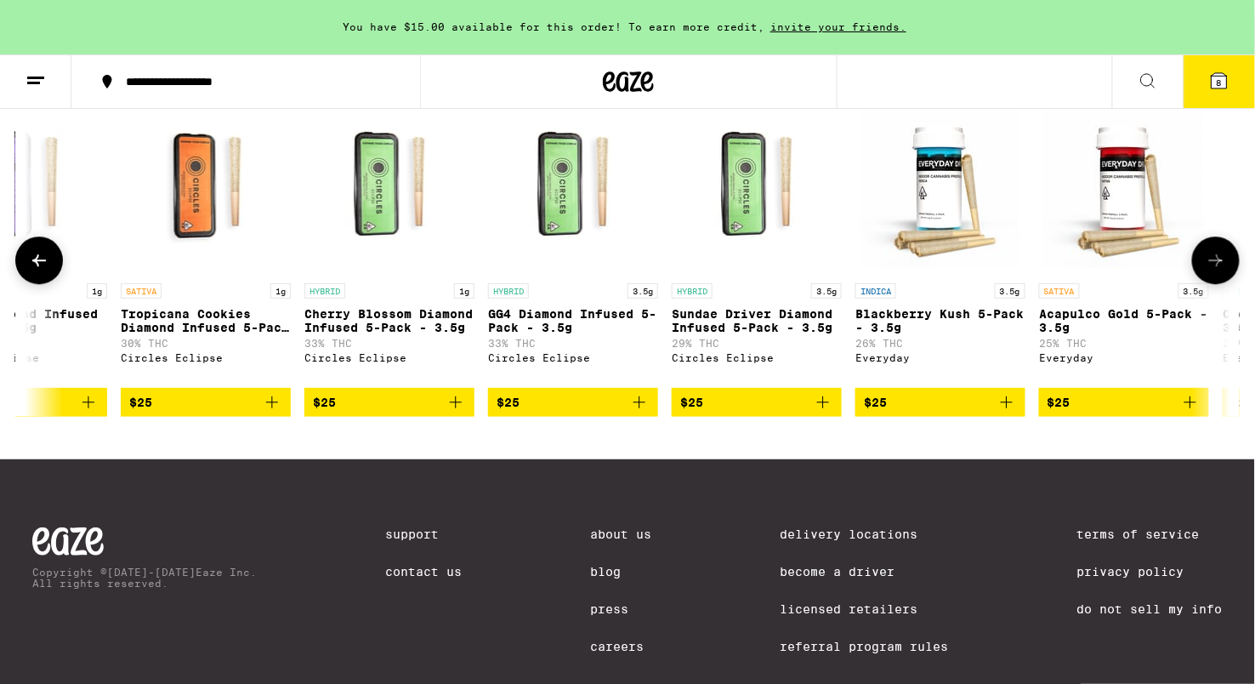
scroll to position [0, 1012]
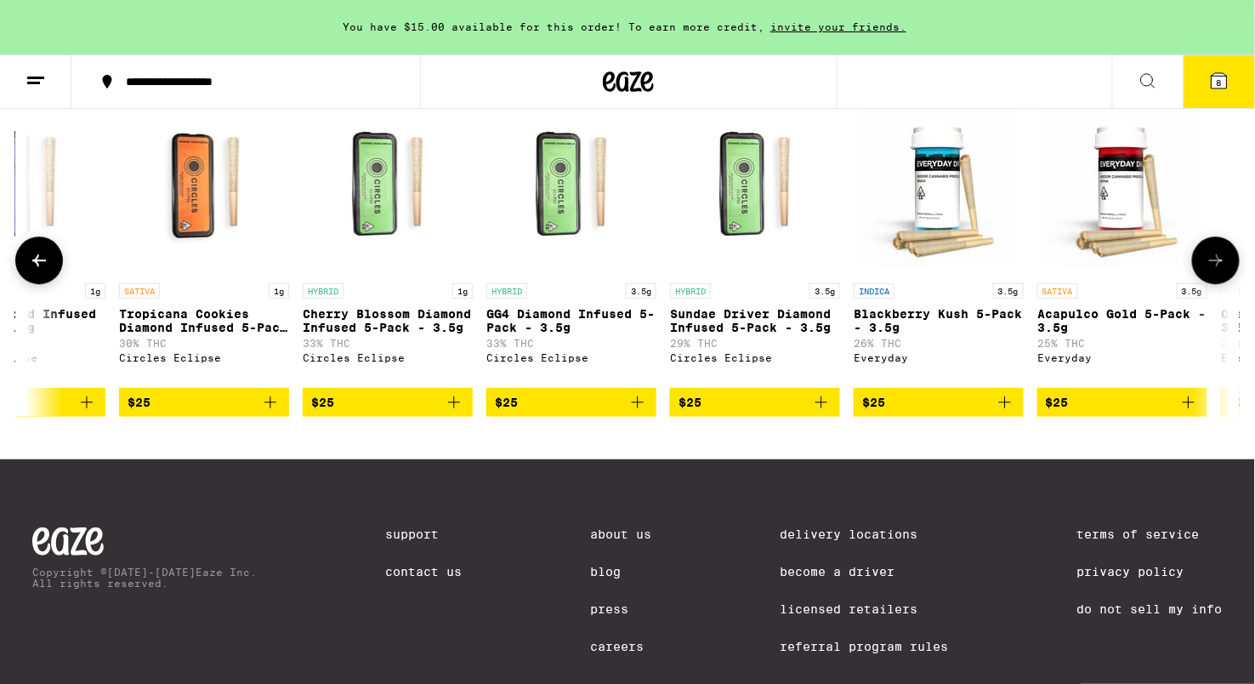
click at [1205, 284] on button at bounding box center [1216, 260] width 48 height 48
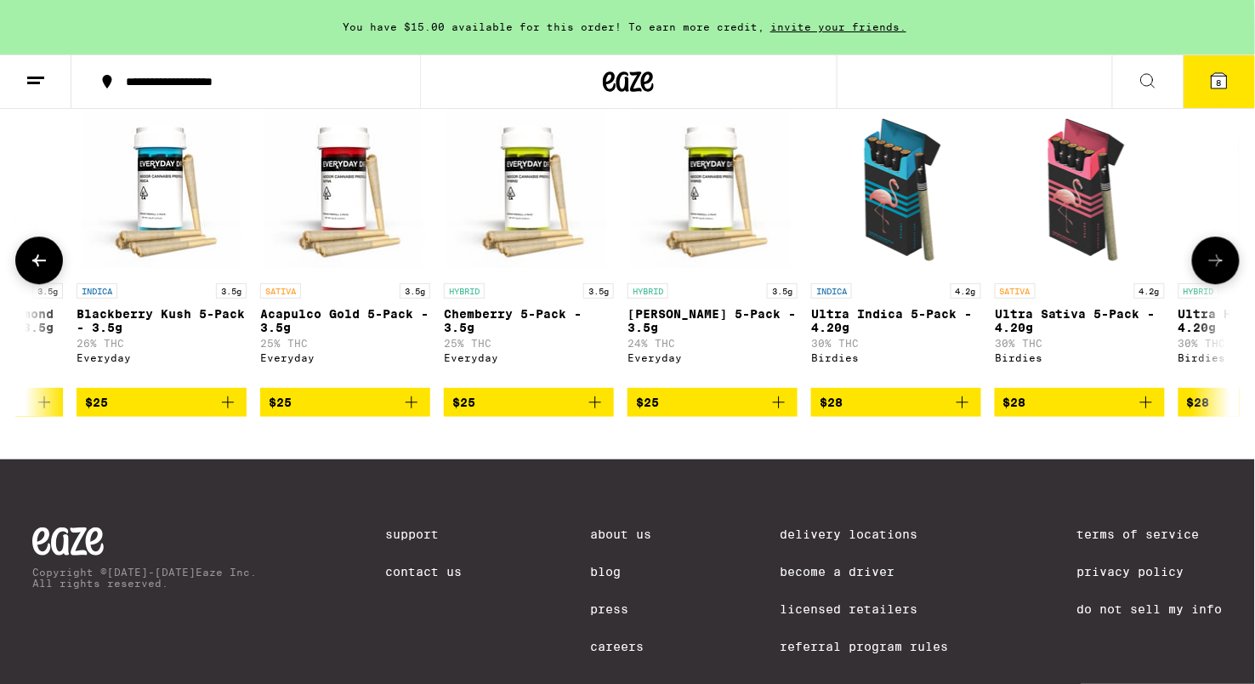
click at [1205, 284] on button at bounding box center [1216, 260] width 48 height 48
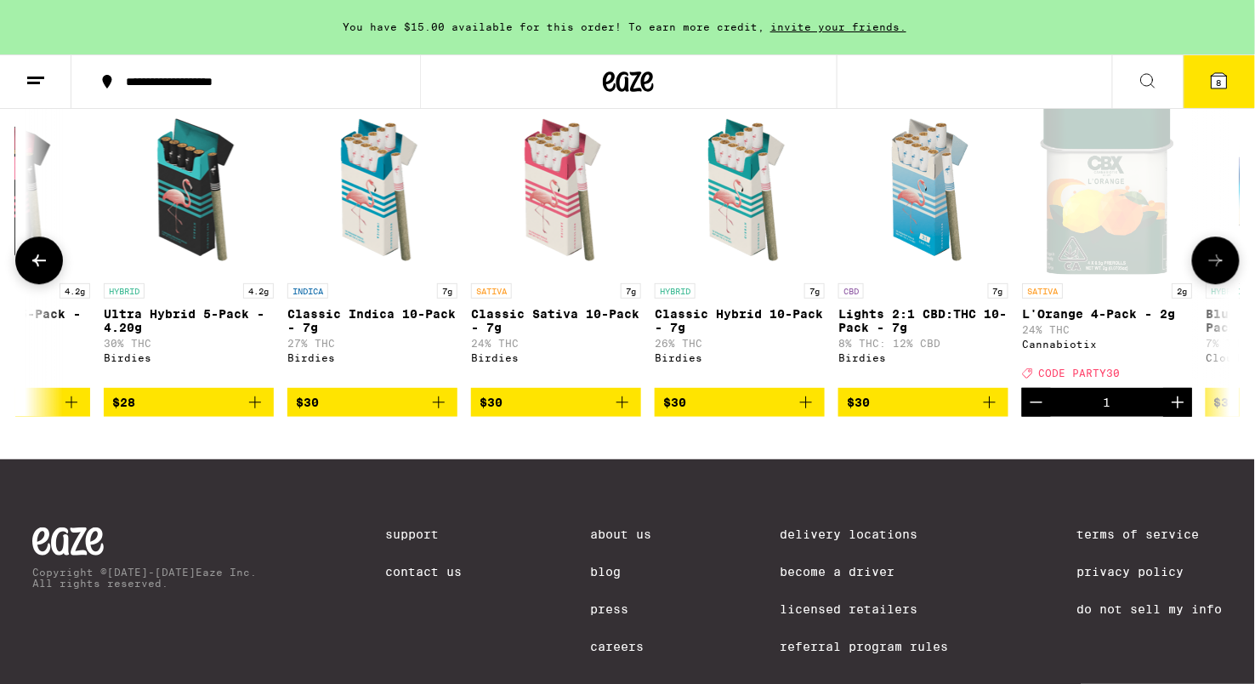
click at [1205, 284] on button at bounding box center [1216, 260] width 48 height 48
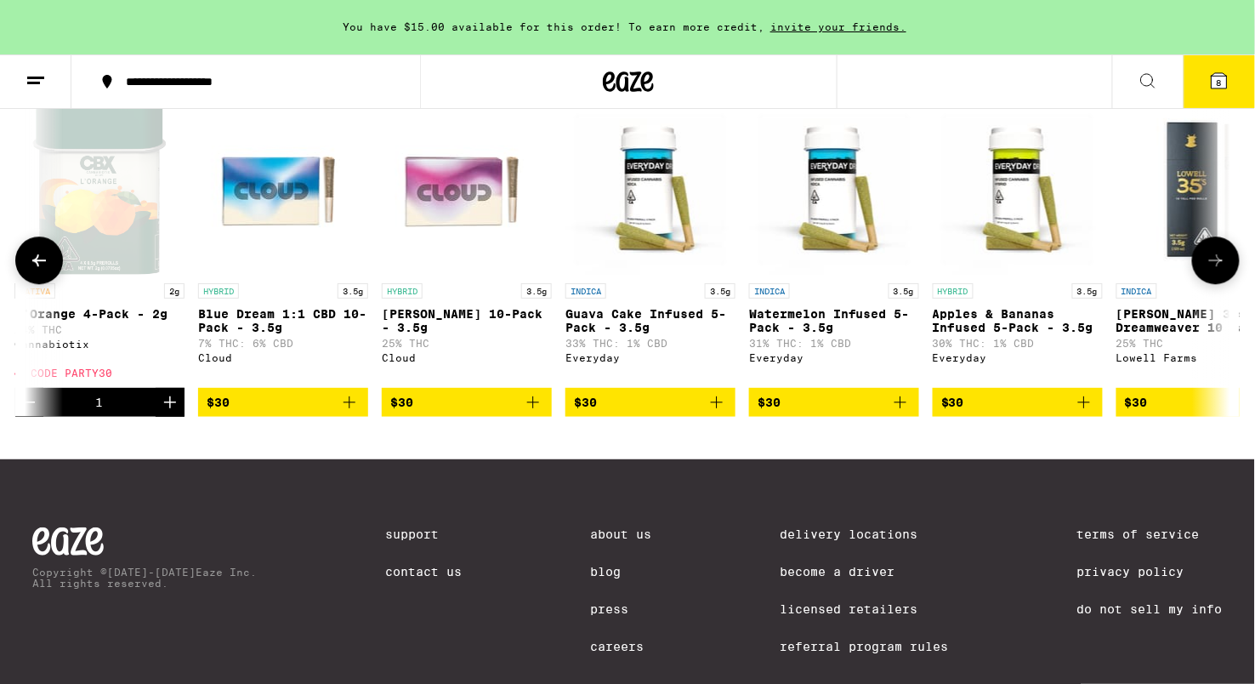
scroll to position [0, 3876]
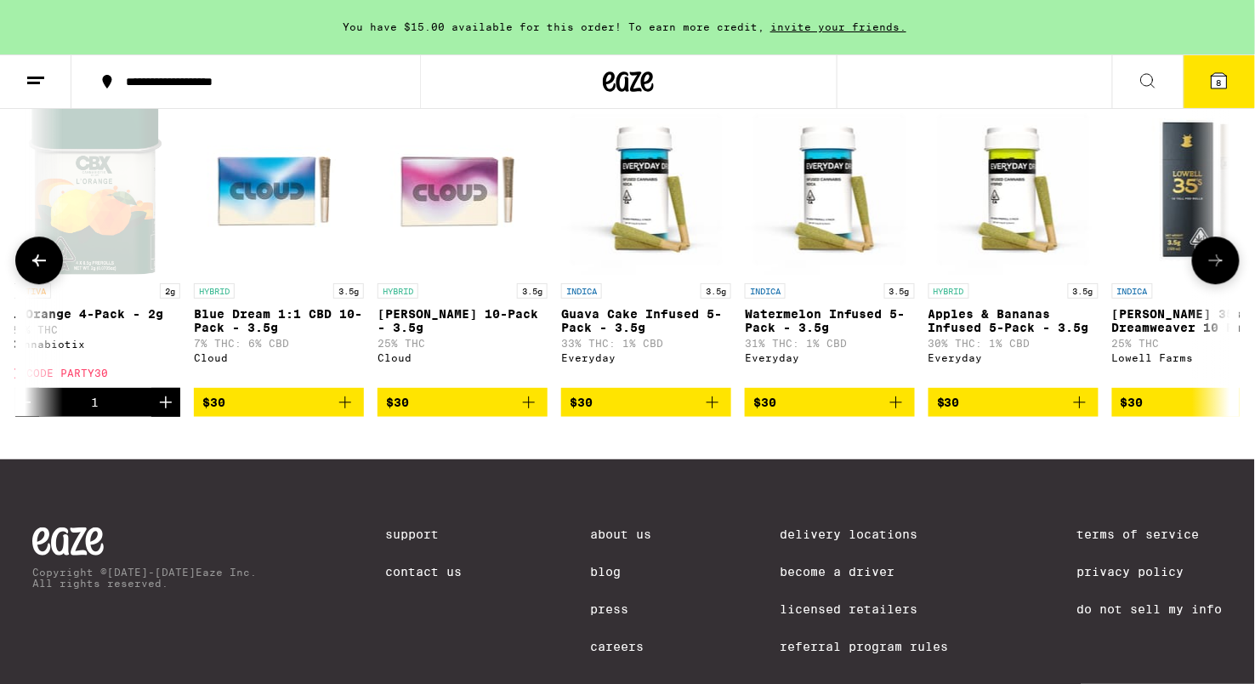
click at [1205, 284] on button at bounding box center [1216, 260] width 48 height 48
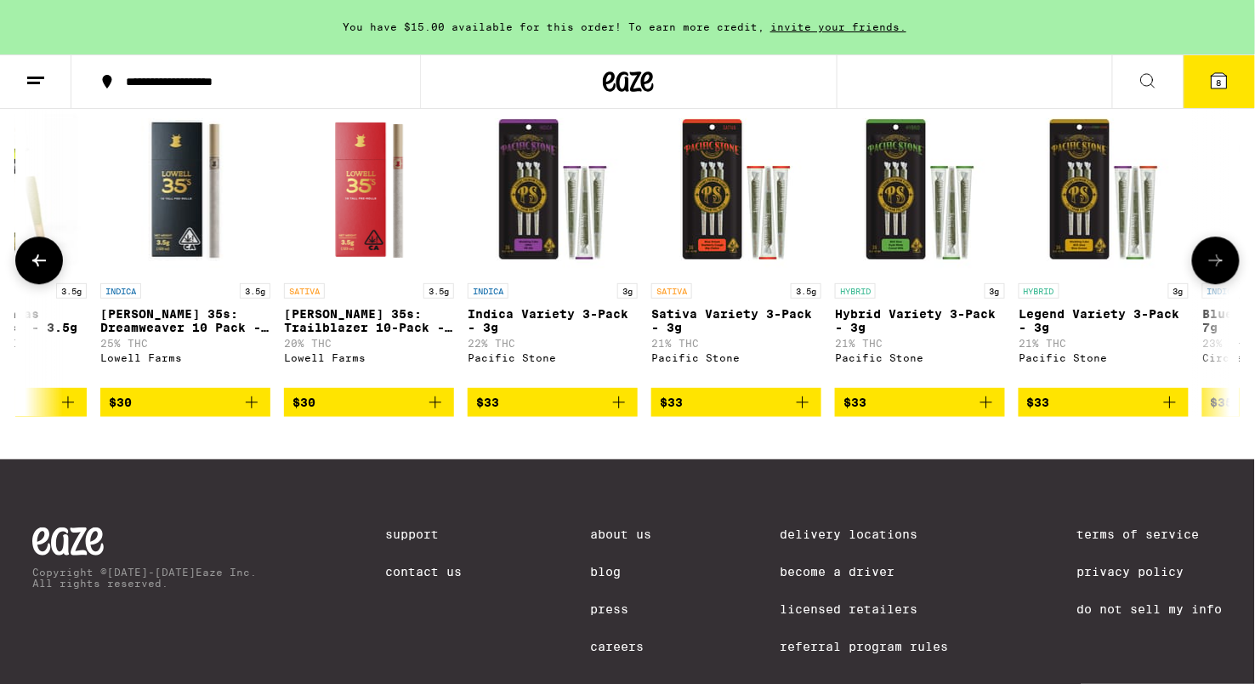
click at [1205, 284] on button at bounding box center [1216, 260] width 48 height 48
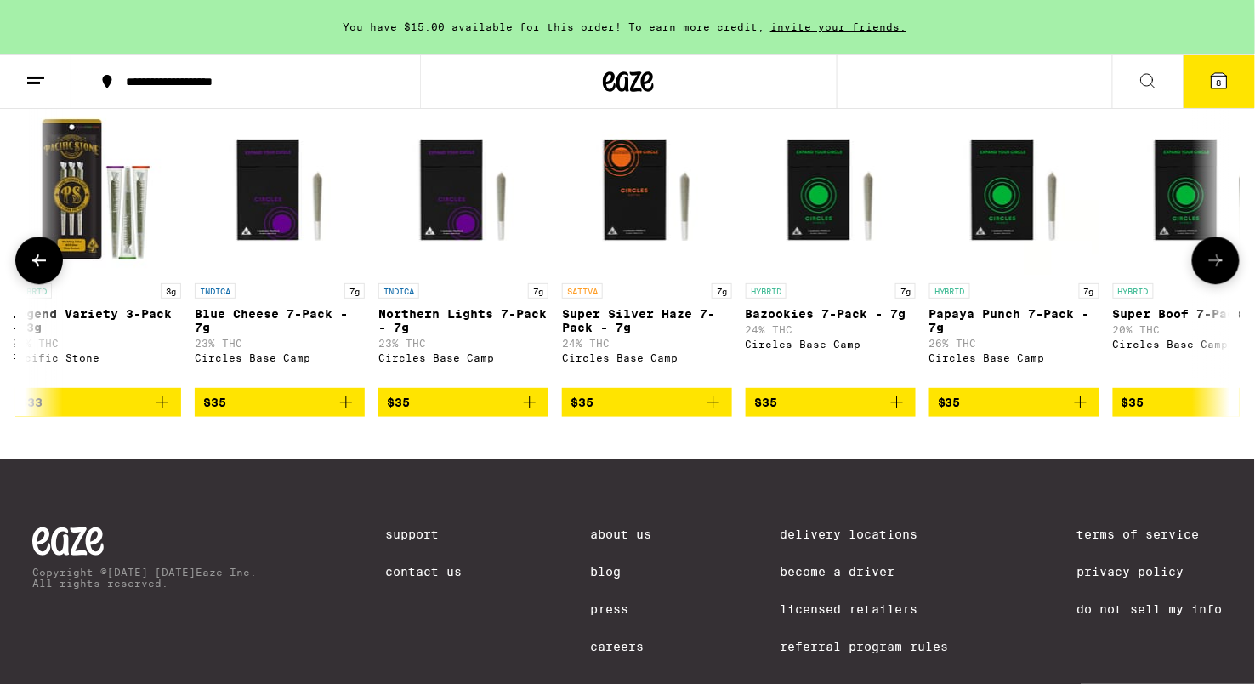
scroll to position [0, 5899]
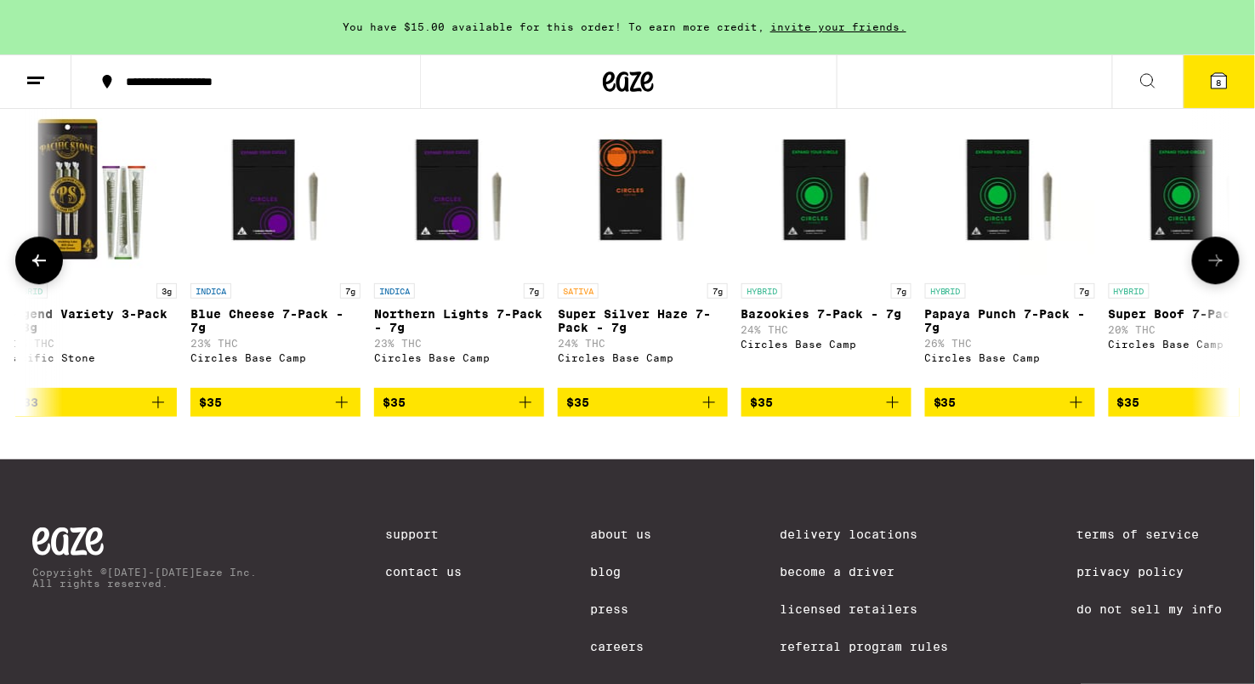
click at [1205, 284] on button at bounding box center [1216, 260] width 48 height 48
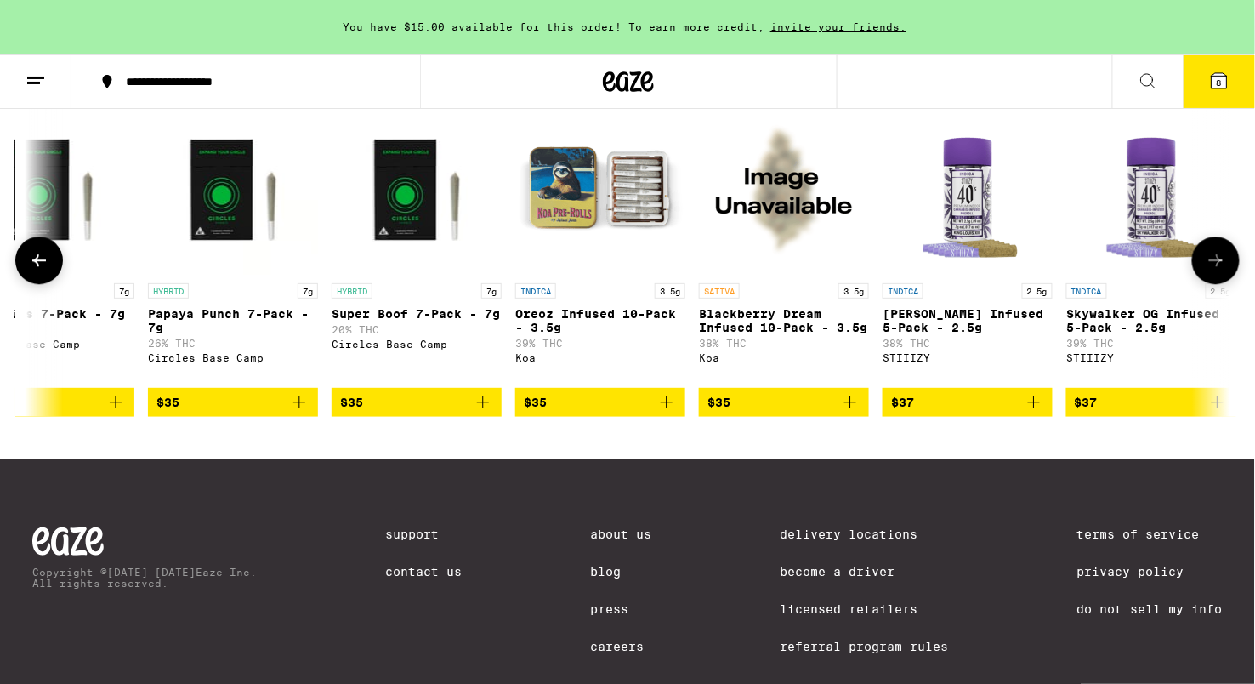
scroll to position [0, 6911]
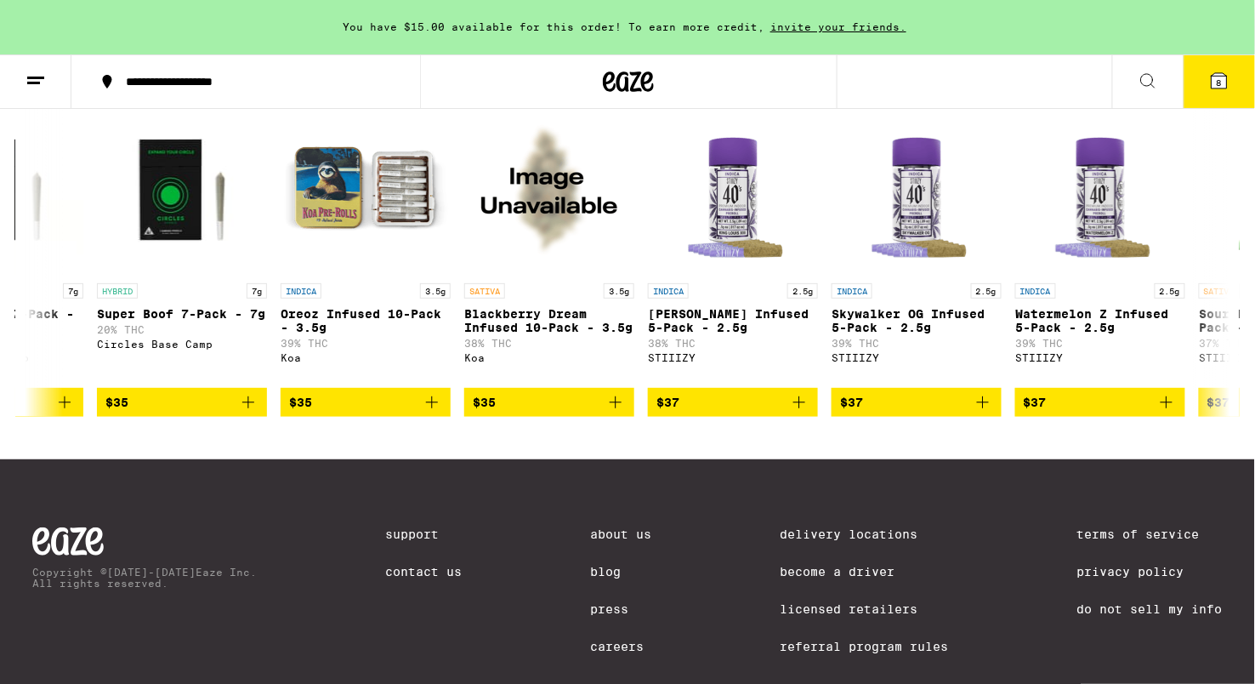
click at [1213, 82] on icon at bounding box center [1219, 80] width 15 height 15
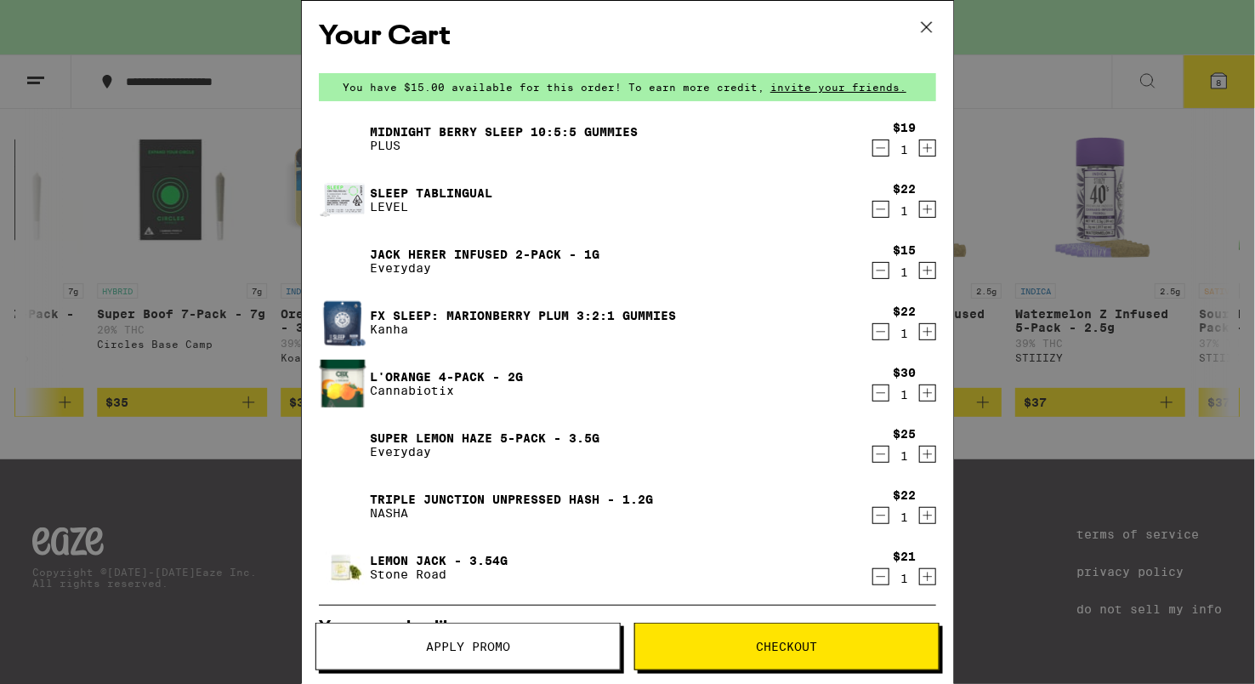
click at [137, 136] on div "Your Cart You have $15.00 available for this order! To earn more credit, invite…" at bounding box center [627, 342] width 1255 height 684
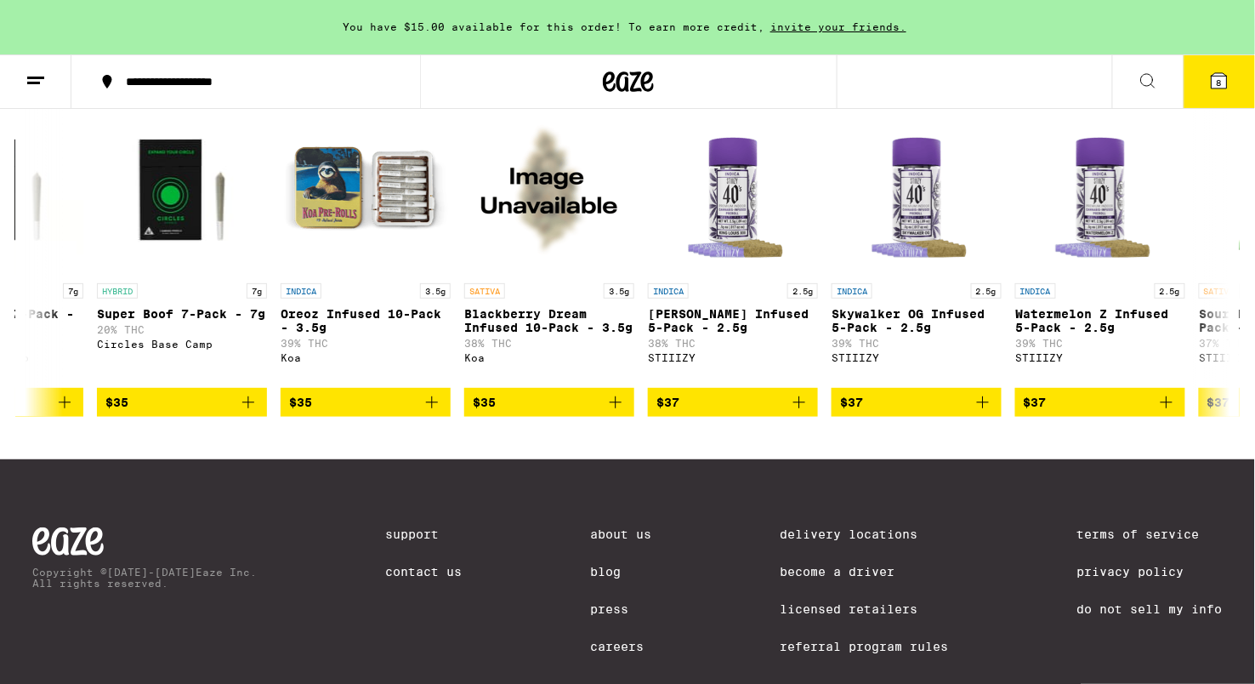
click at [37, 68] on button at bounding box center [35, 82] width 71 height 54
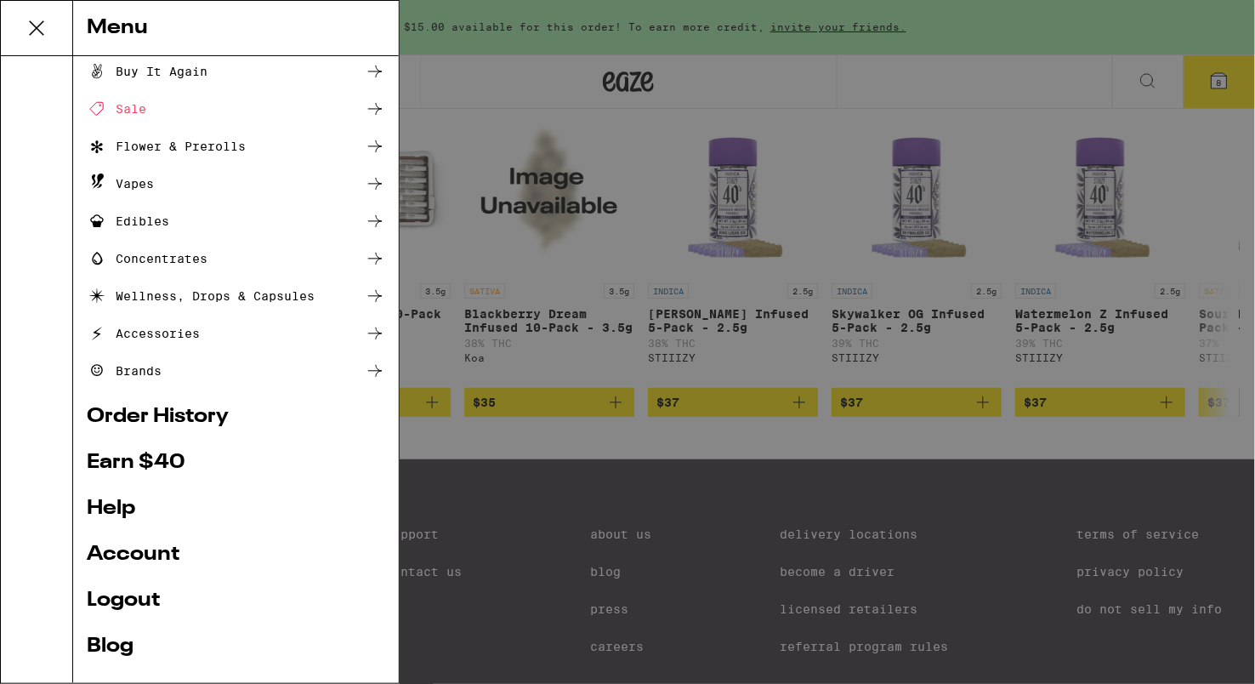
scroll to position [45, 0]
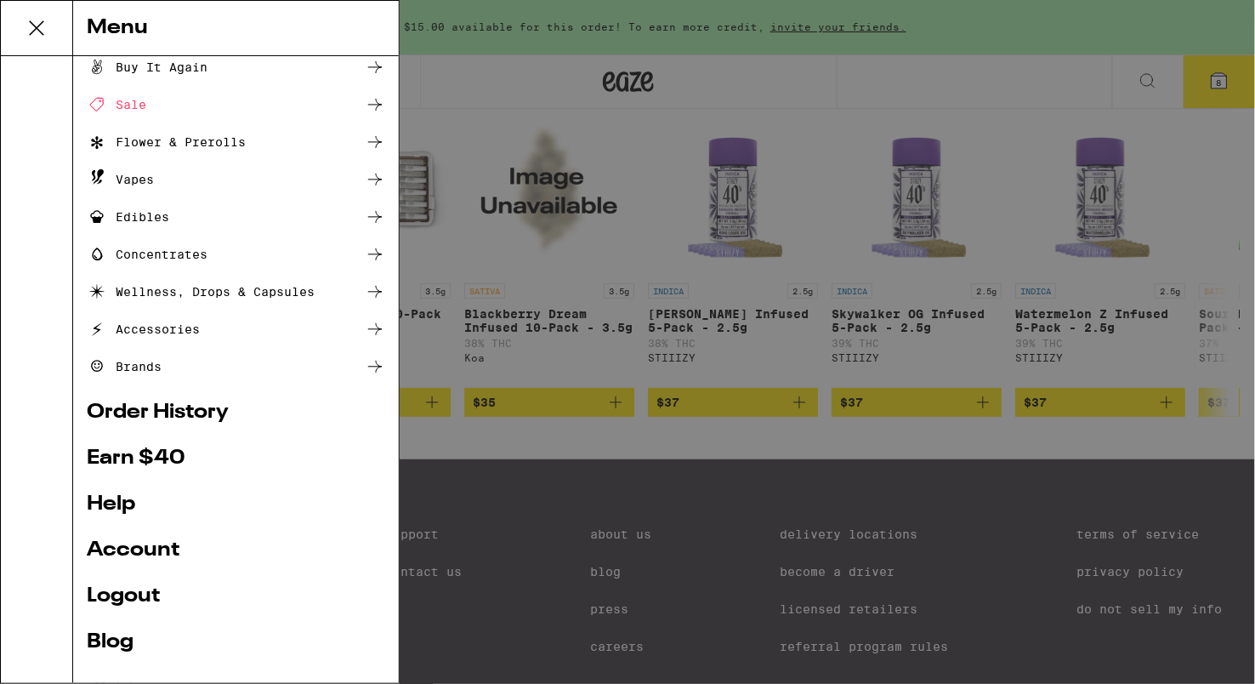
click at [164, 398] on ul "Shop Buy It Again Sale Flower & Prerolls Vapes Edibles Concentrates Wellness, D…" at bounding box center [236, 359] width 298 height 663
click at [168, 410] on link "Order History" at bounding box center [236, 412] width 298 height 20
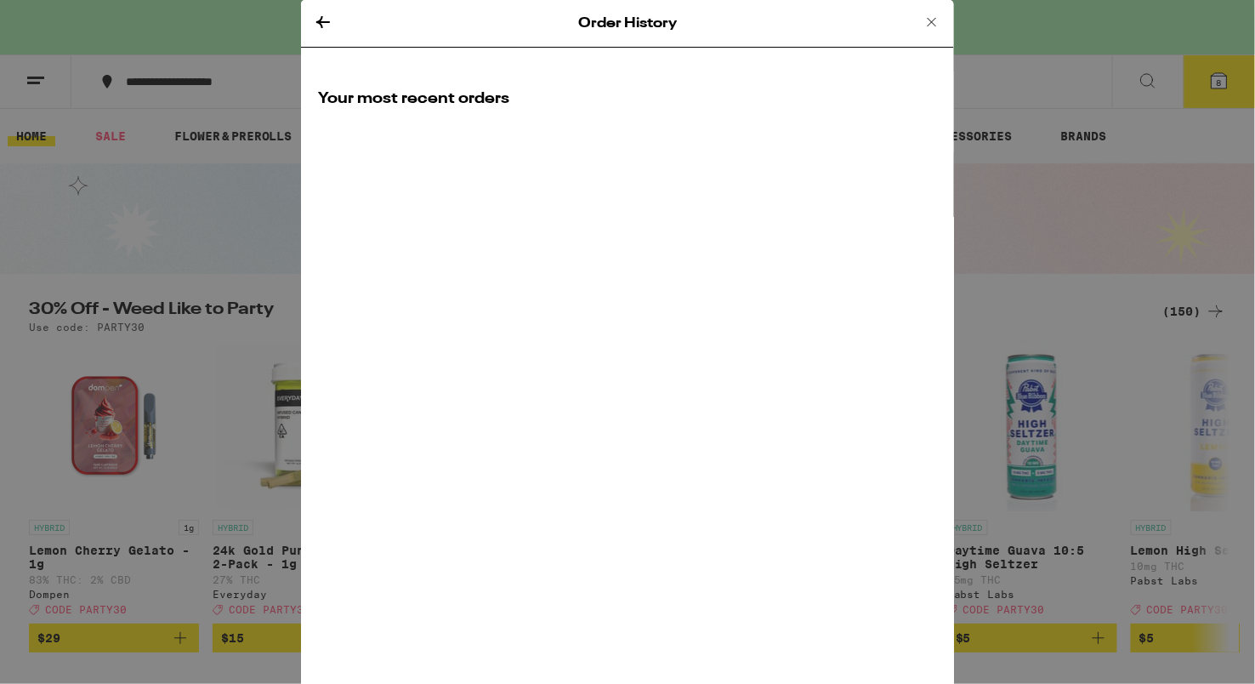
click at [599, 337] on div "Order History Your most recent orders" at bounding box center [627, 342] width 653 height 684
click at [322, 23] on icon at bounding box center [323, 22] width 20 height 20
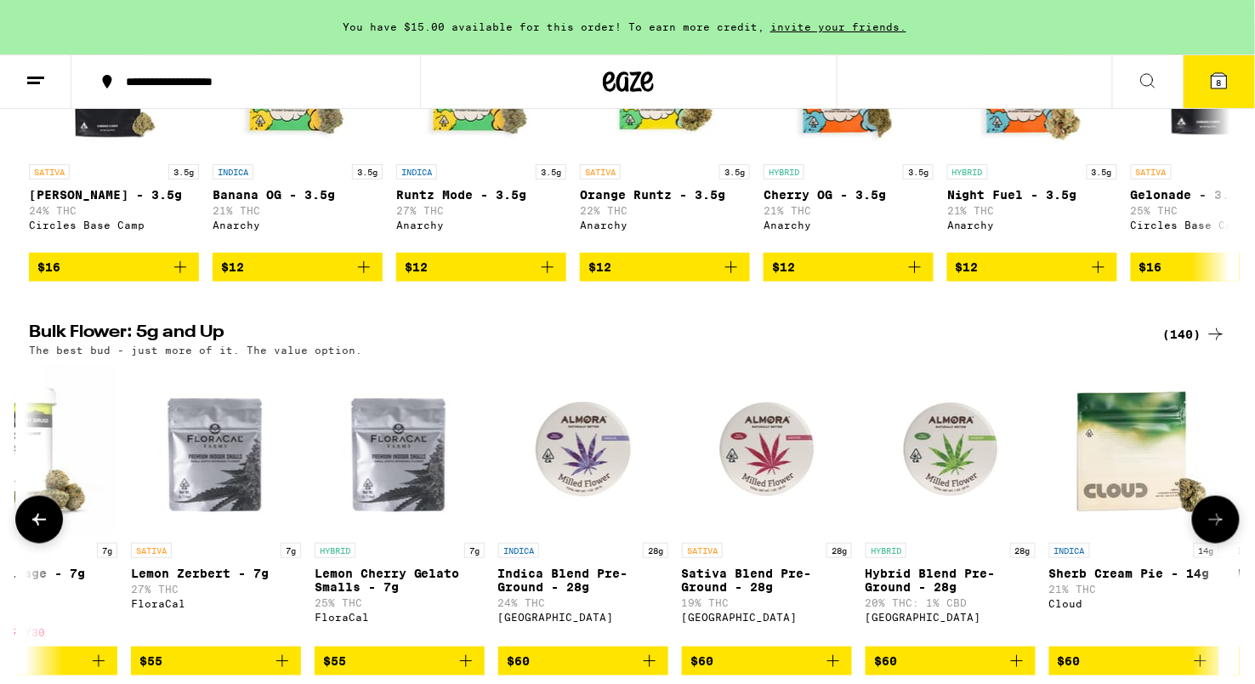
scroll to position [344, 0]
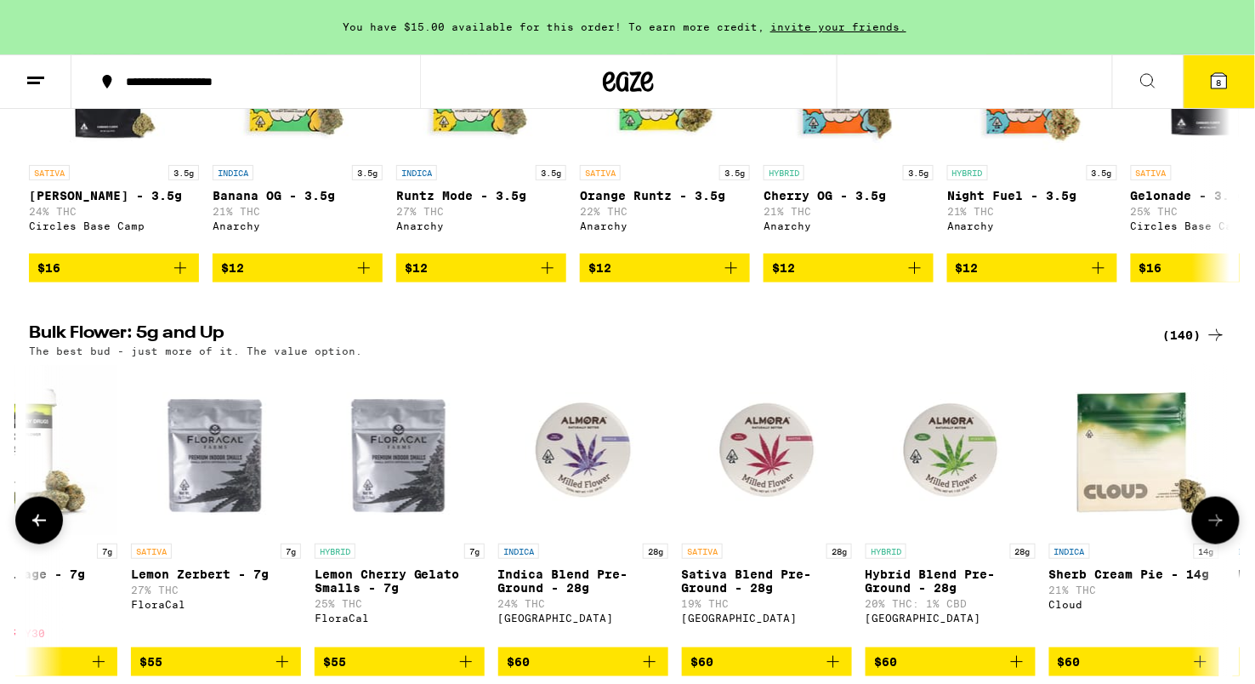
click at [1207, 531] on icon at bounding box center [1216, 520] width 20 height 20
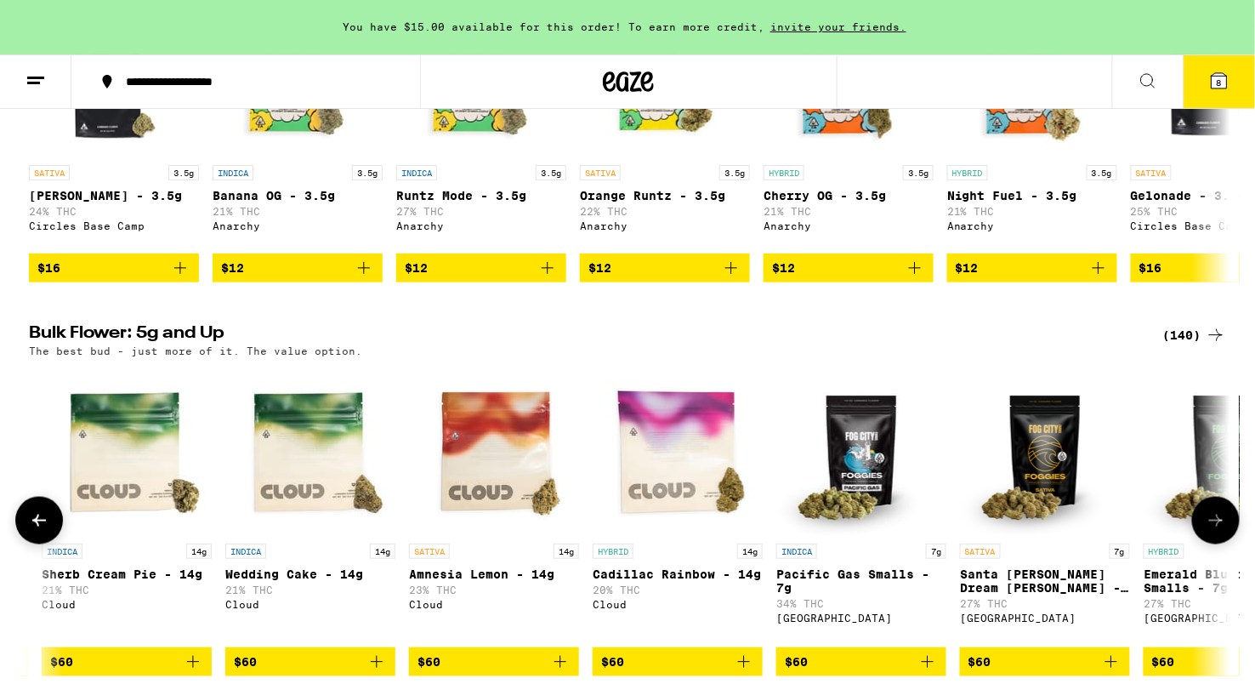
scroll to position [0, 12848]
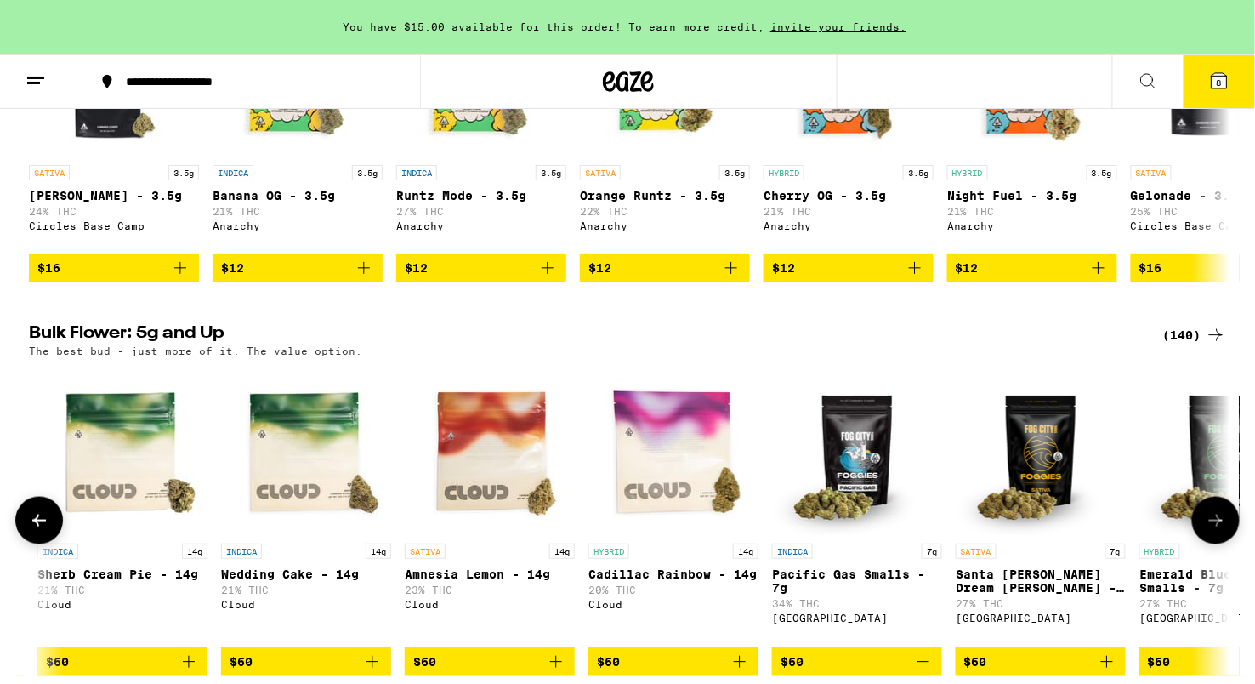
click at [1207, 531] on icon at bounding box center [1216, 520] width 20 height 20
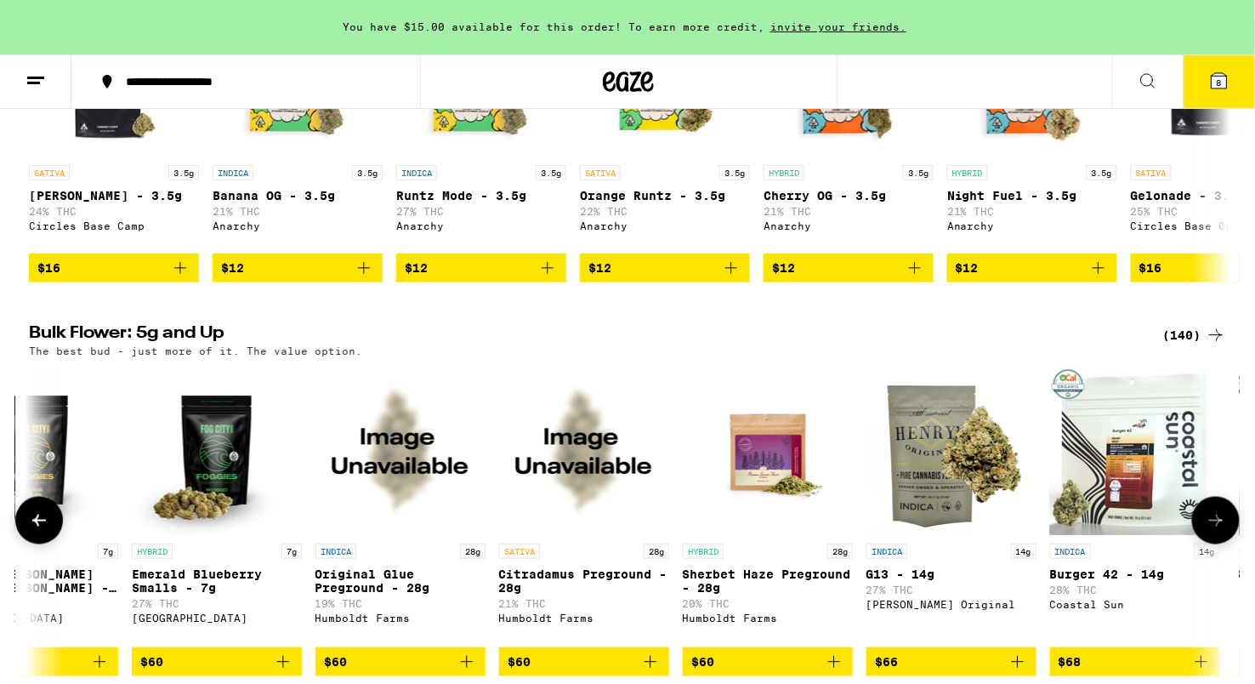
scroll to position [0, 13859]
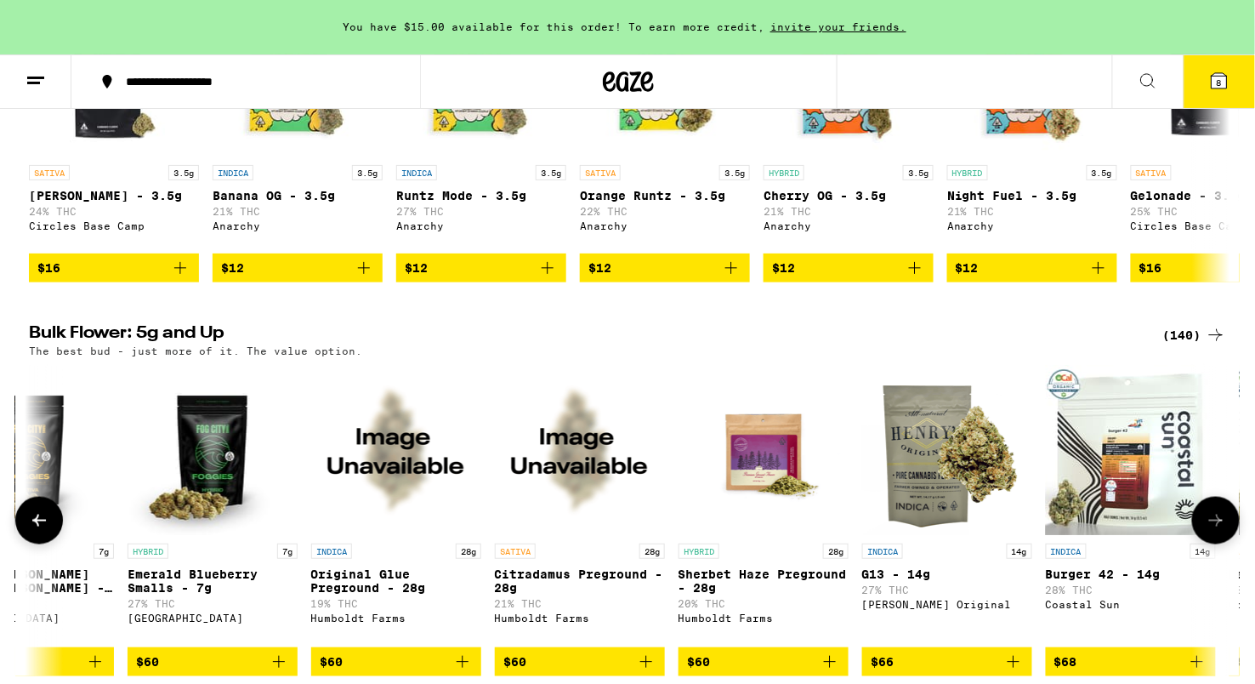
click at [1207, 531] on icon at bounding box center [1216, 520] width 20 height 20
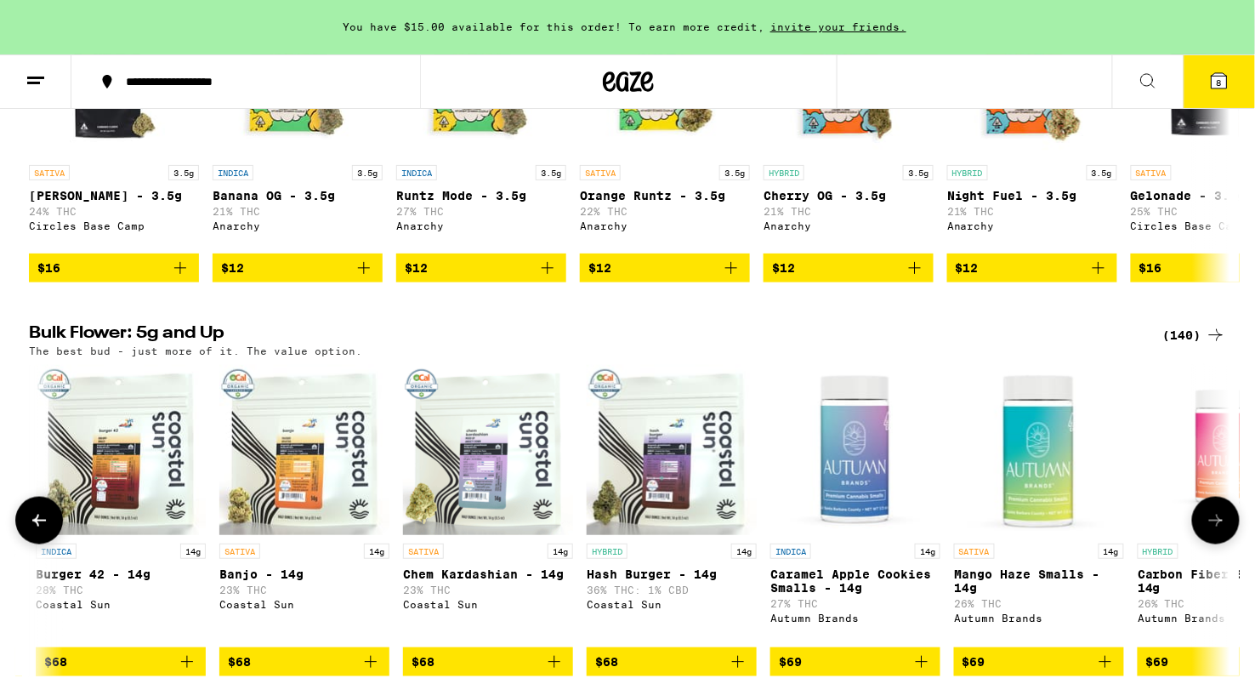
scroll to position [0, 14871]
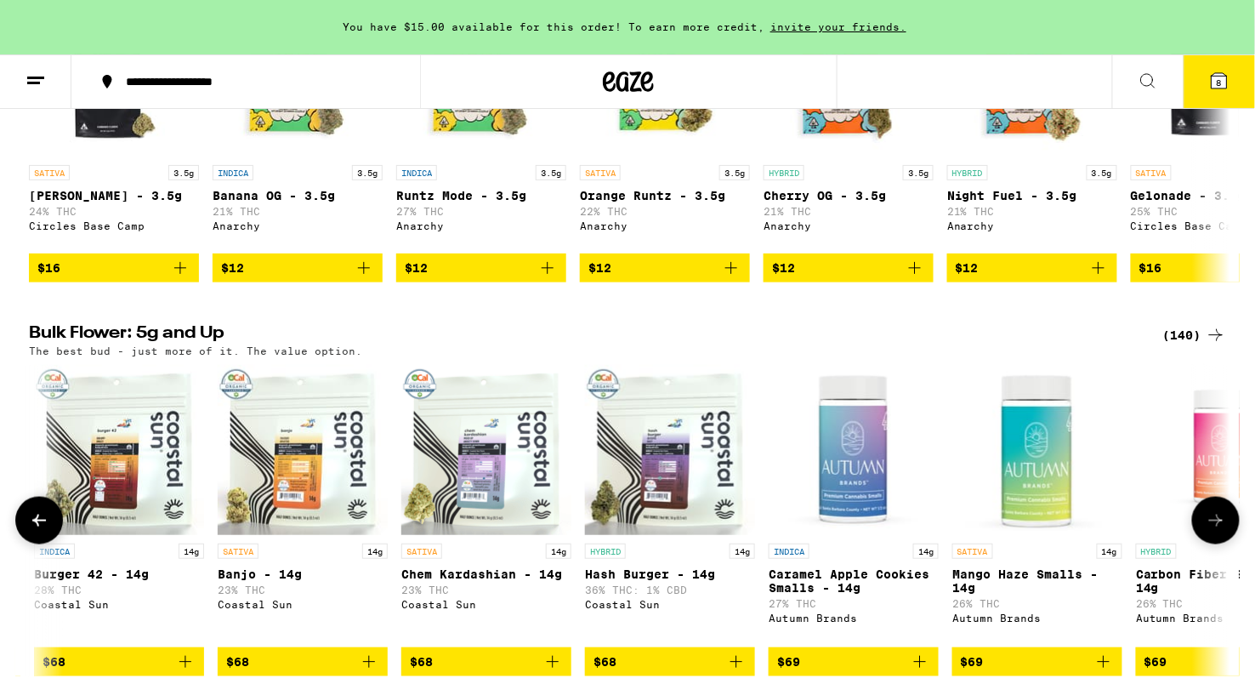
click at [1207, 531] on icon at bounding box center [1216, 520] width 20 height 20
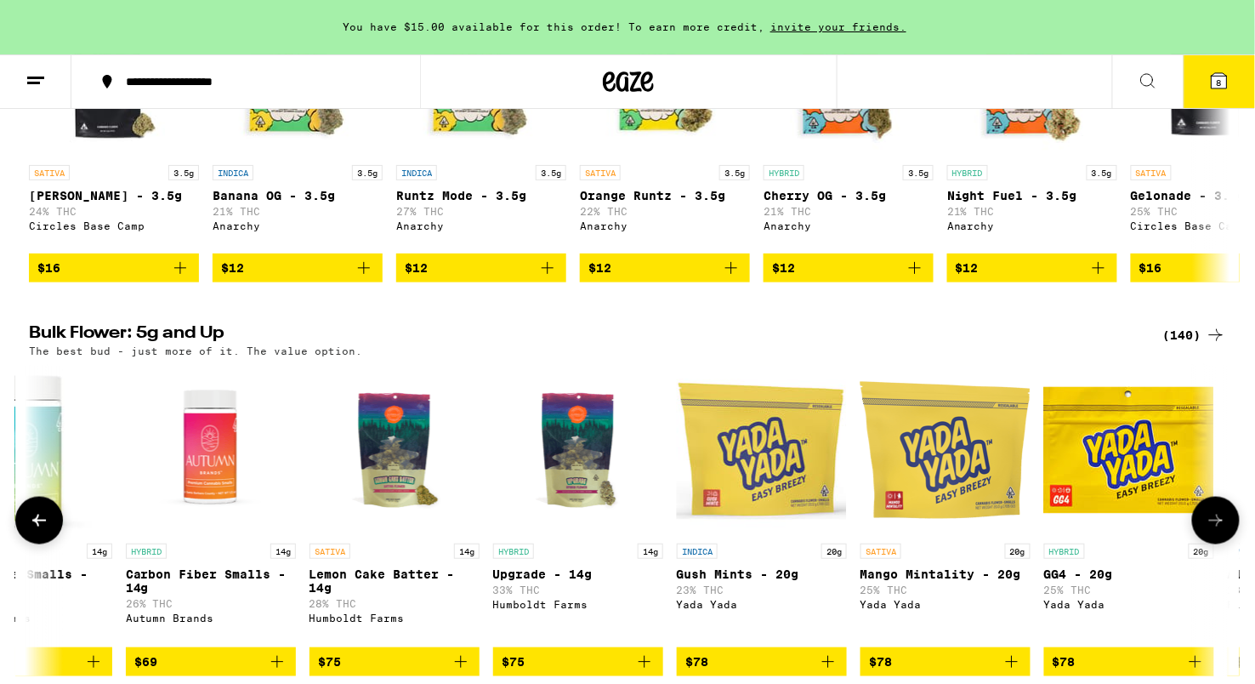
scroll to position [0, 15883]
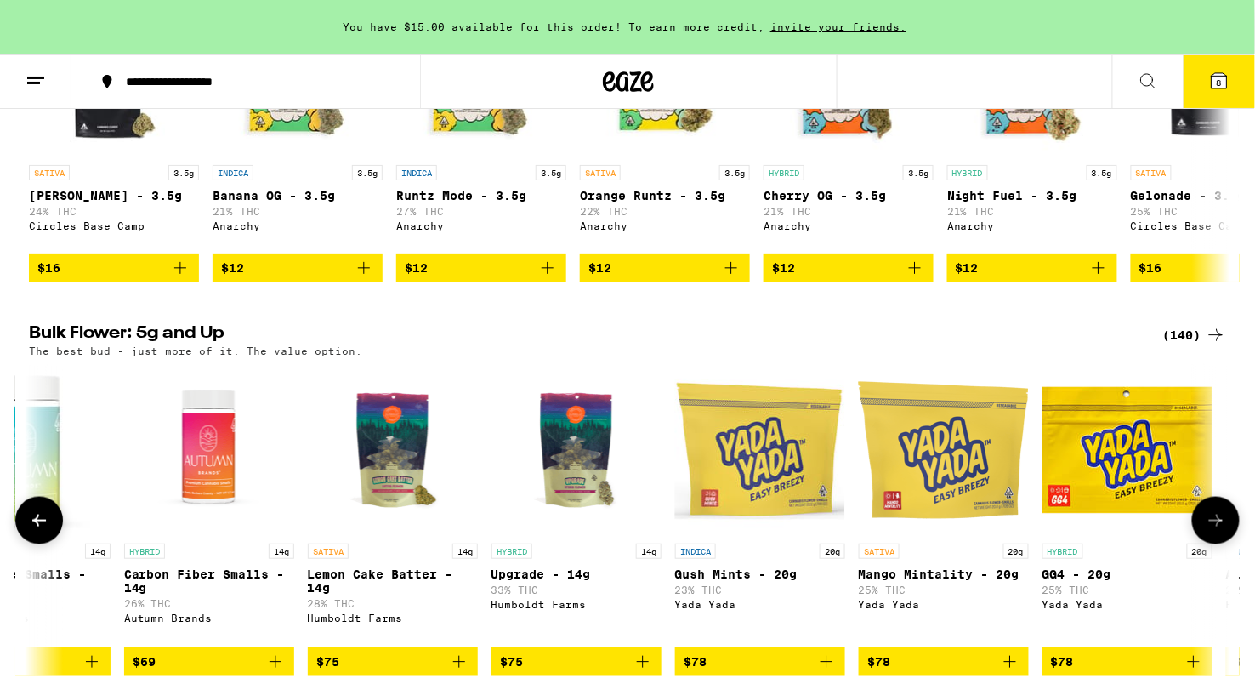
drag, startPoint x: 1207, startPoint y: 541, endPoint x: 391, endPoint y: 484, distance: 817.4
click at [391, 484] on div "SATIVA 7g Illemonati - 7g 26% THC Autumn Brands $40 INDICA 14g Blueberry Pre-Gr…" at bounding box center [627, 520] width 1224 height 311
click at [391, 484] on img "Open page for Lemon Cake Batter - 14g from Humboldt Farms" at bounding box center [393, 450] width 170 height 170
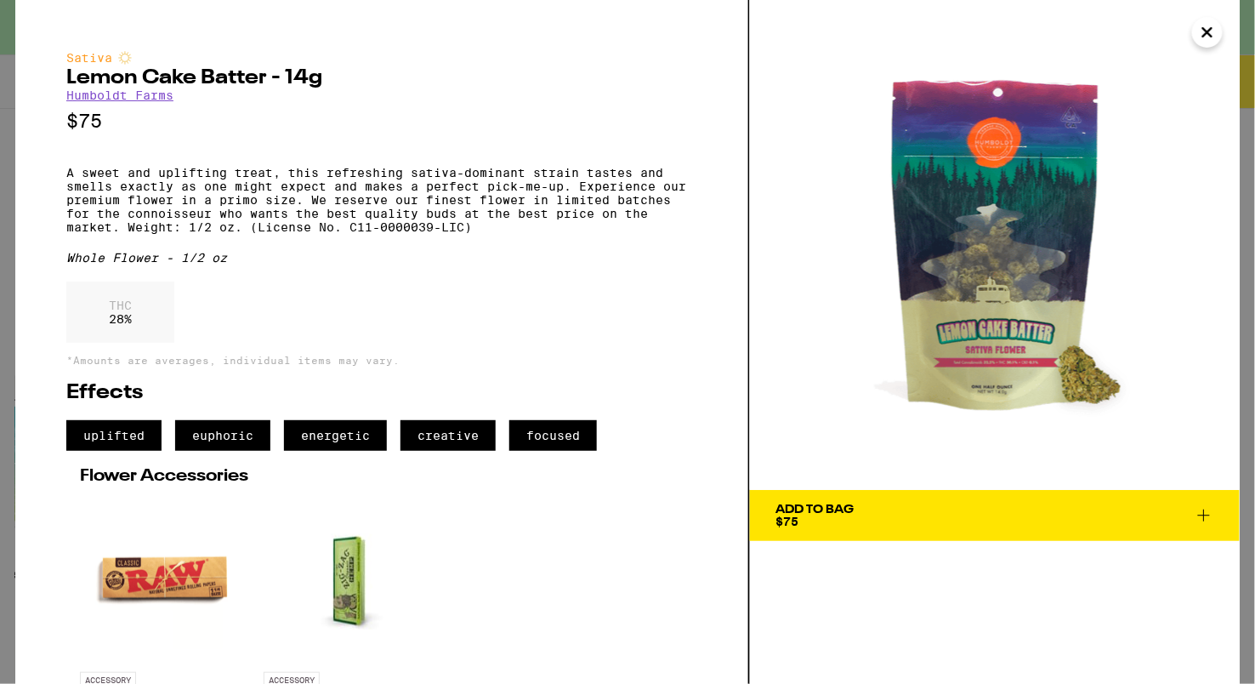
click at [1212, 20] on icon "Close" at bounding box center [1207, 33] width 20 height 26
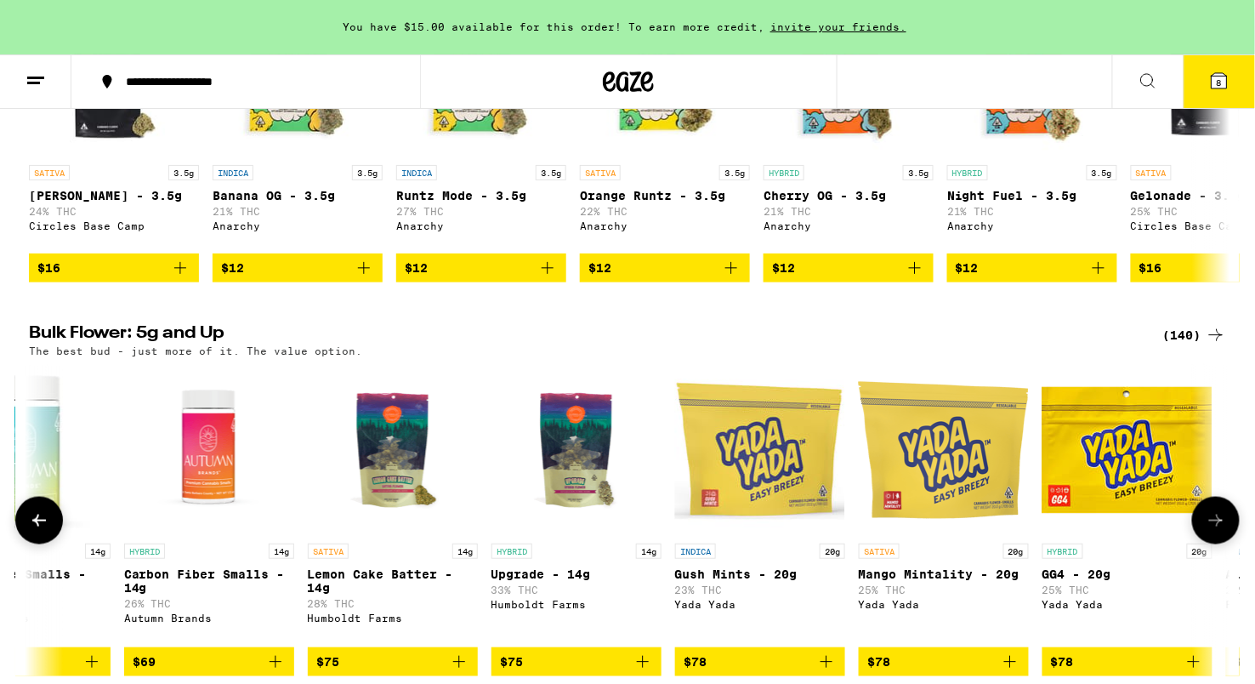
click at [1234, 538] on div at bounding box center [1216, 521] width 48 height 48
click at [1231, 538] on button at bounding box center [1216, 521] width 48 height 48
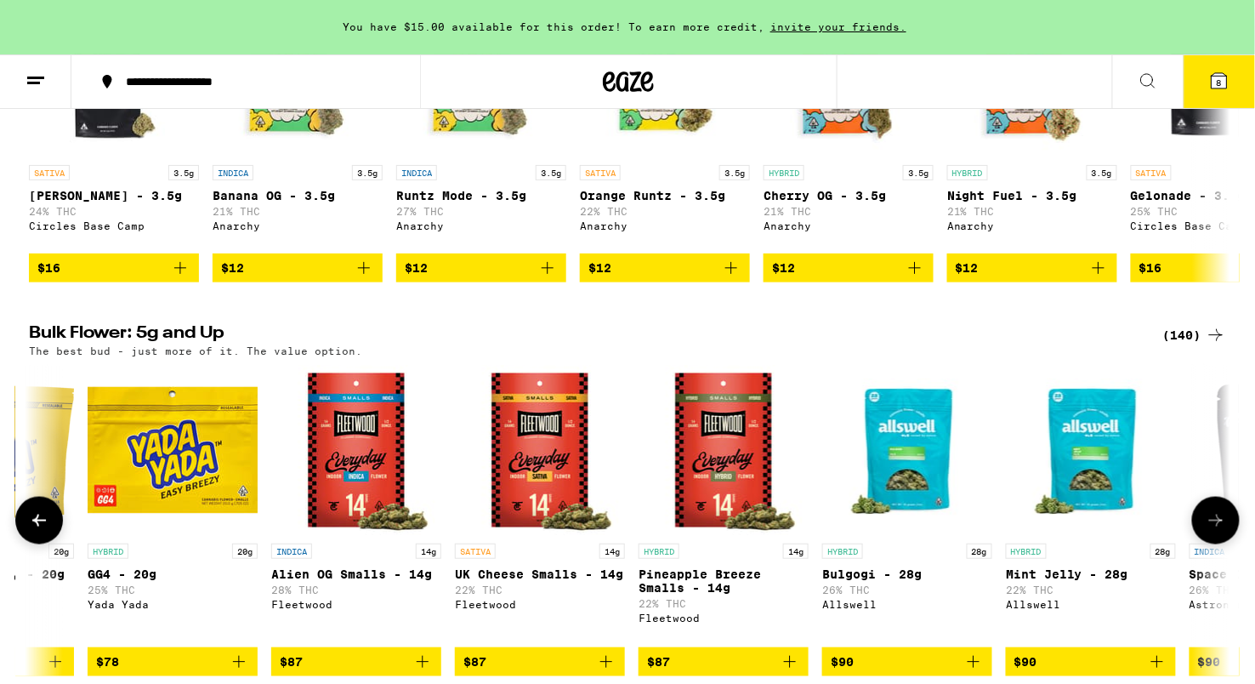
scroll to position [0, 16895]
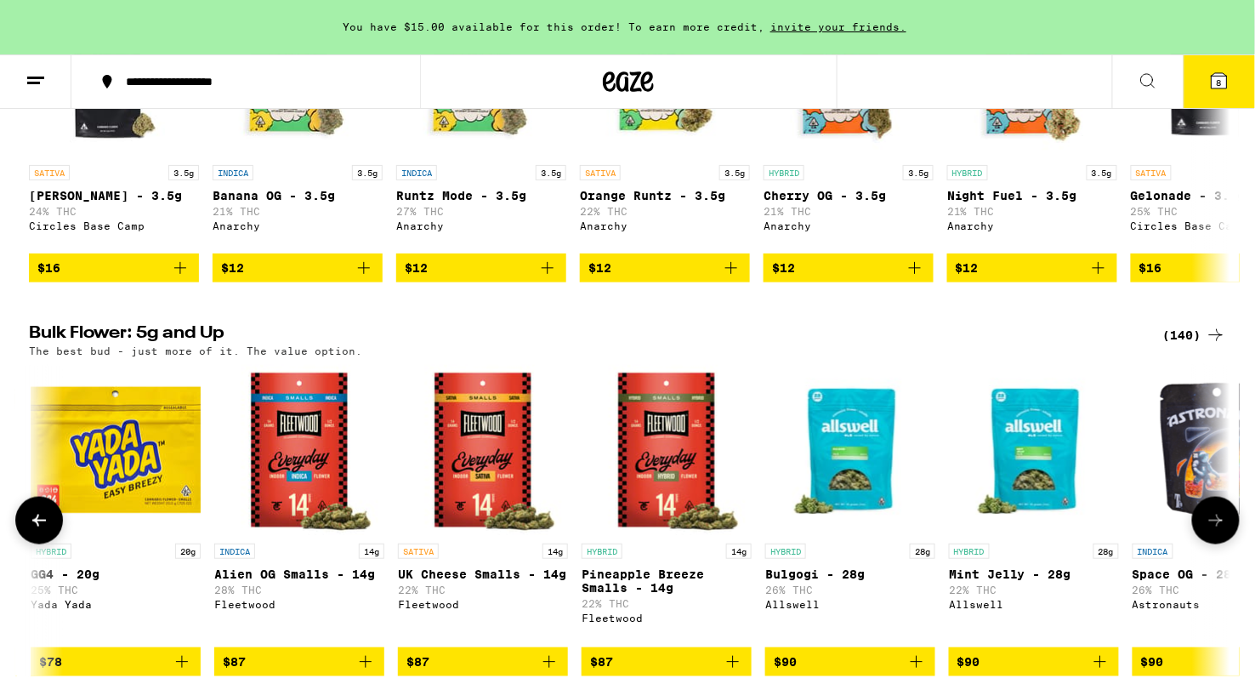
click at [1231, 538] on button at bounding box center [1216, 521] width 48 height 48
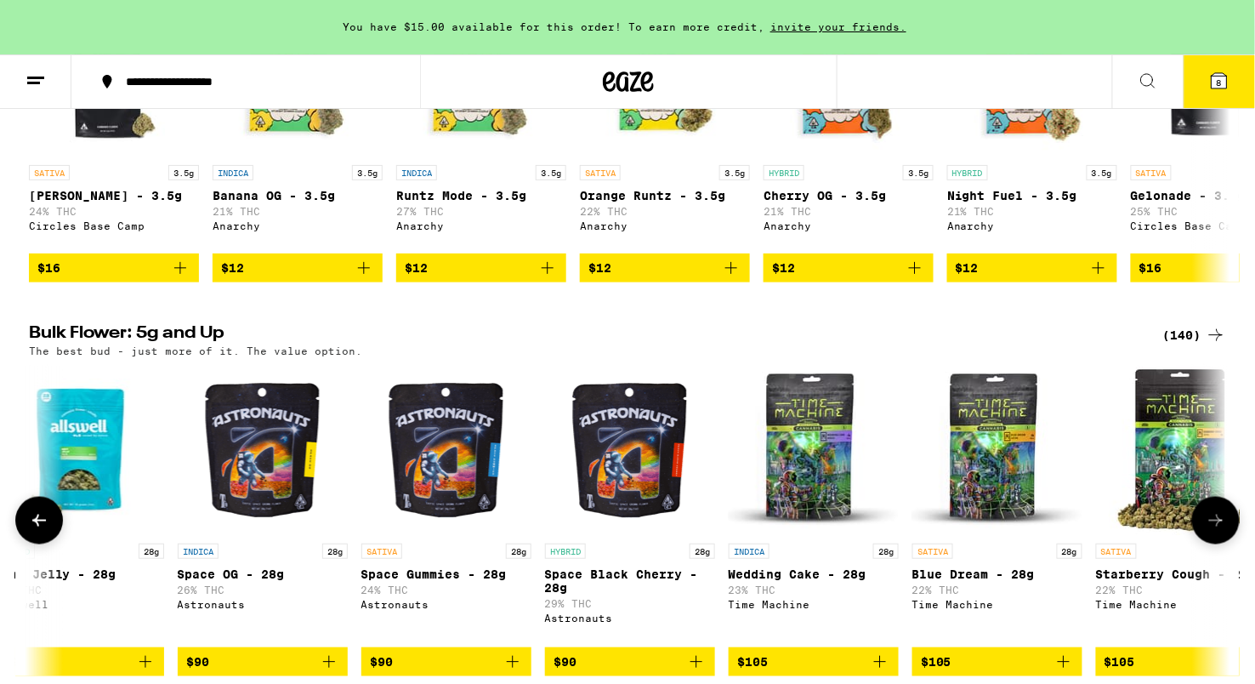
scroll to position [0, 17907]
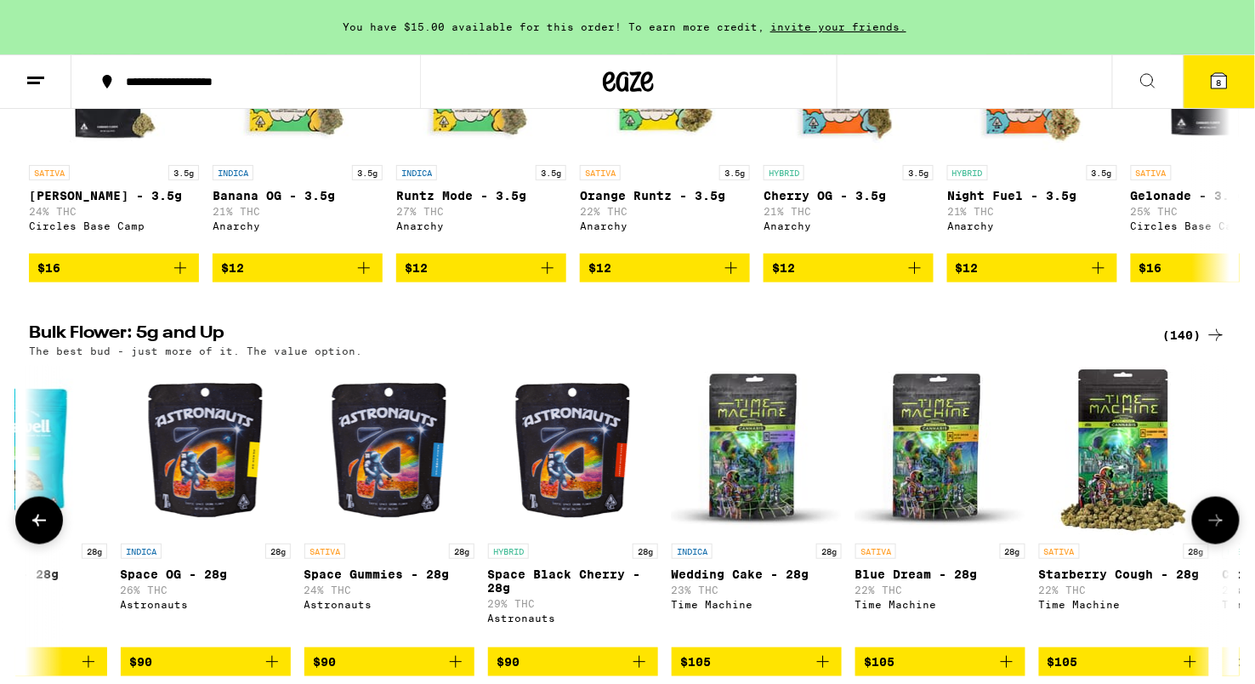
click at [1229, 542] on button at bounding box center [1216, 521] width 48 height 48
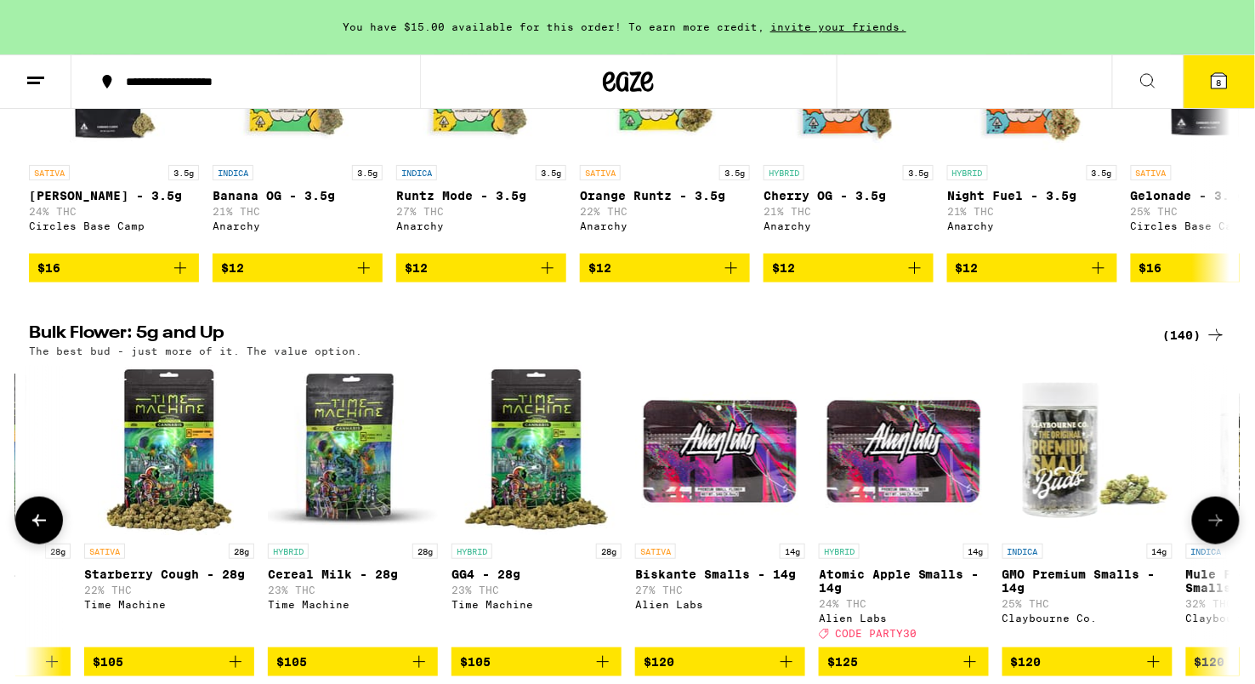
scroll to position [0, 18919]
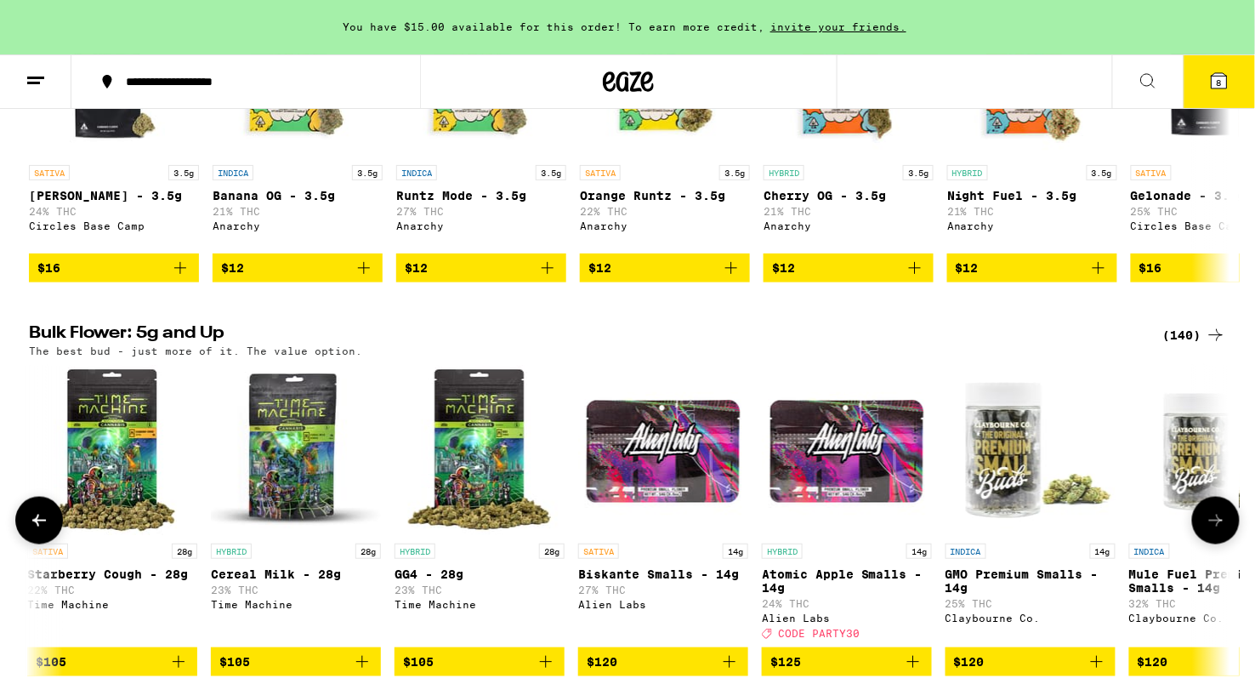
click at [1229, 542] on button at bounding box center [1216, 521] width 48 height 48
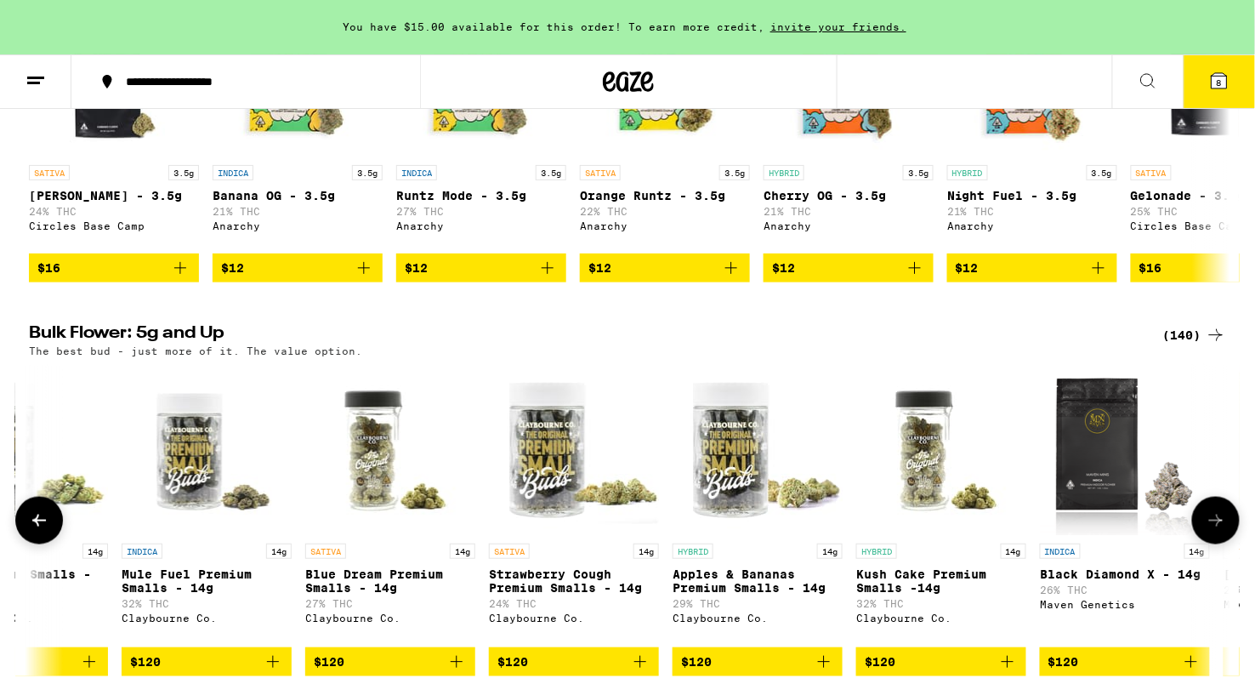
scroll to position [0, 19930]
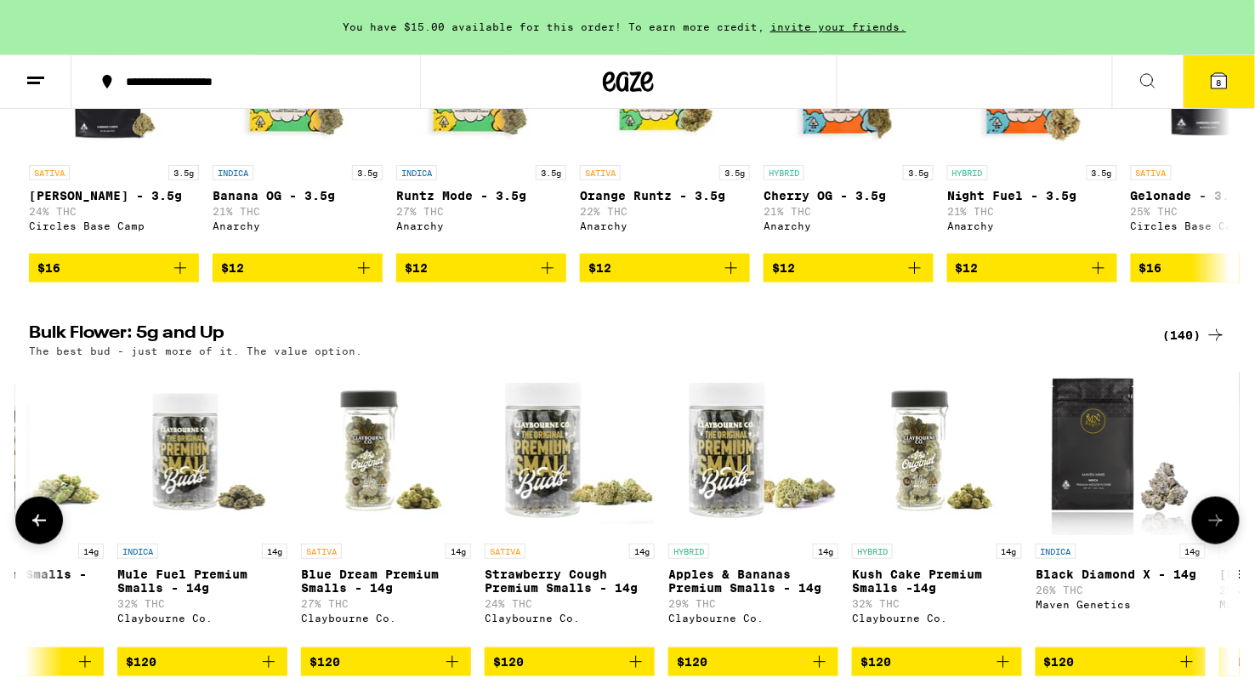
click at [1229, 542] on button at bounding box center [1216, 521] width 48 height 48
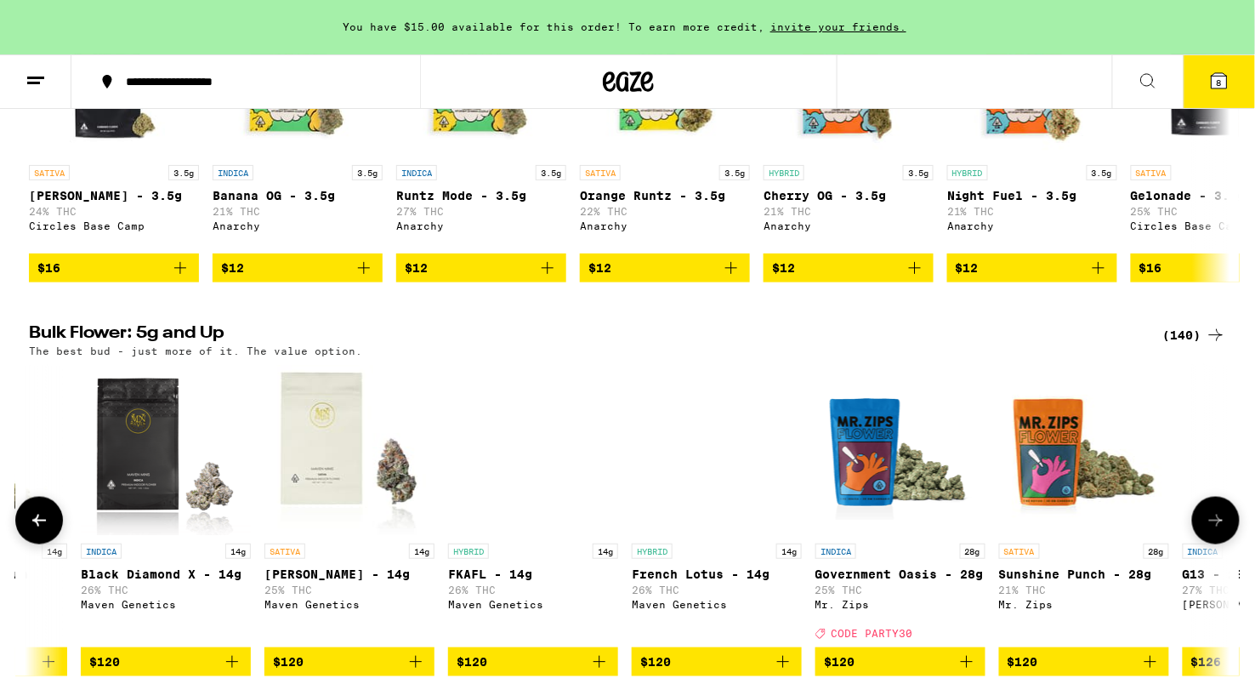
scroll to position [0, 20942]
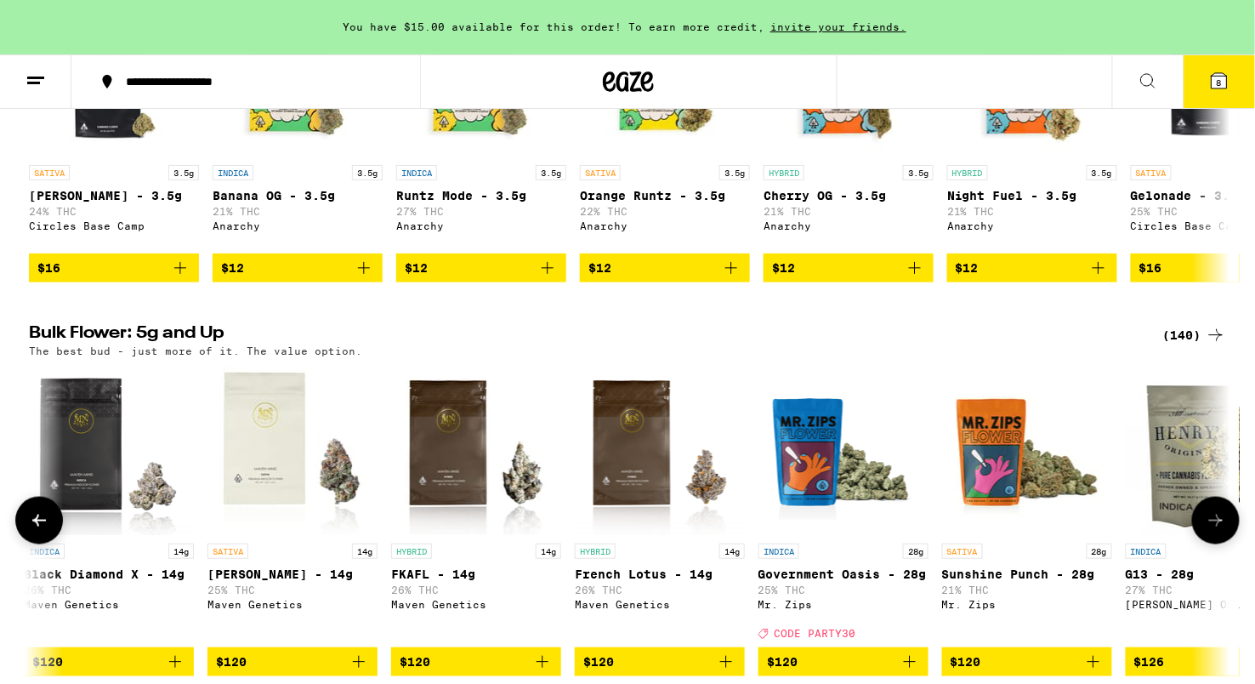
click at [1229, 542] on button at bounding box center [1216, 521] width 48 height 48
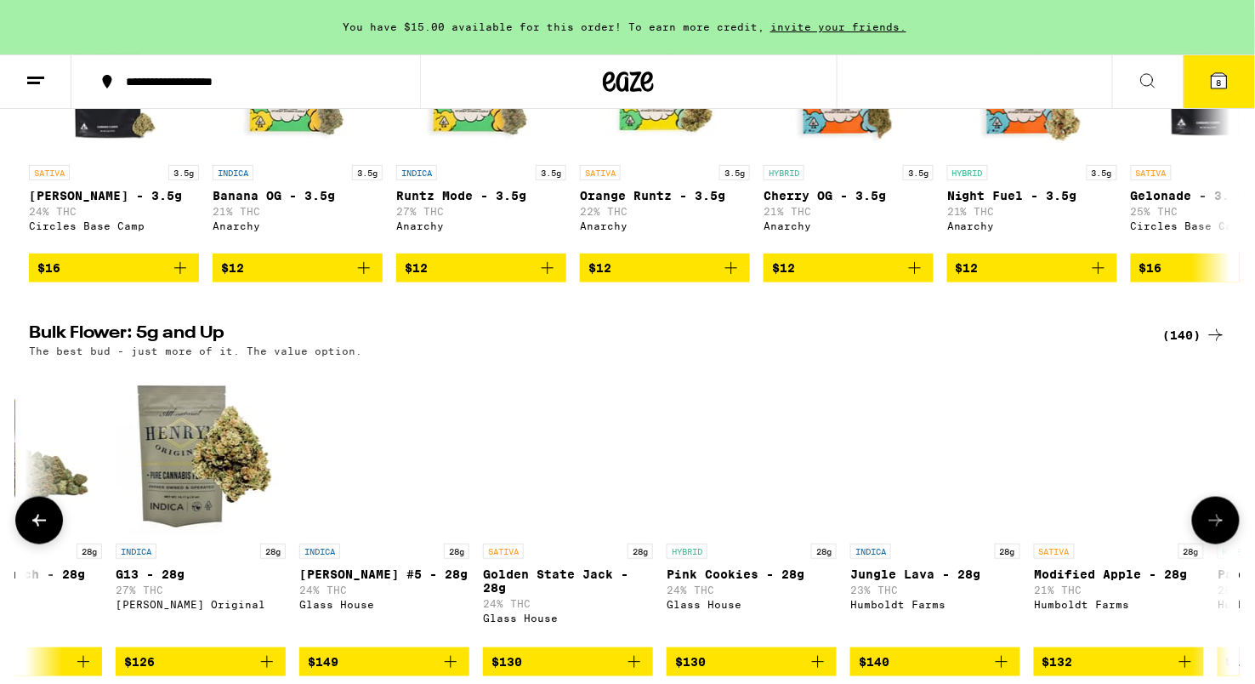
scroll to position [0, 21954]
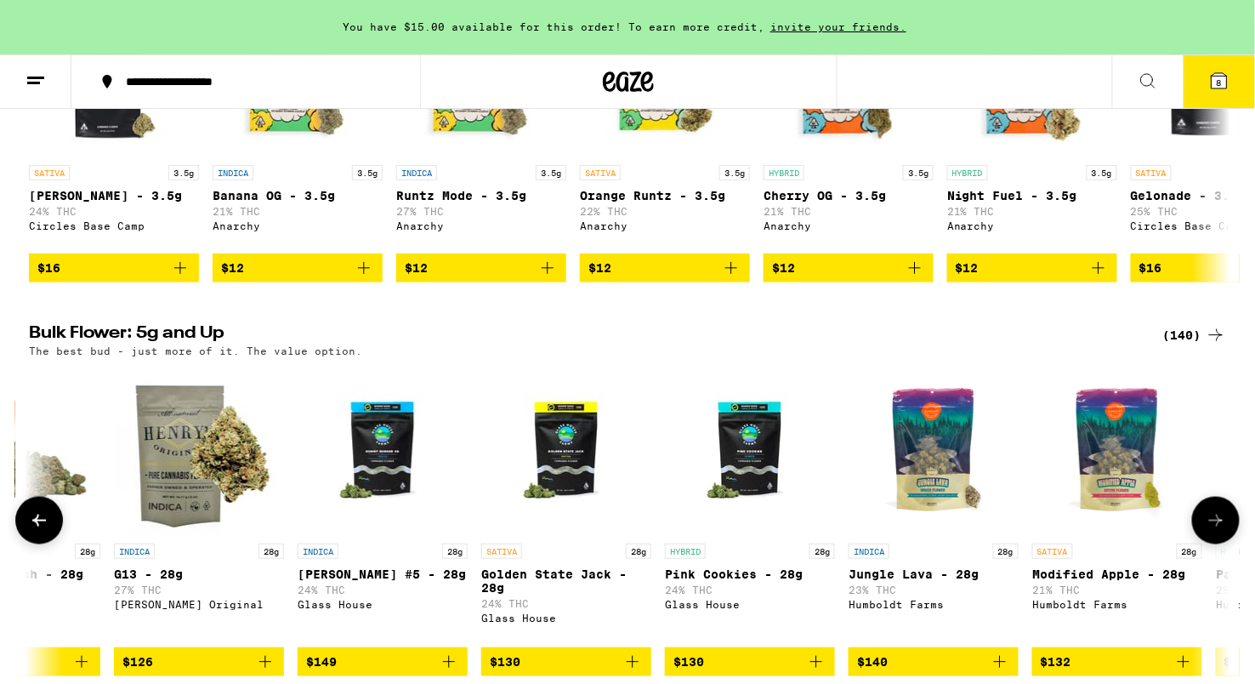
click at [565, 518] on img "Open page for Golden State Jack - 28g from Glass House" at bounding box center [566, 450] width 170 height 170
click at [1218, 531] on icon at bounding box center [1216, 520] width 20 height 20
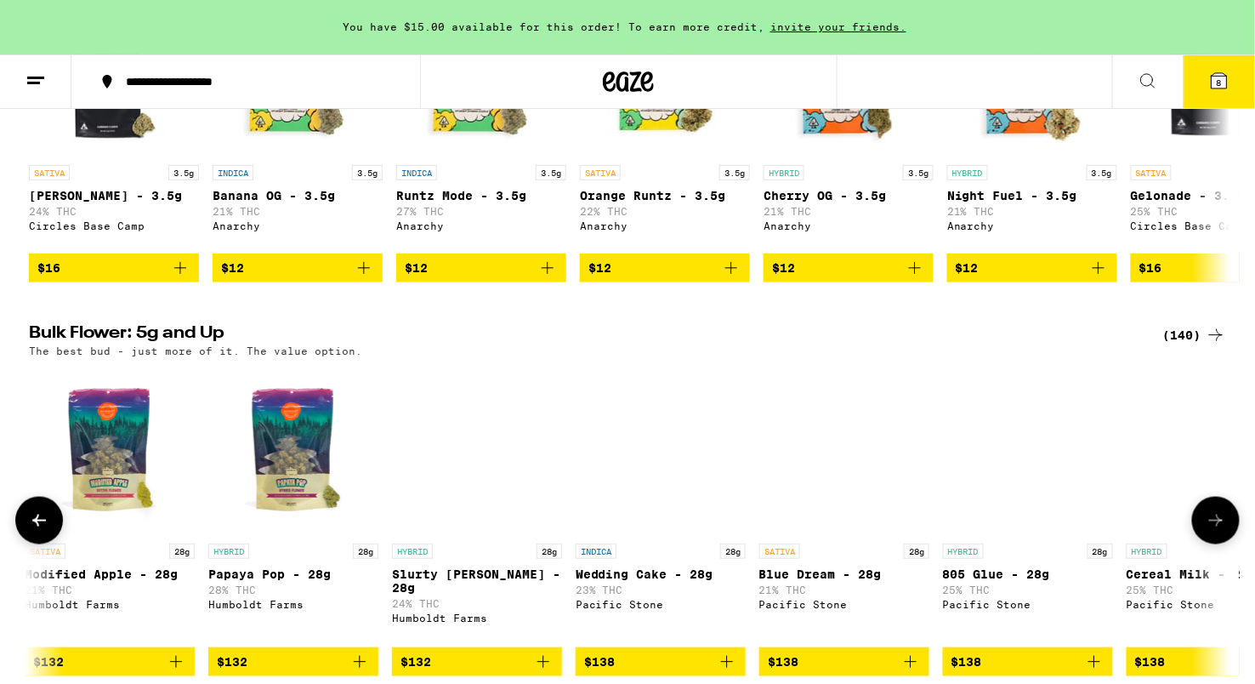
scroll to position [0, 22966]
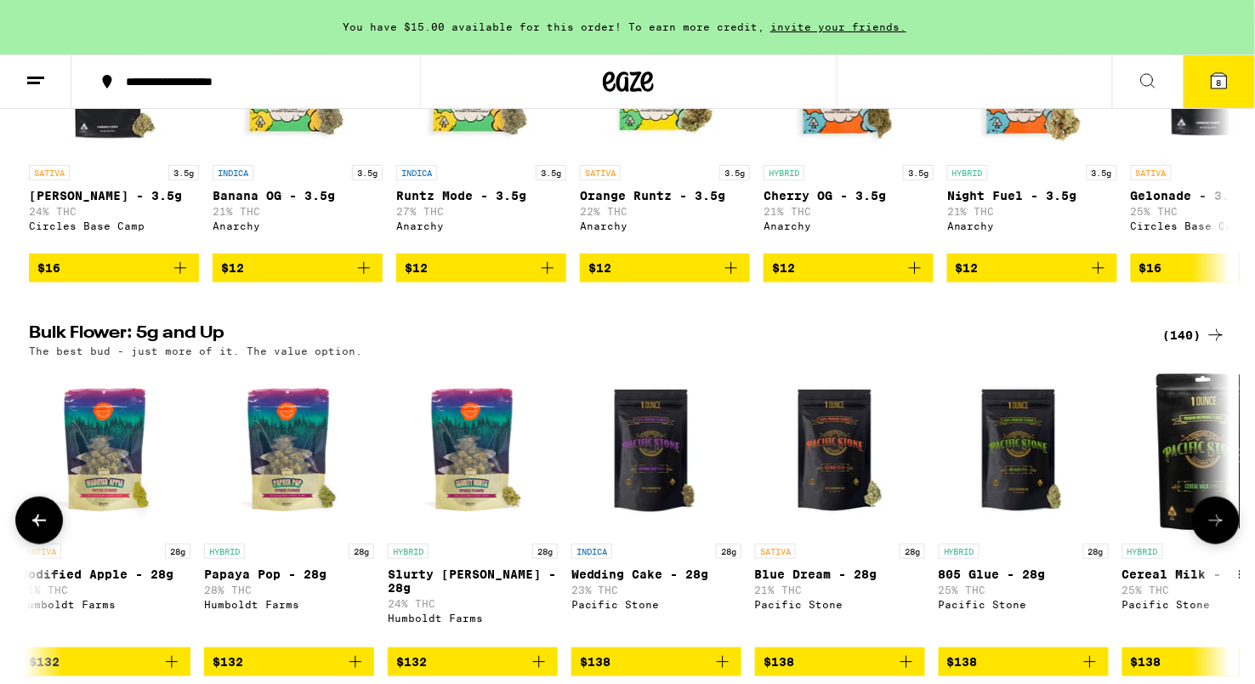
click at [1217, 531] on icon at bounding box center [1216, 520] width 20 height 20
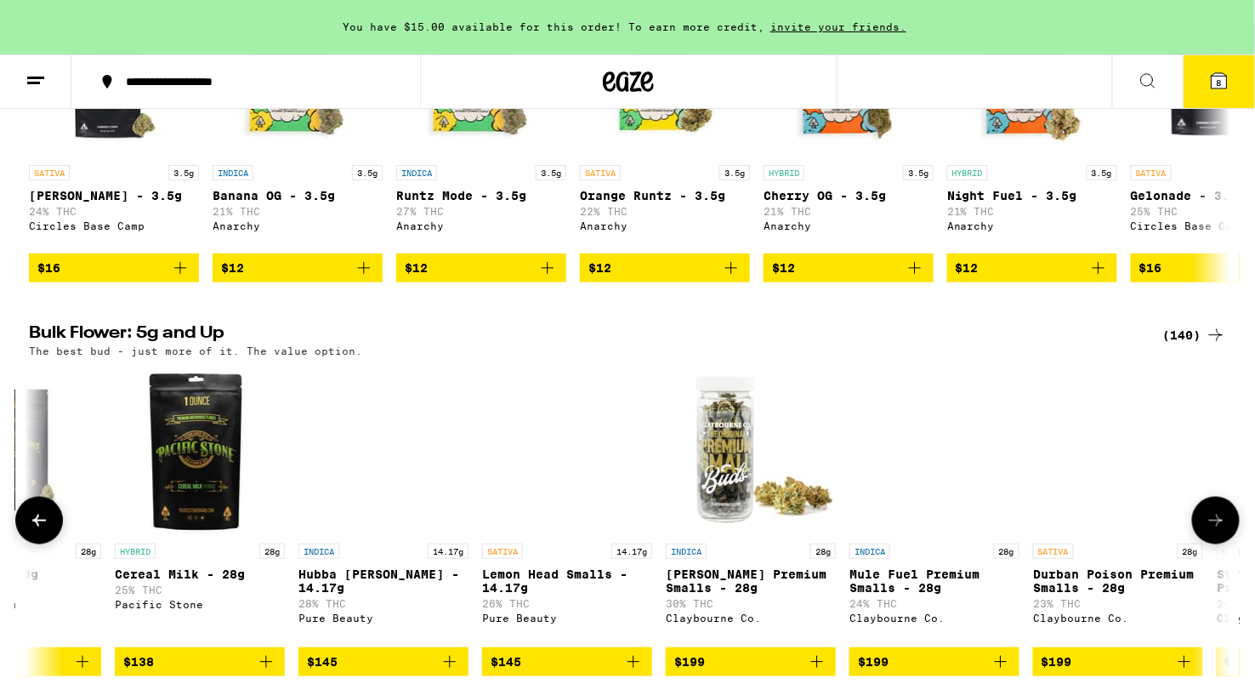
scroll to position [0, 23978]
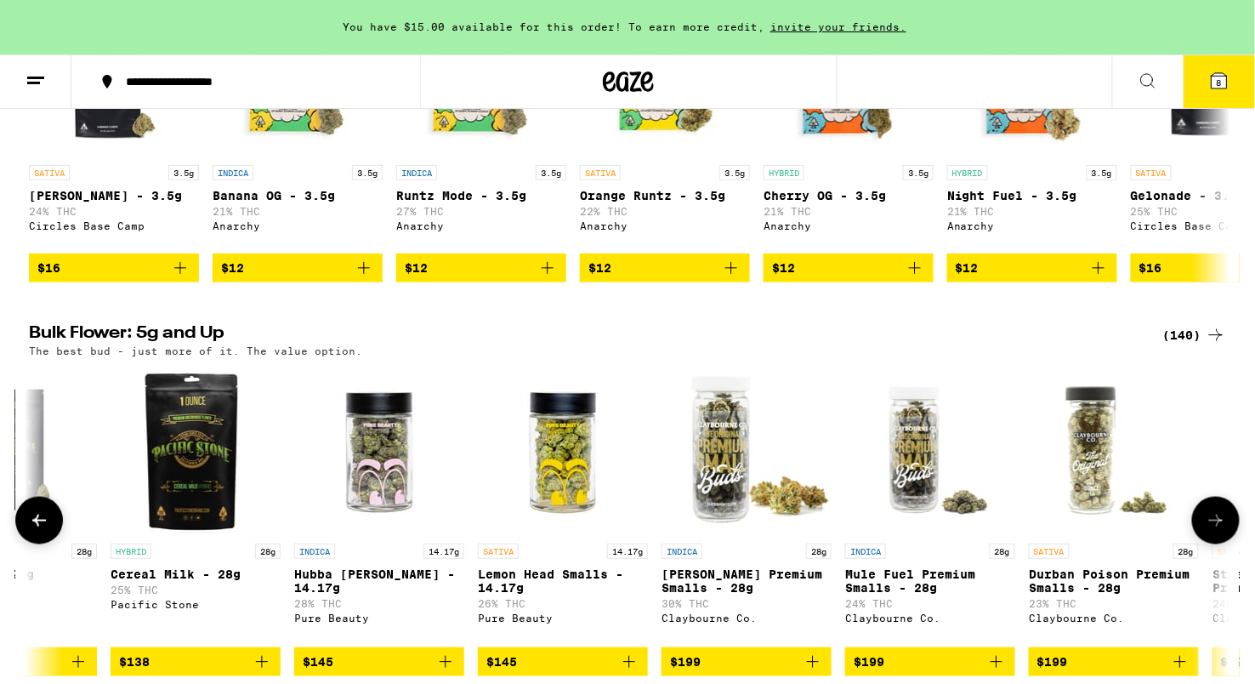
click at [538, 455] on img "Open page for Lemon Head Smalls - 14.17g from Pure Beauty" at bounding box center [563, 450] width 170 height 170
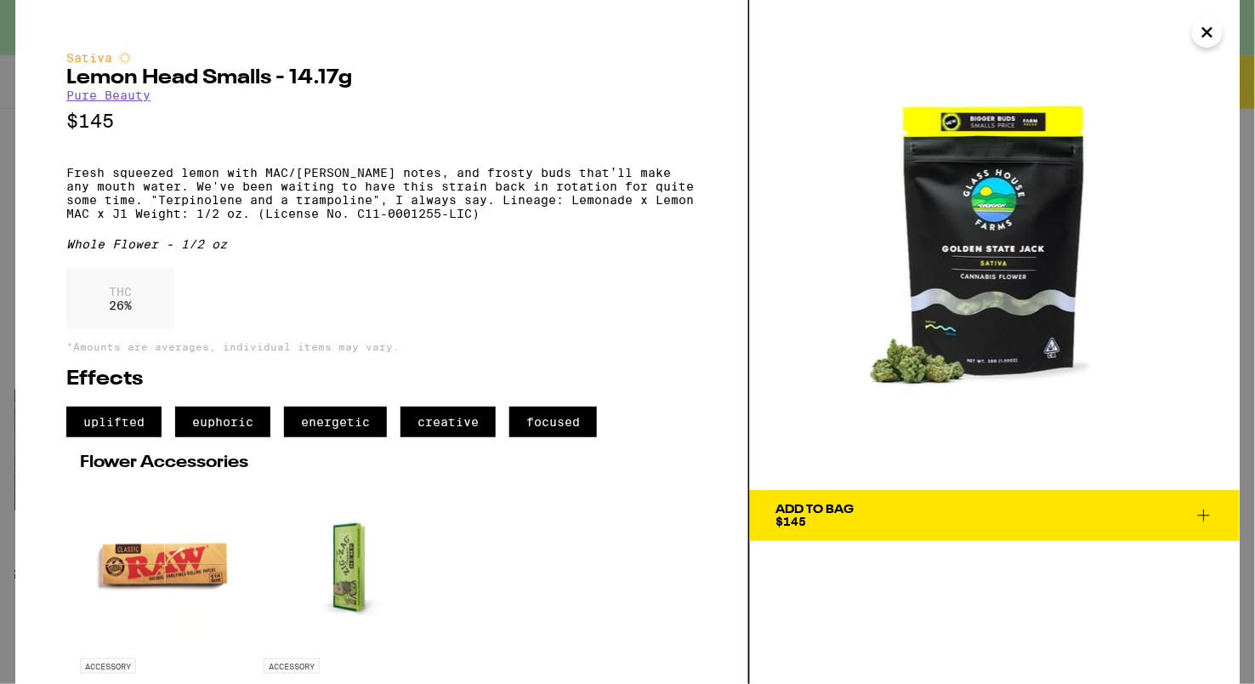
drag, startPoint x: 860, startPoint y: 524, endPoint x: 862, endPoint y: 566, distance: 42.5
click at [862, 566] on div "Add To Bag $145" at bounding box center [995, 342] width 490 height 684
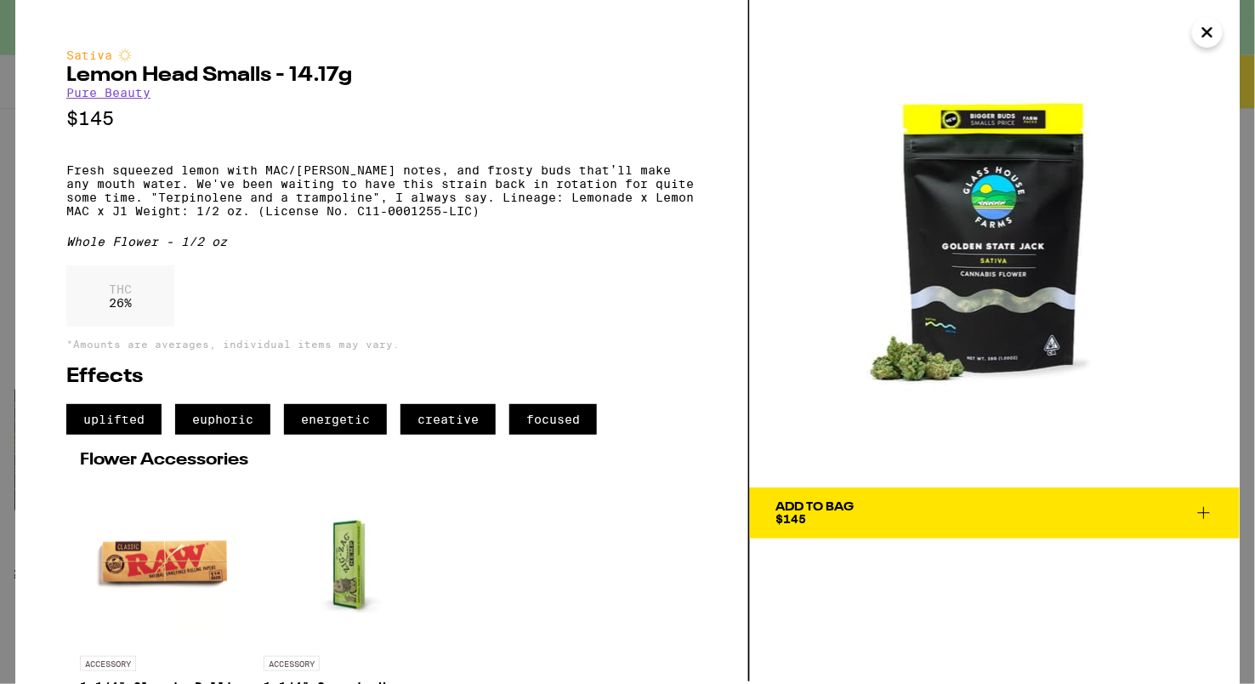
click at [1210, 36] on icon "Close" at bounding box center [1207, 32] width 9 height 9
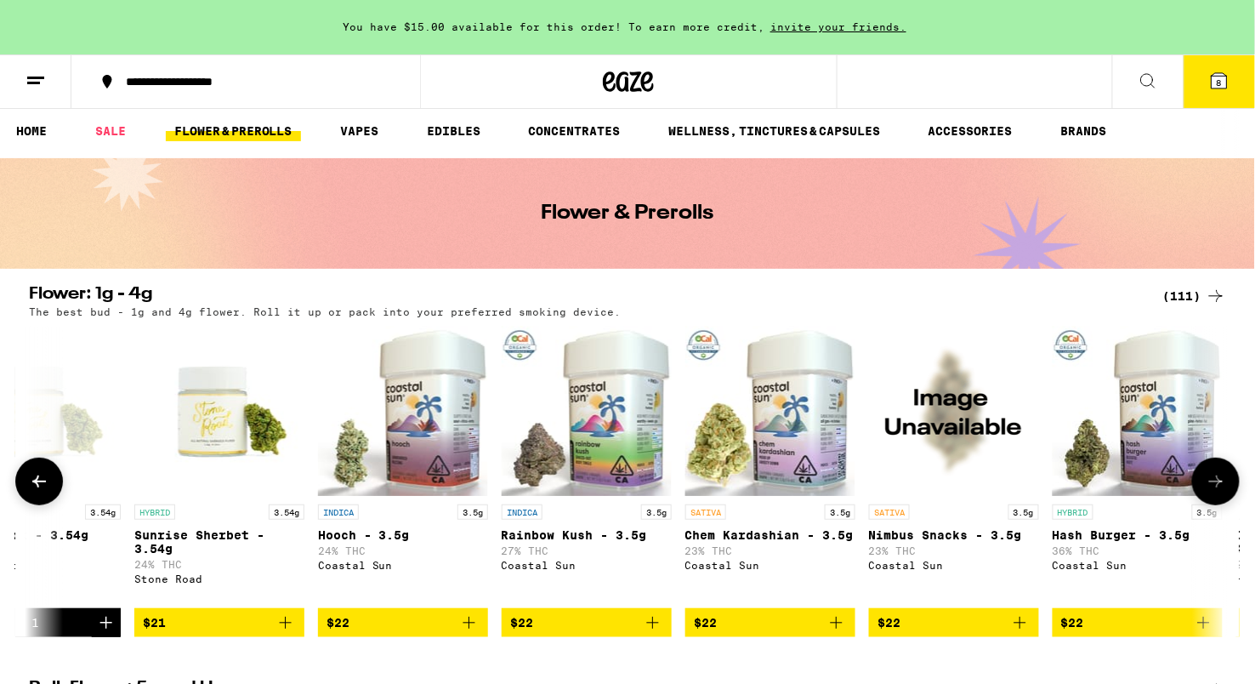
scroll to position [0, 2610]
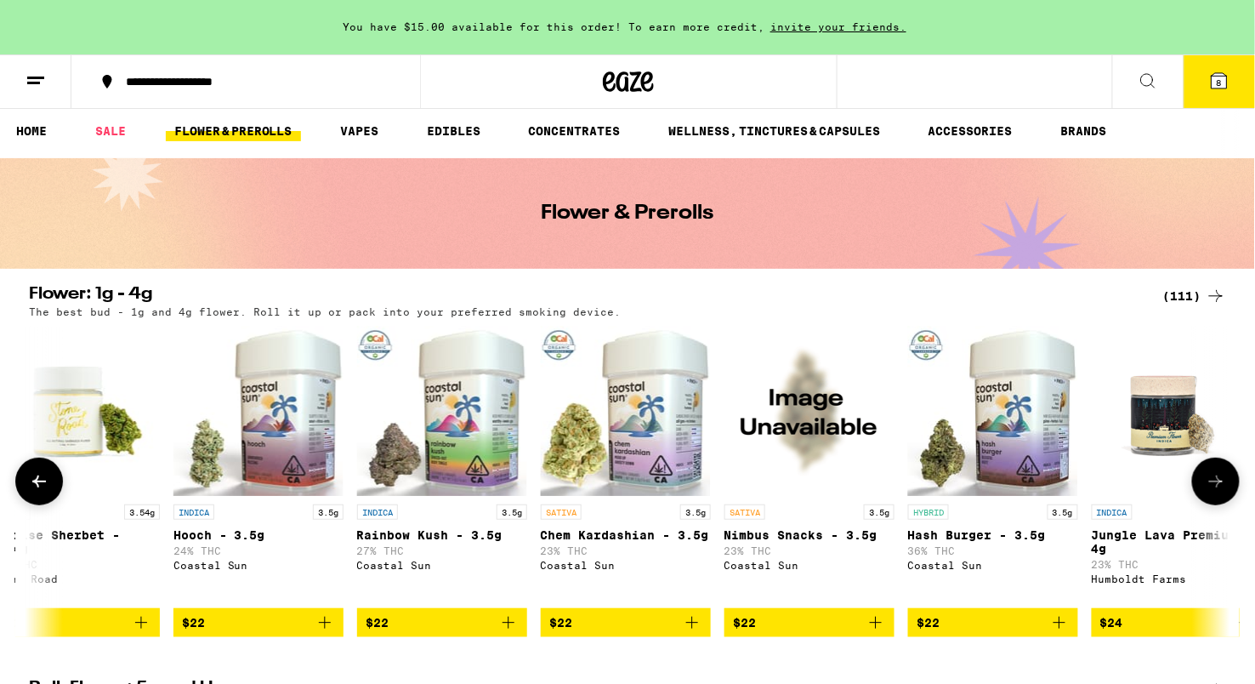
click at [611, 463] on img "Open page for Chem Kardashian - 3.5g from Coastal Sun" at bounding box center [626, 411] width 170 height 170
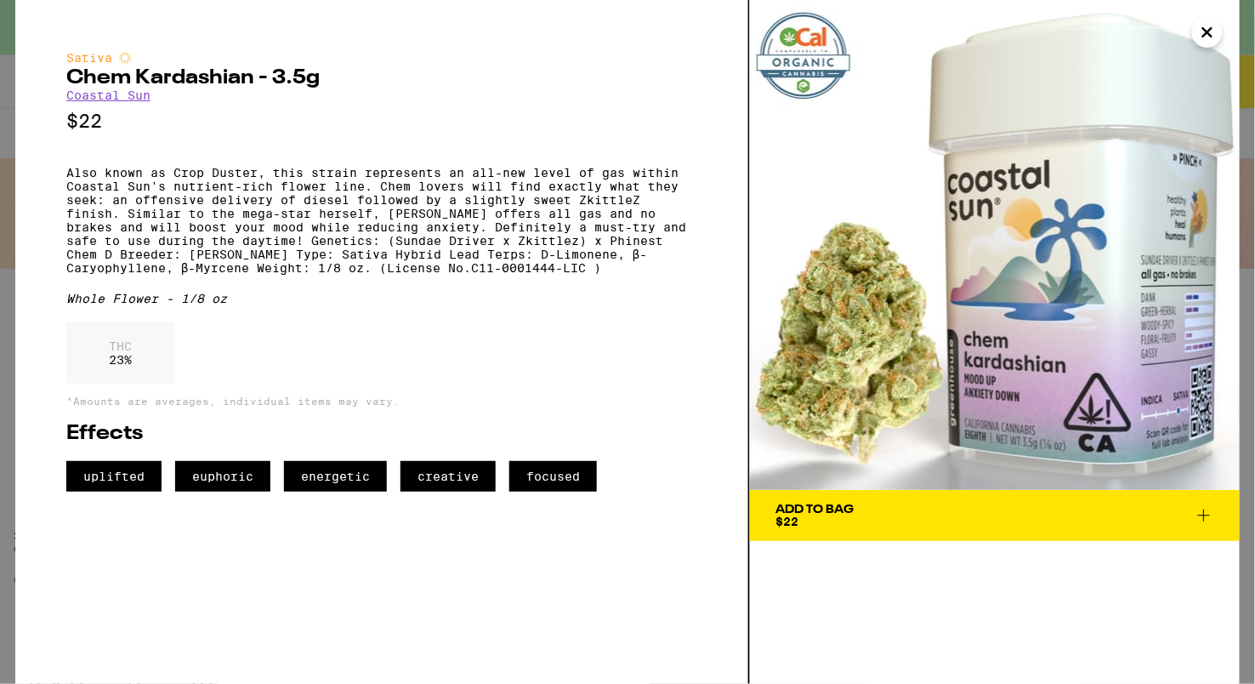
click at [815, 524] on div "Add To Bag $22" at bounding box center [814, 515] width 78 height 24
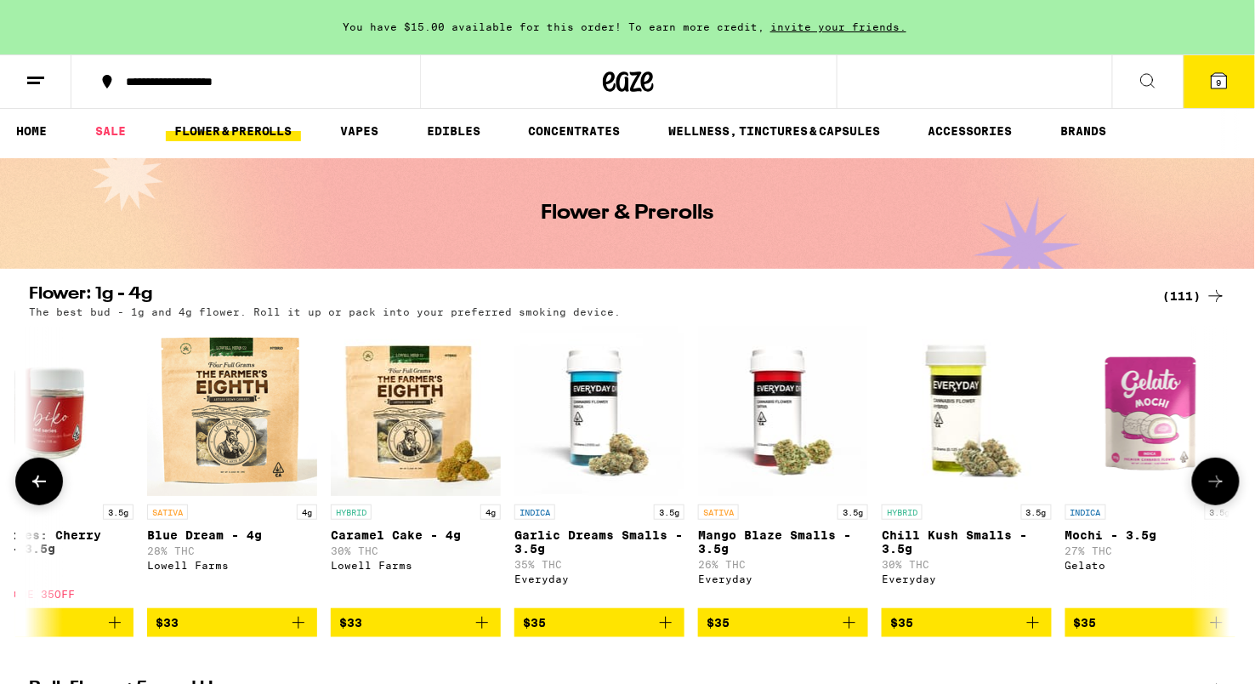
scroll to position [0, 5600]
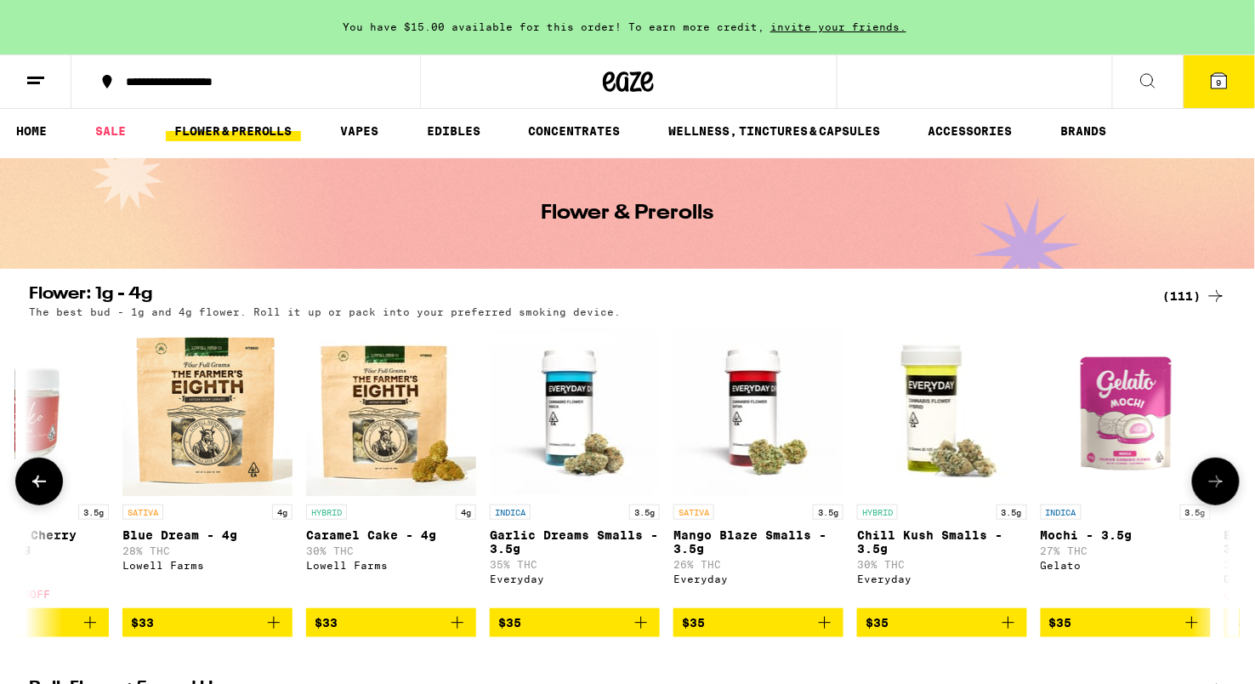
click at [862, 385] on img "Open page for Chill Kush Smalls - 3.5g from Everyday" at bounding box center [942, 411] width 170 height 170
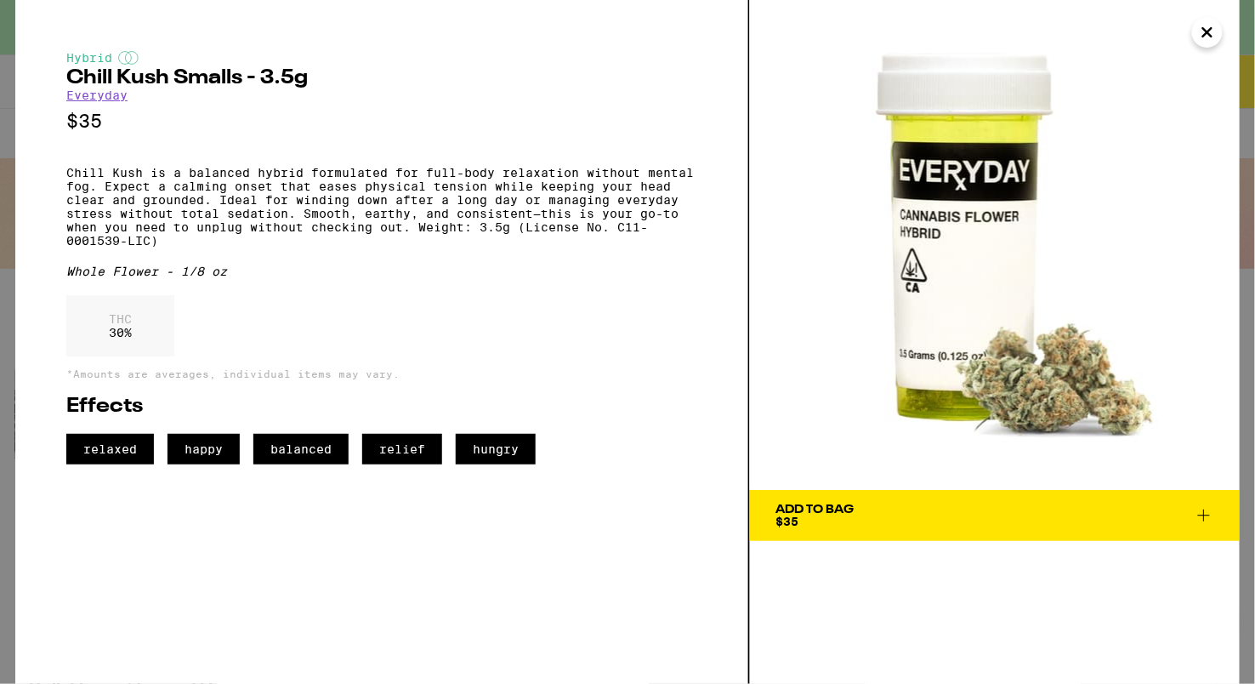
click at [1207, 36] on icon "Close" at bounding box center [1207, 33] width 20 height 26
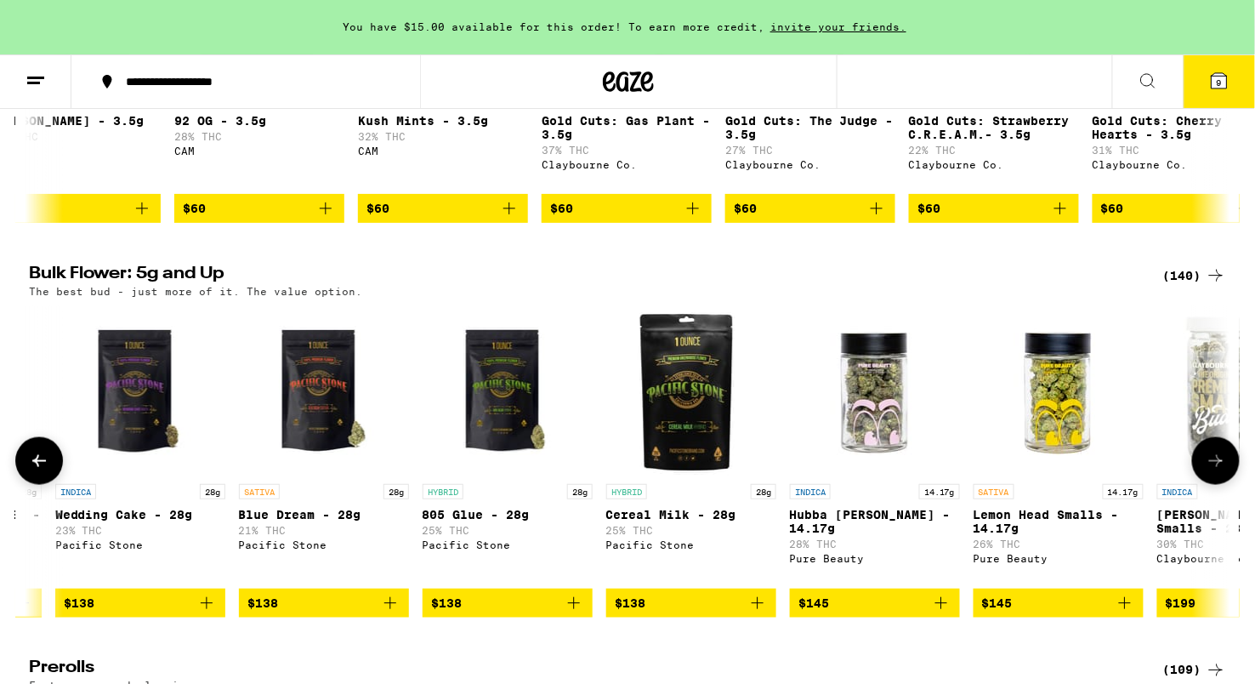
scroll to position [0, 23481]
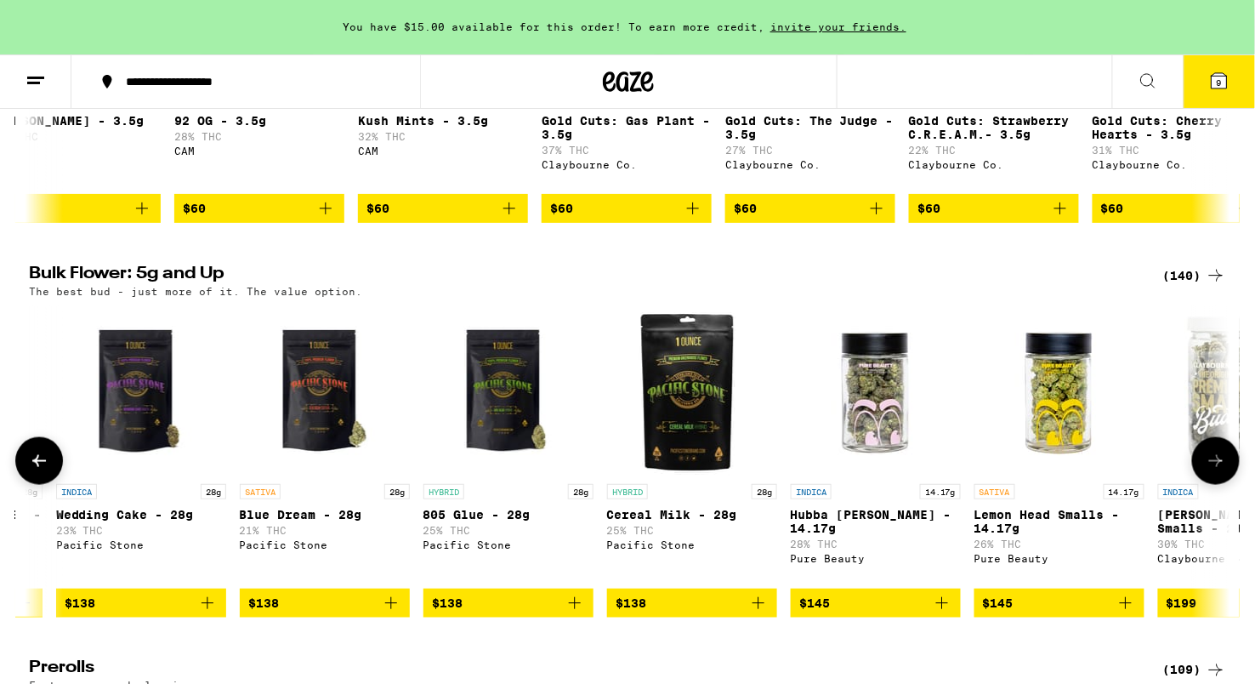
click at [1056, 442] on img "Open page for Lemon Head Smalls - 14.17g from Pure Beauty" at bounding box center [1059, 390] width 170 height 170
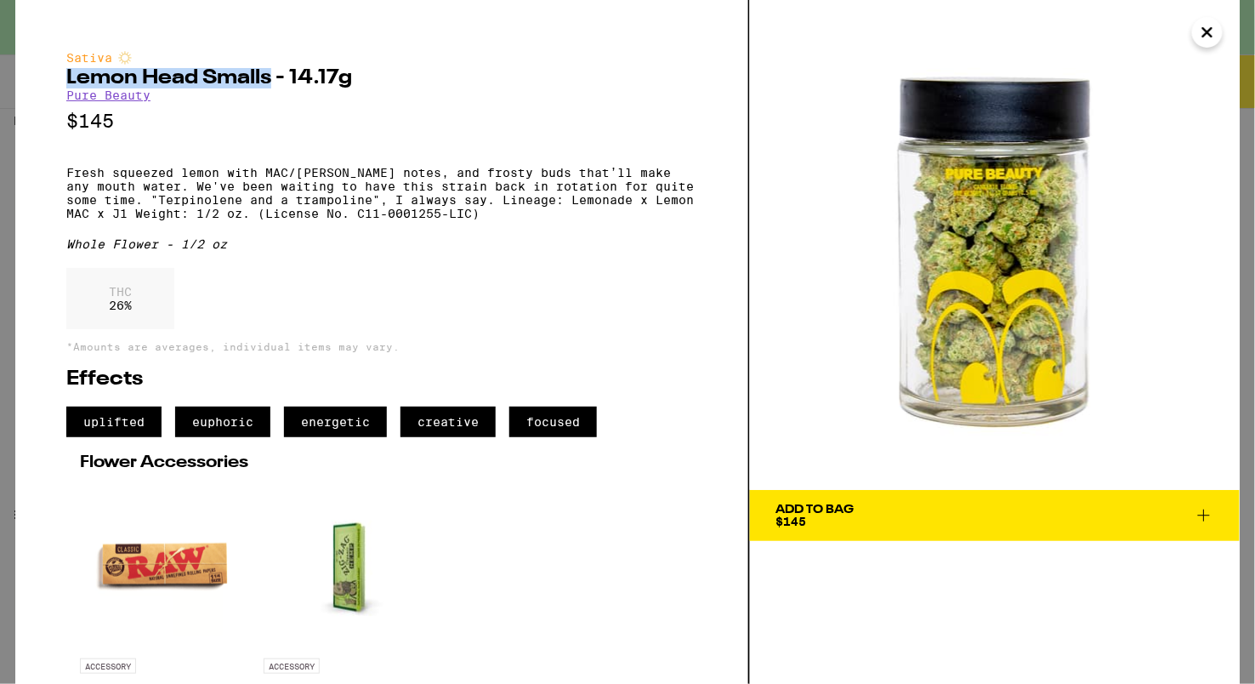
drag, startPoint x: 52, startPoint y: 71, endPoint x: 272, endPoint y: 81, distance: 220.4
click at [272, 81] on div "Sativa Lemon Head Smalls - 14.17g Pure Beauty $145 Fresh squeezed lemon with MA…" at bounding box center [382, 342] width 735 height 684
copy h2 "Lemon Head Smalls"
click at [1204, 31] on icon "Close" at bounding box center [1207, 33] width 20 height 26
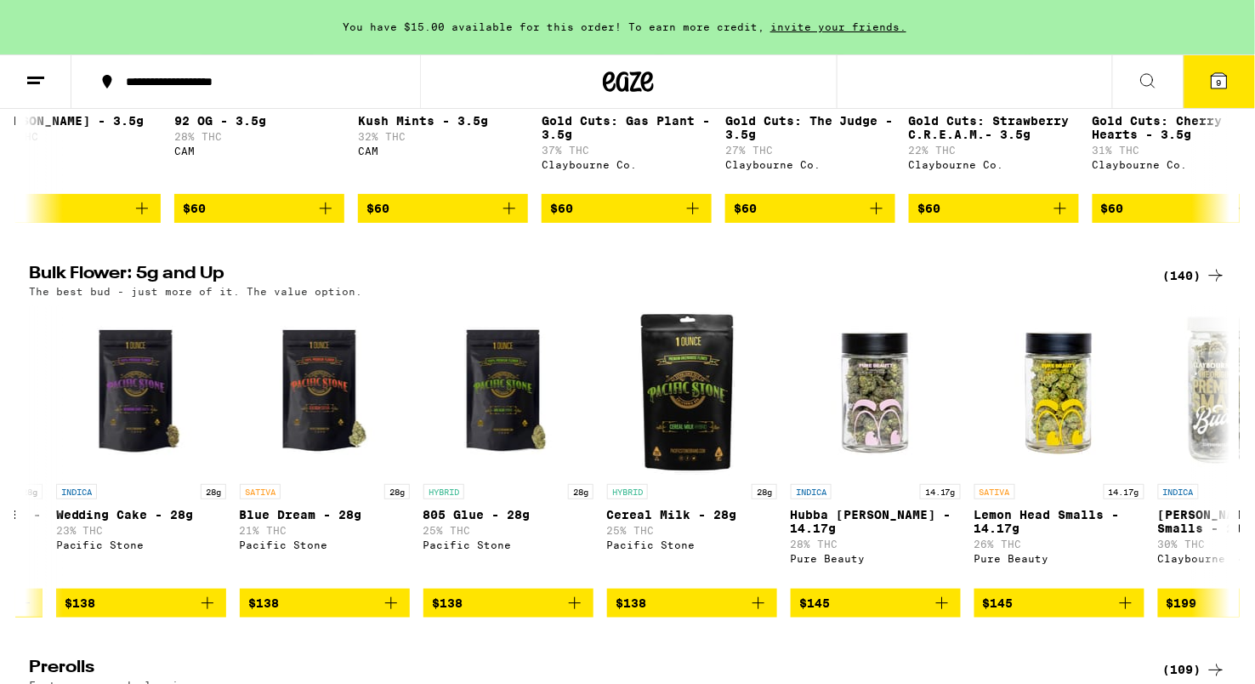
click at [1214, 82] on icon at bounding box center [1219, 80] width 15 height 15
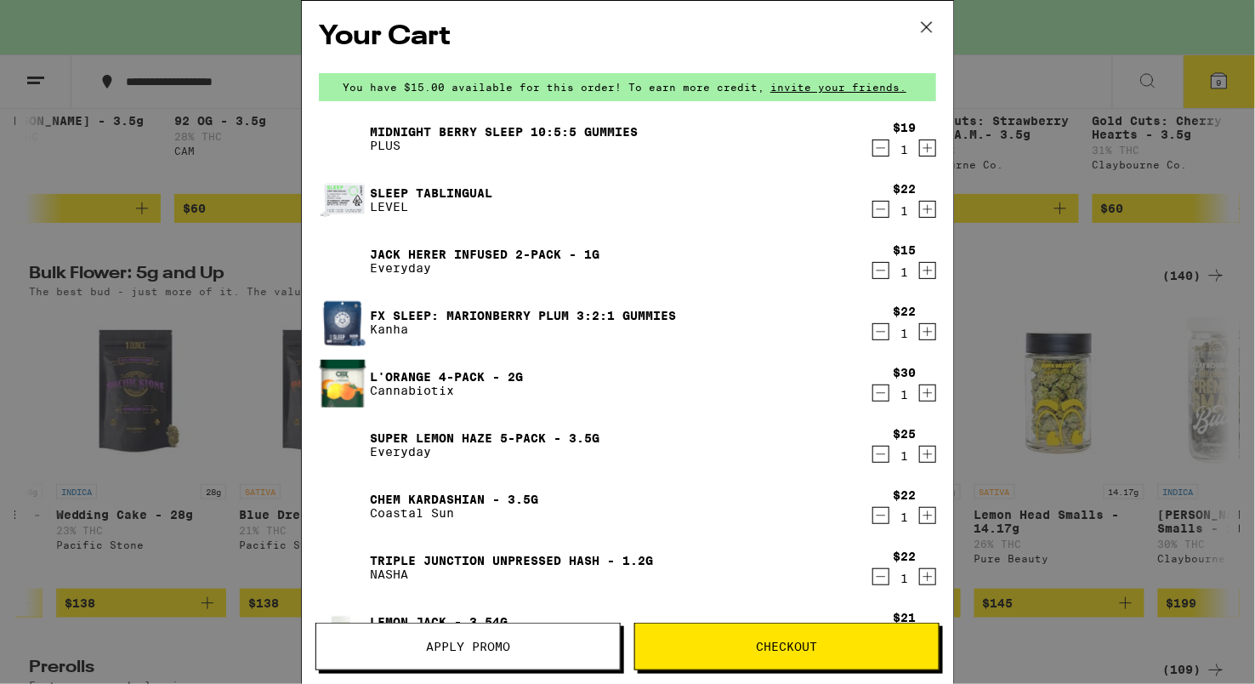
click at [887, 332] on icon "Decrement" at bounding box center [880, 331] width 15 height 20
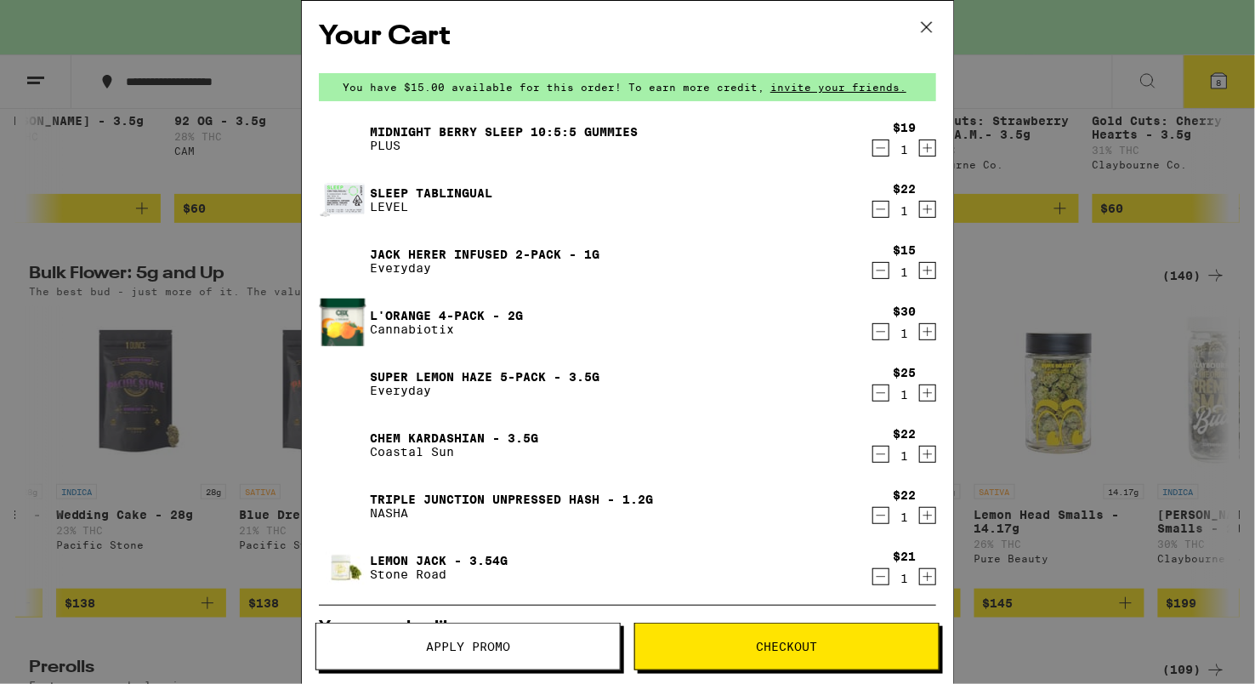
click at [874, 211] on icon "Decrement" at bounding box center [880, 209] width 15 height 20
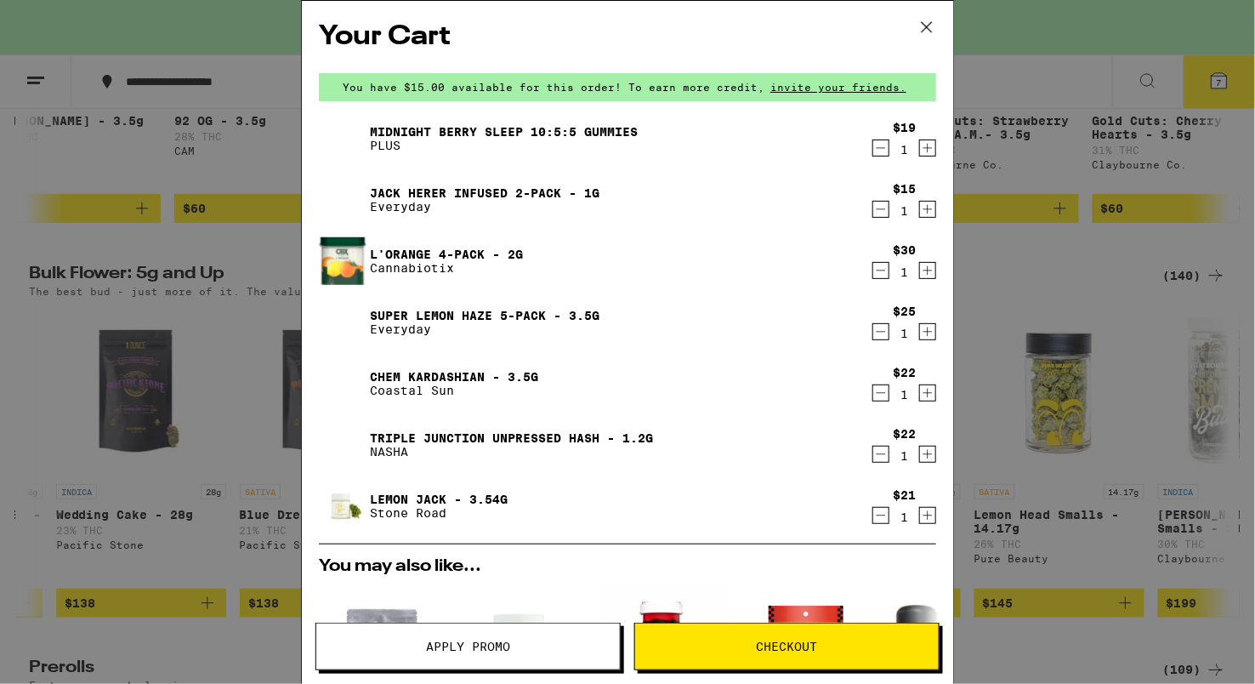
click at [874, 144] on icon "Decrement" at bounding box center [880, 148] width 15 height 20
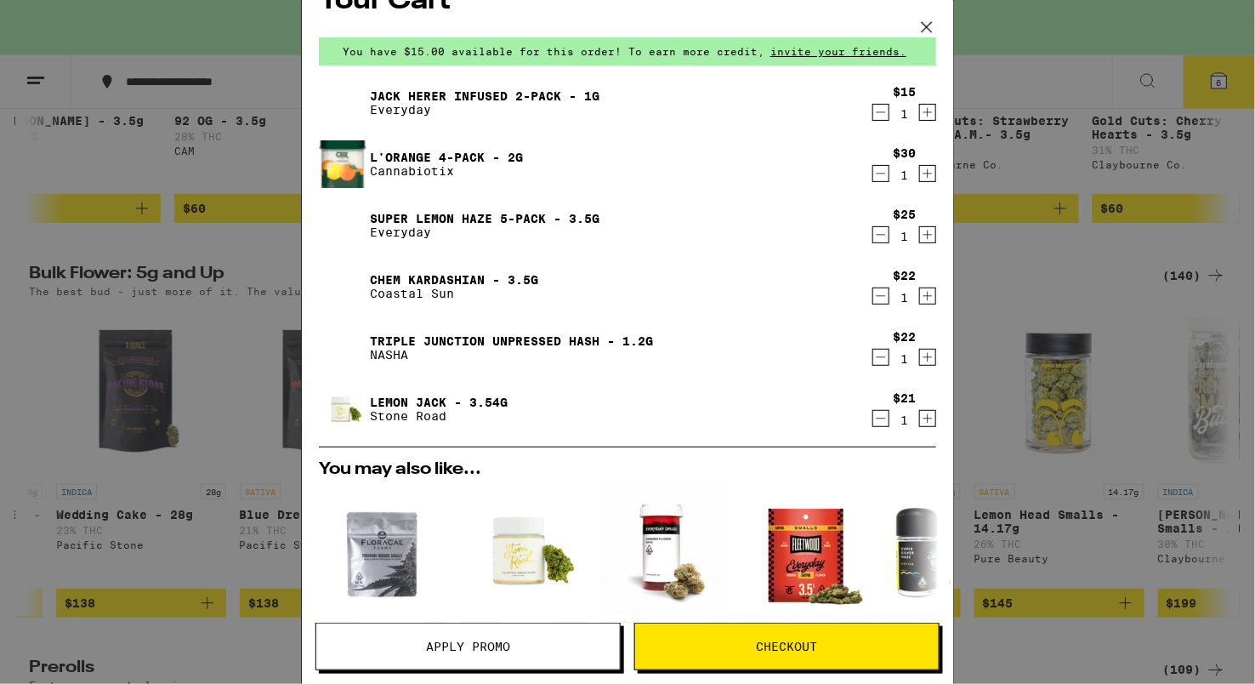
scroll to position [26, 0]
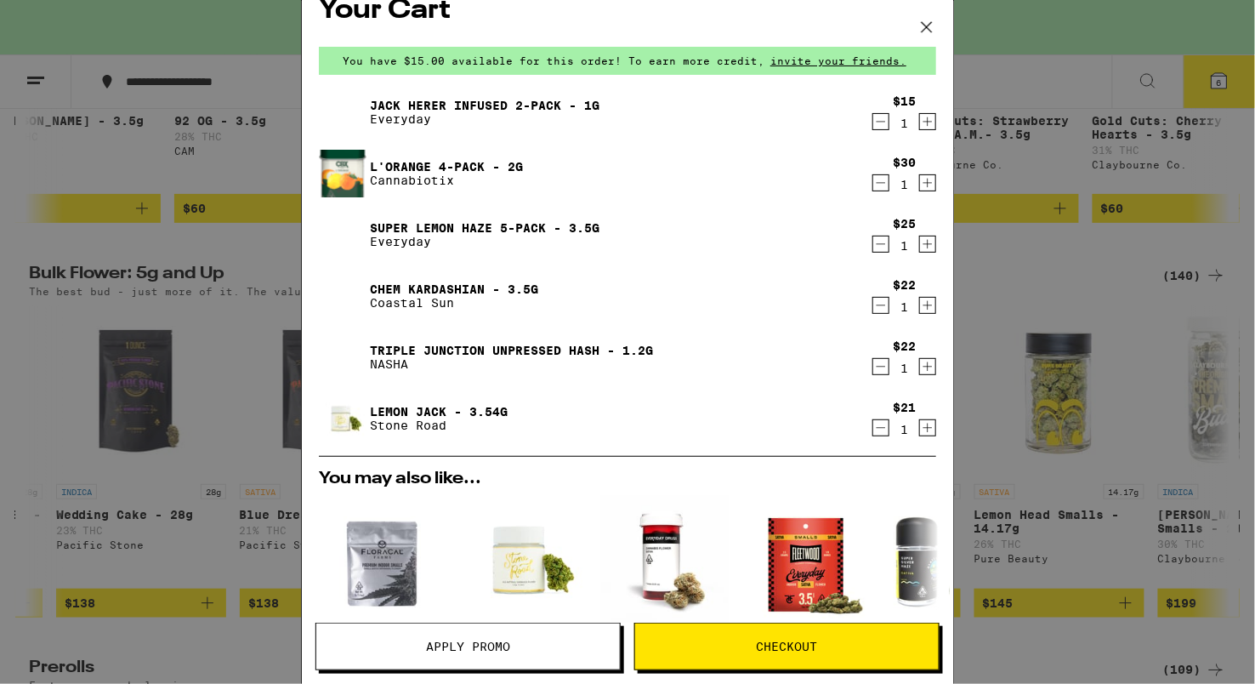
click at [880, 179] on icon "Decrement" at bounding box center [880, 183] width 15 height 20
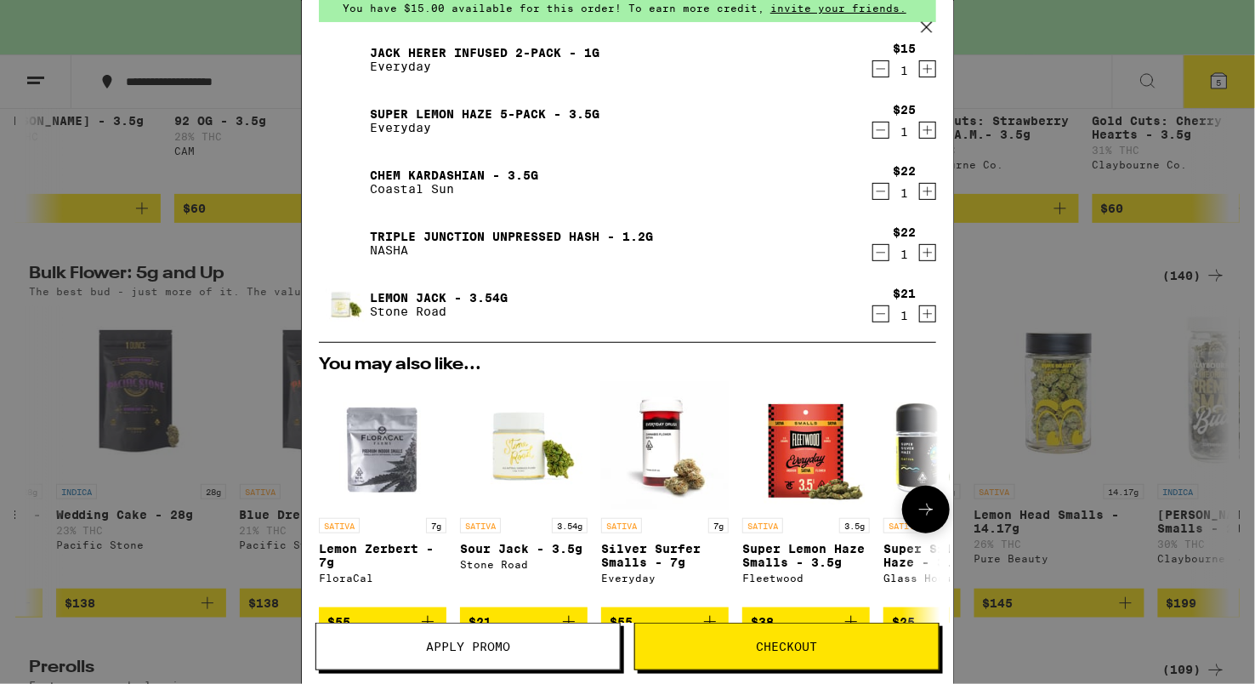
scroll to position [0, 0]
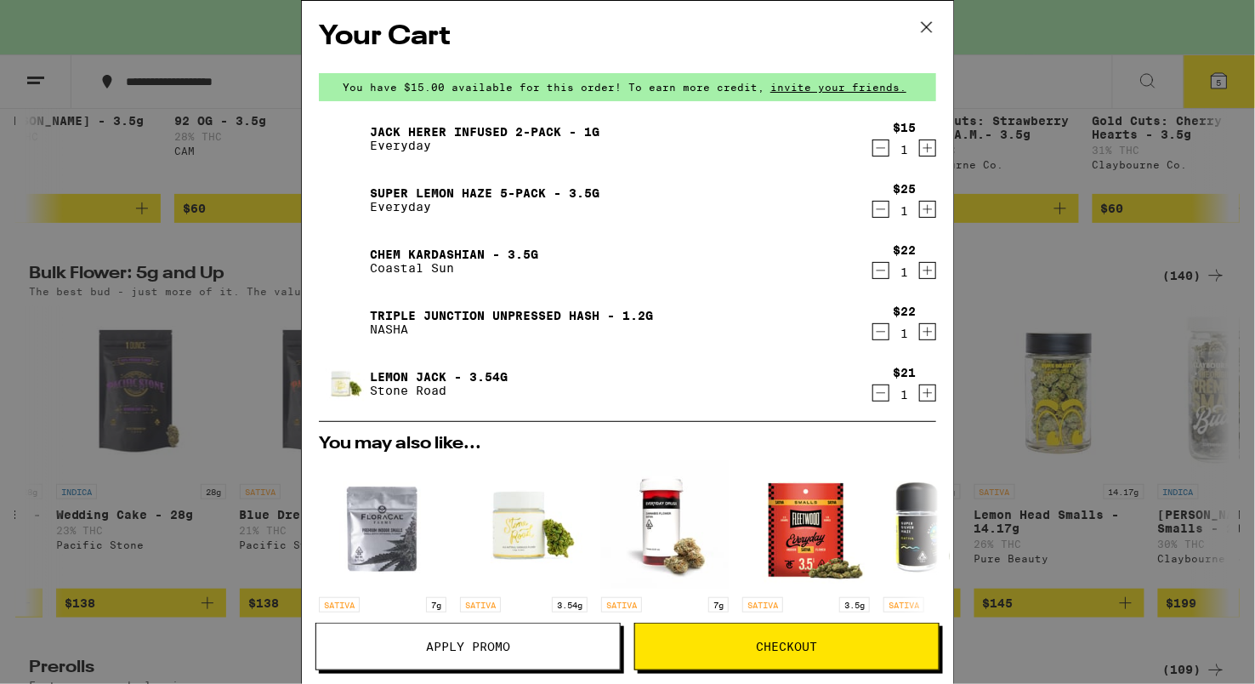
click at [881, 149] on icon "Decrement" at bounding box center [880, 148] width 15 height 20
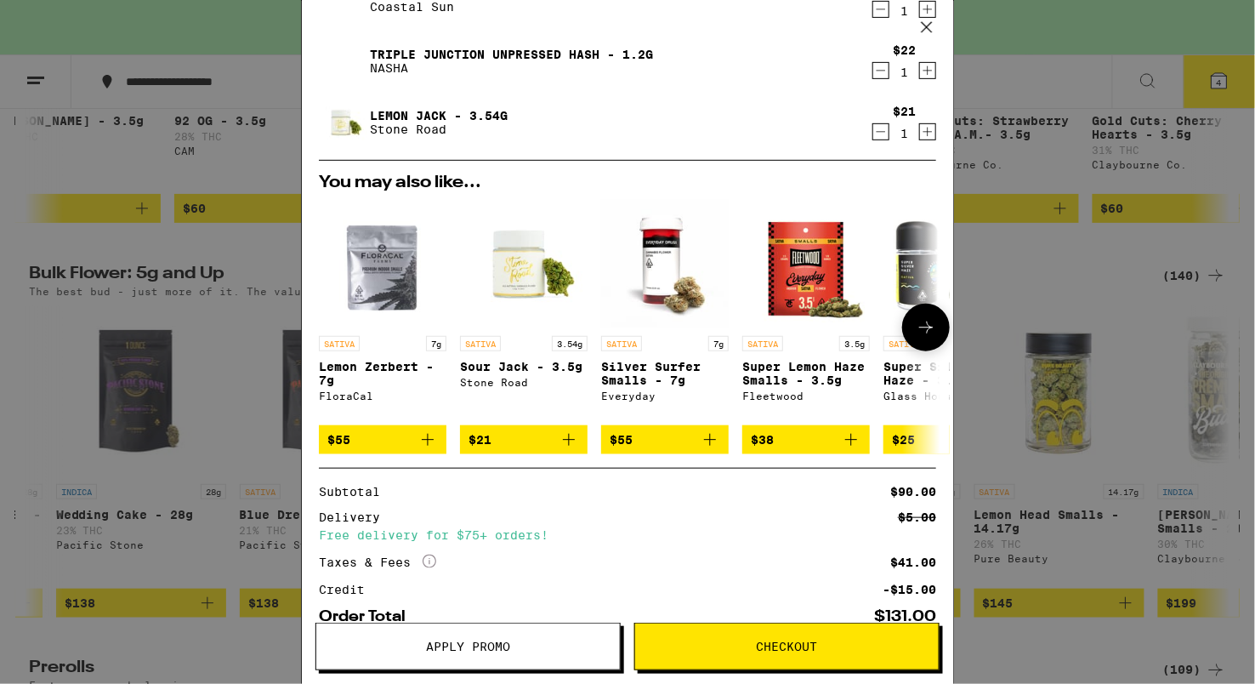
scroll to position [306, 0]
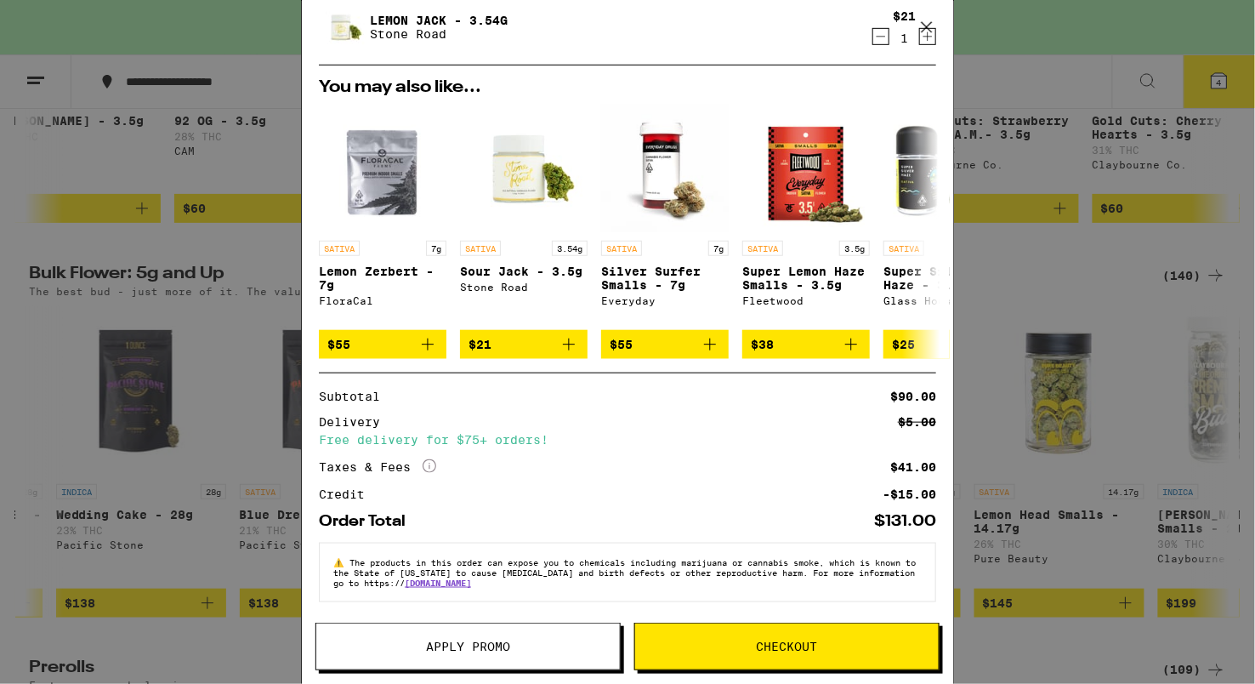
click at [718, 648] on span "Checkout" at bounding box center [787, 646] width 304 height 12
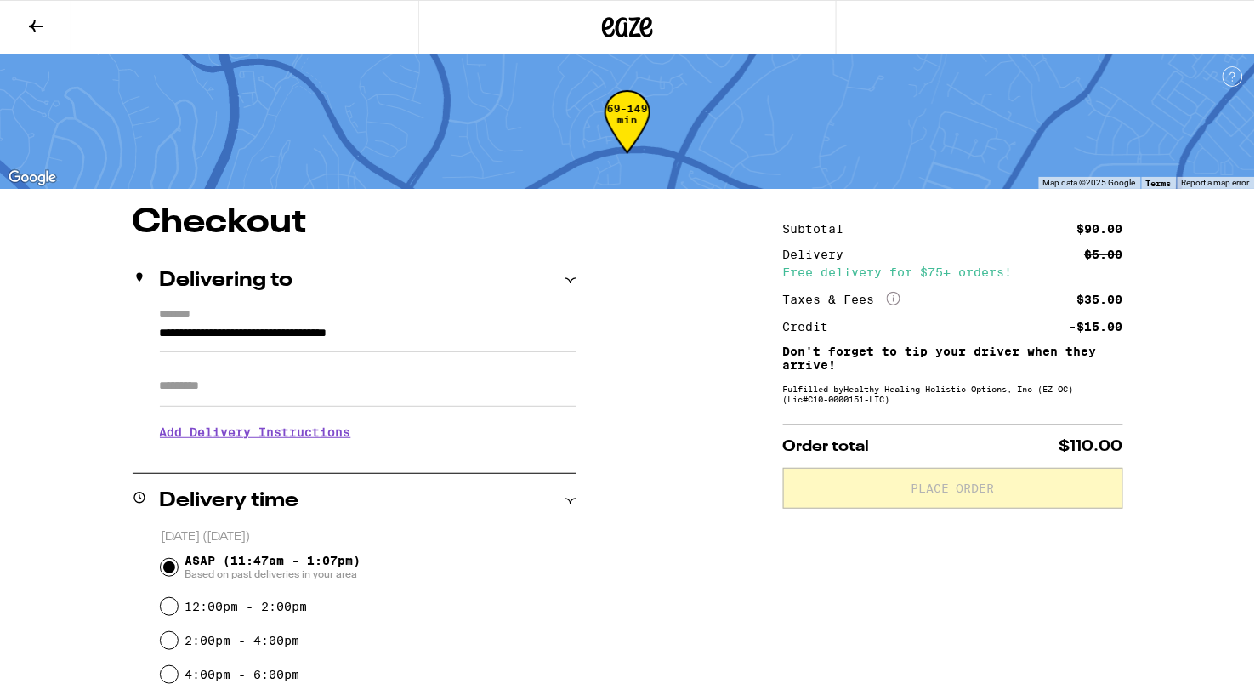
click at [213, 378] on input "Apt/Suite" at bounding box center [368, 386] width 417 height 41
type input "***"
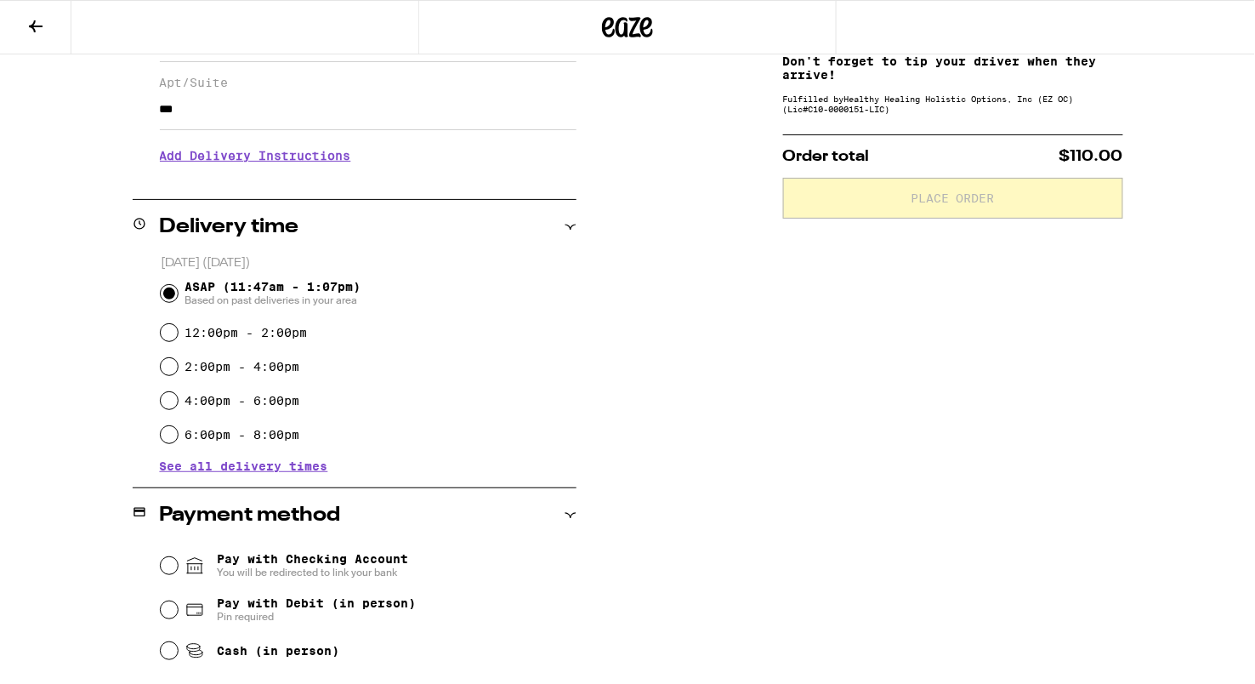
scroll to position [404, 0]
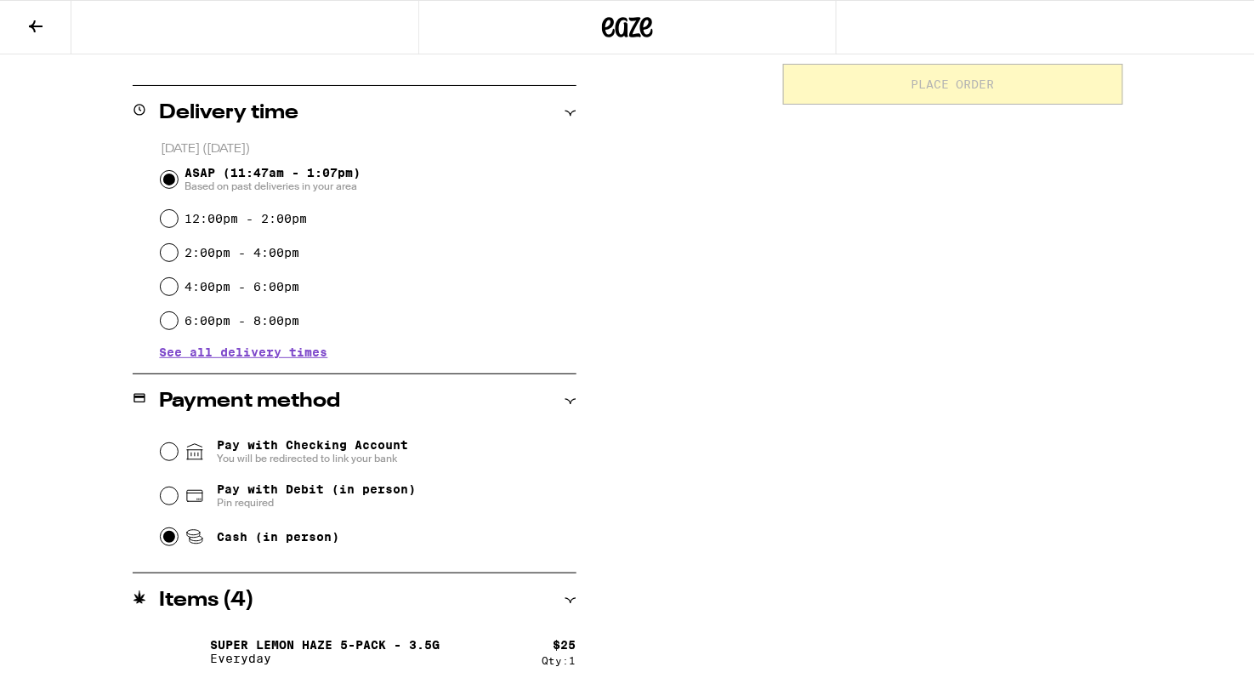
click at [172, 537] on input "Cash (in person)" at bounding box center [169, 536] width 17 height 17
radio input "true"
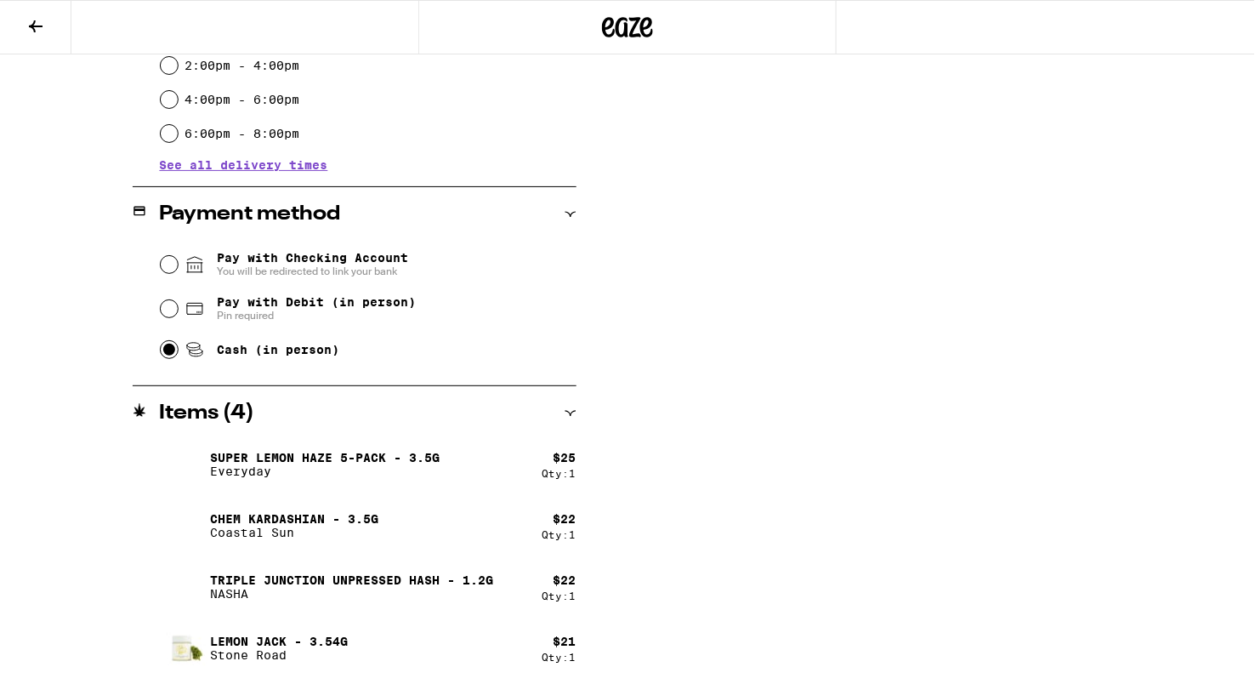
scroll to position [0, 0]
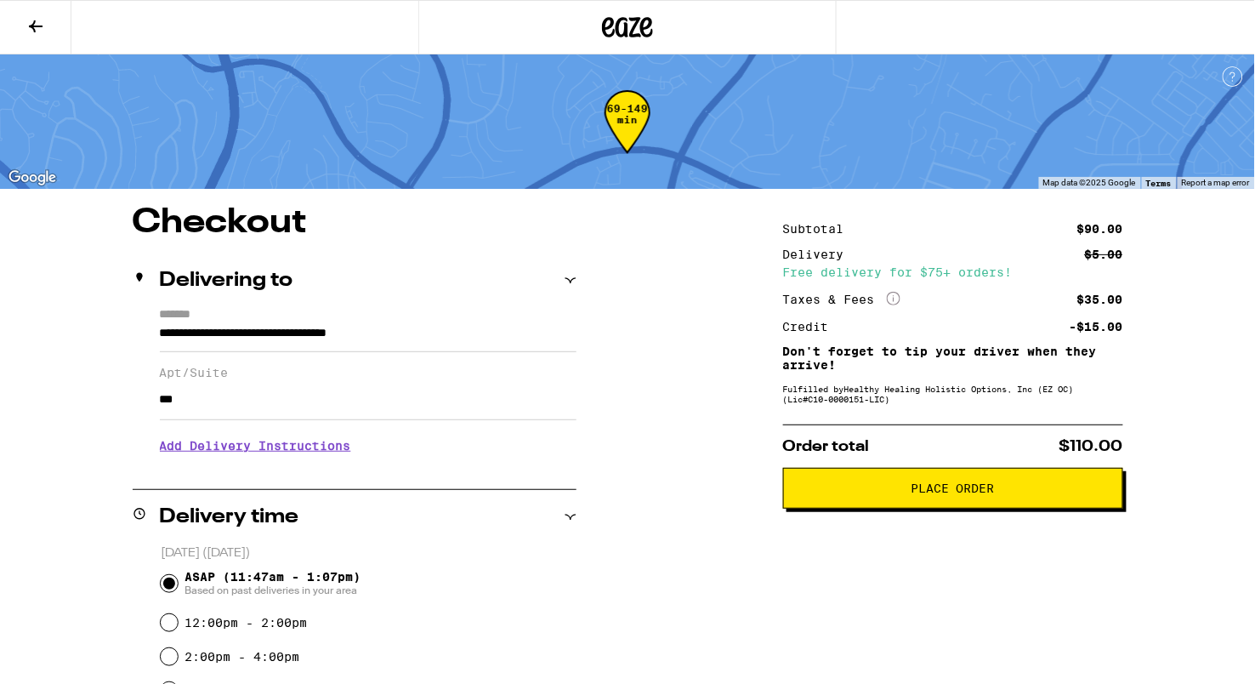
click at [931, 494] on span "Place Order" at bounding box center [953, 488] width 84 height 12
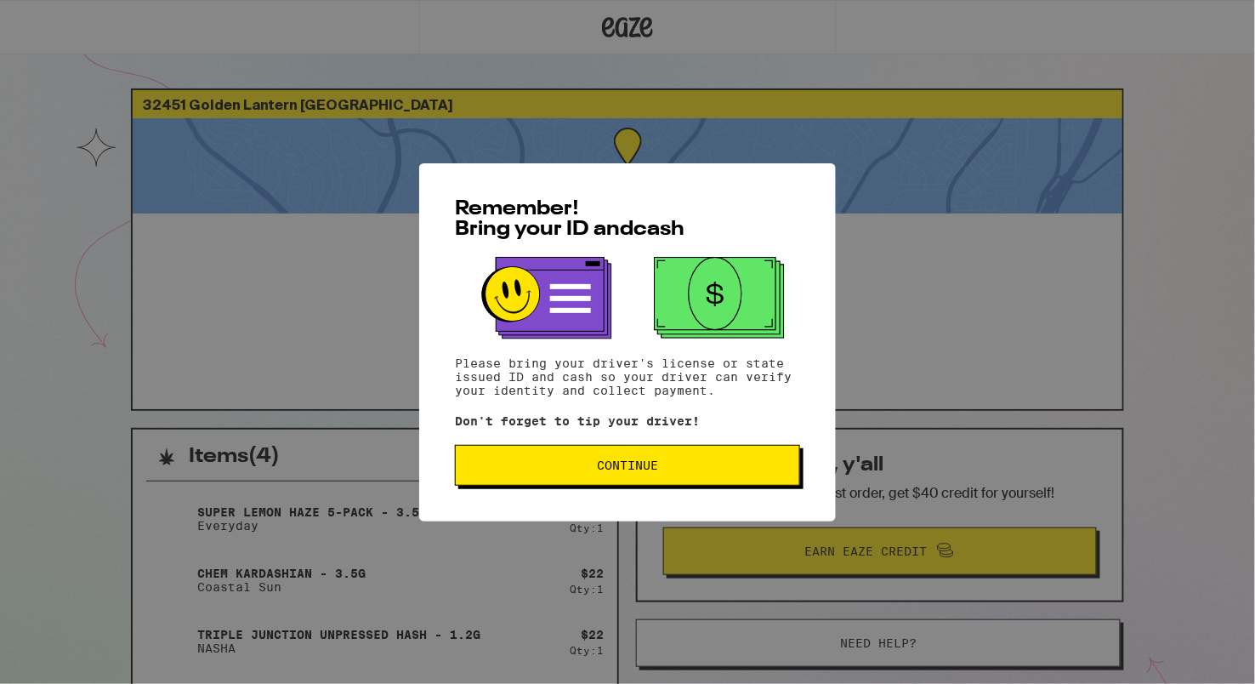
click at [658, 454] on button "Continue" at bounding box center [627, 465] width 345 height 41
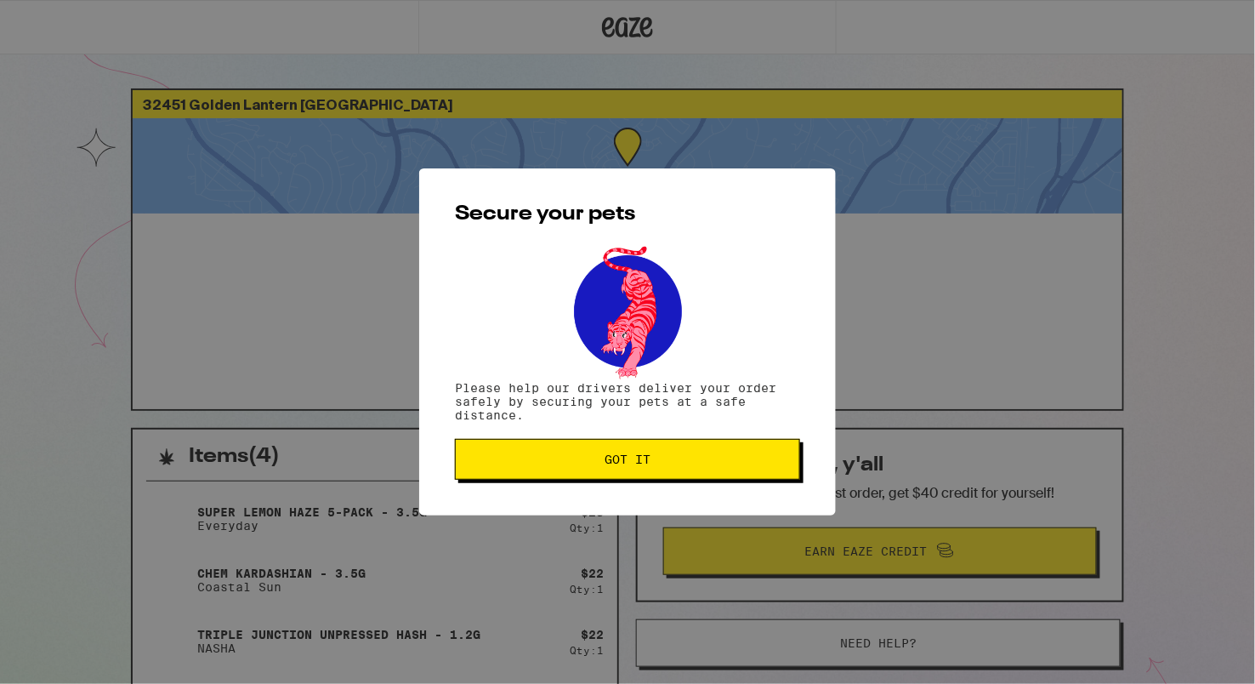
click at [658, 454] on button "Got it" at bounding box center [627, 459] width 345 height 41
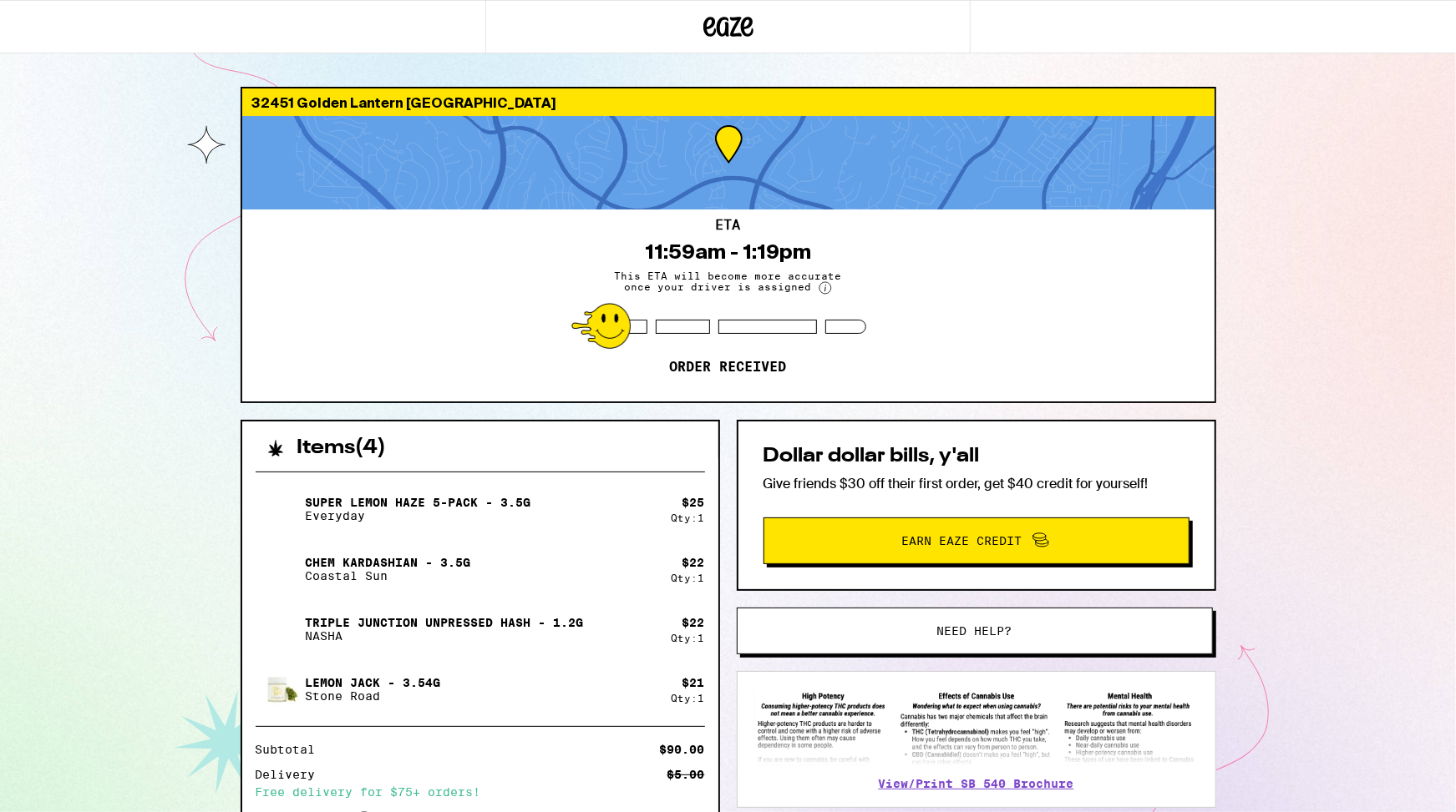
click at [941, 321] on div "ETA 11:59am - 1:19pm This ETA will become more accurate once your driver is ass…" at bounding box center [729, 305] width 973 height 192
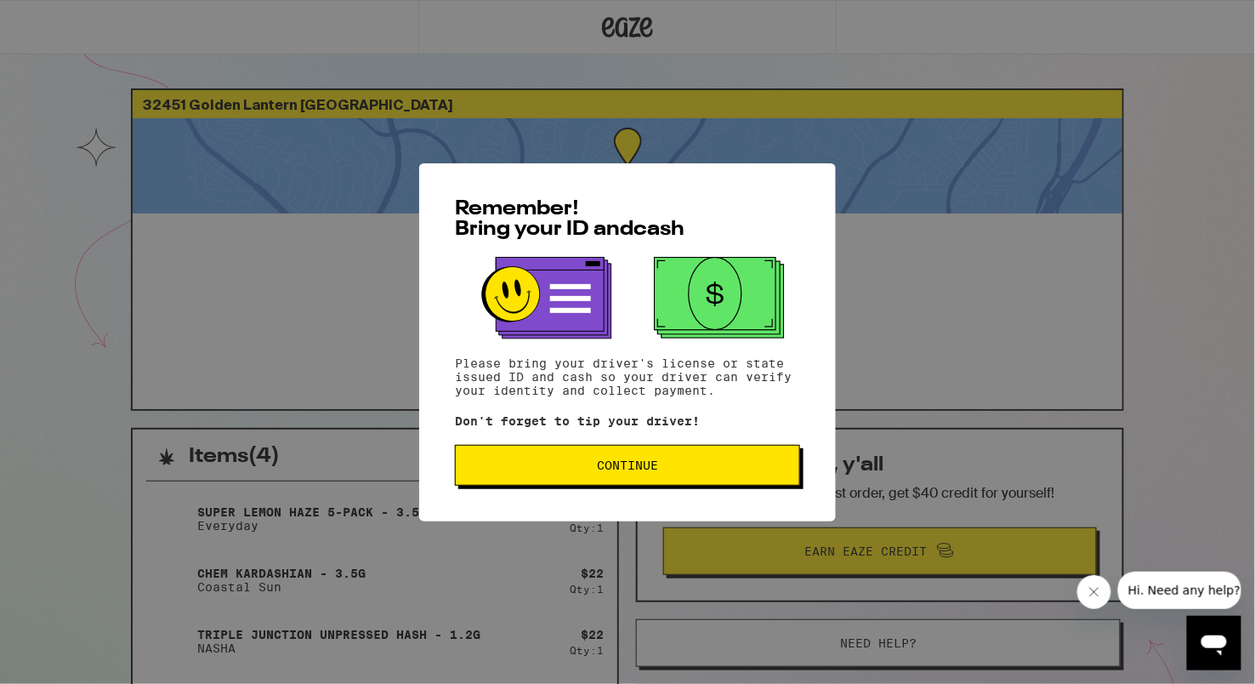
click at [601, 515] on div "Remember! Bring your ID and cash Please bring your driver's license or state is…" at bounding box center [627, 342] width 417 height 358
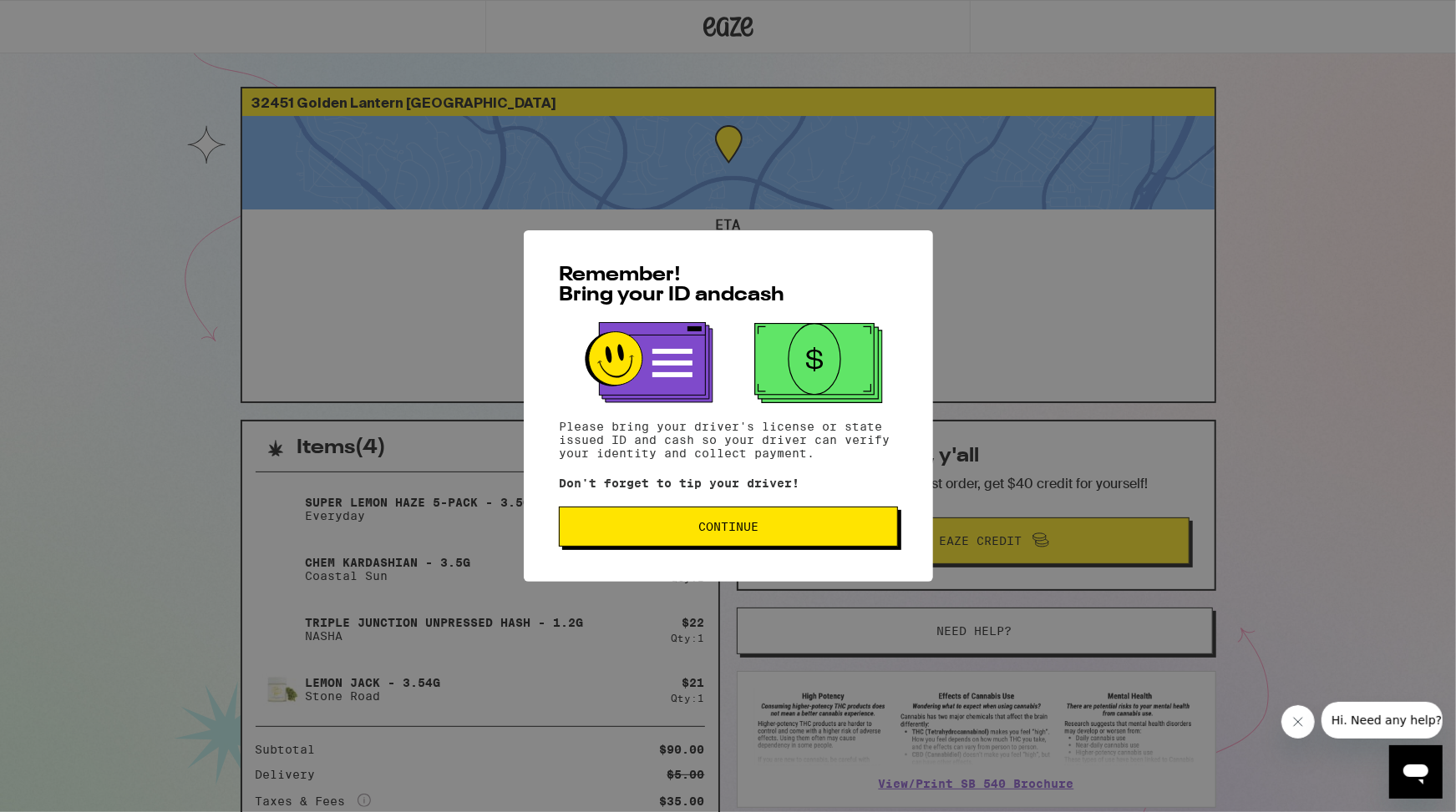
click at [585, 465] on div "Remember! Bring your ID and cash Please bring your driver's license or state is…" at bounding box center [728, 406] width 410 height 352
click at [586, 514] on button "Continue" at bounding box center [728, 526] width 339 height 40
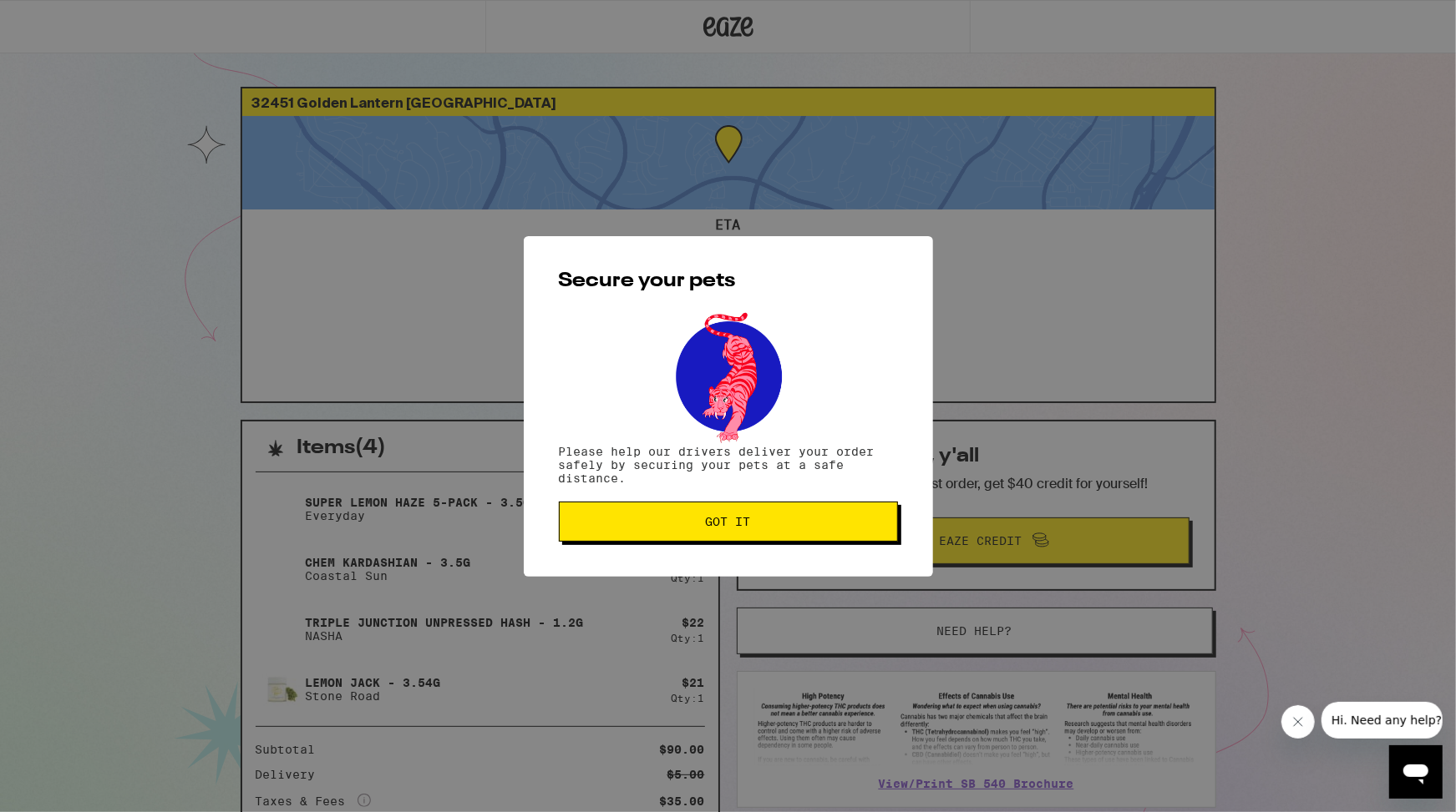
click at [586, 514] on button "Got it" at bounding box center [728, 521] width 339 height 40
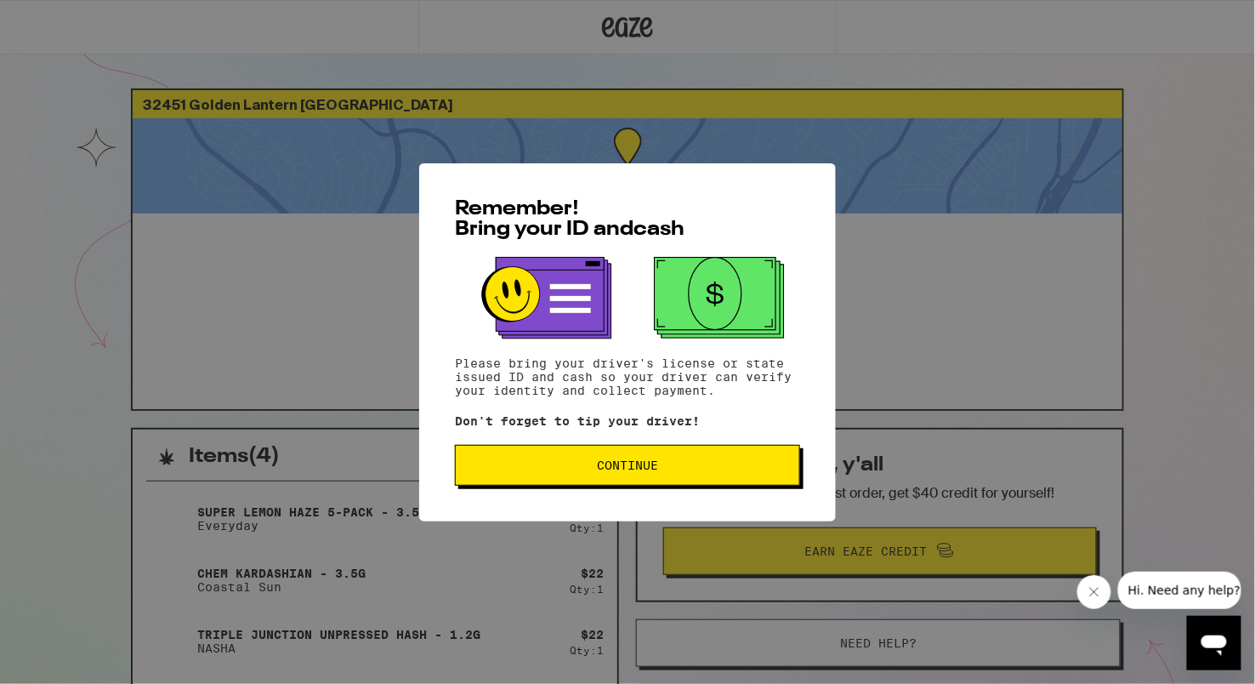
click at [609, 515] on div "Remember! Bring your ID and cash Please bring your driver's license or state is…" at bounding box center [627, 342] width 417 height 358
click at [609, 521] on div "Remember! Bring your ID and cash Please bring your driver's license or state is…" at bounding box center [627, 342] width 417 height 358
click at [633, 428] on p "Don't forget to tip your driver!" at bounding box center [627, 421] width 345 height 14
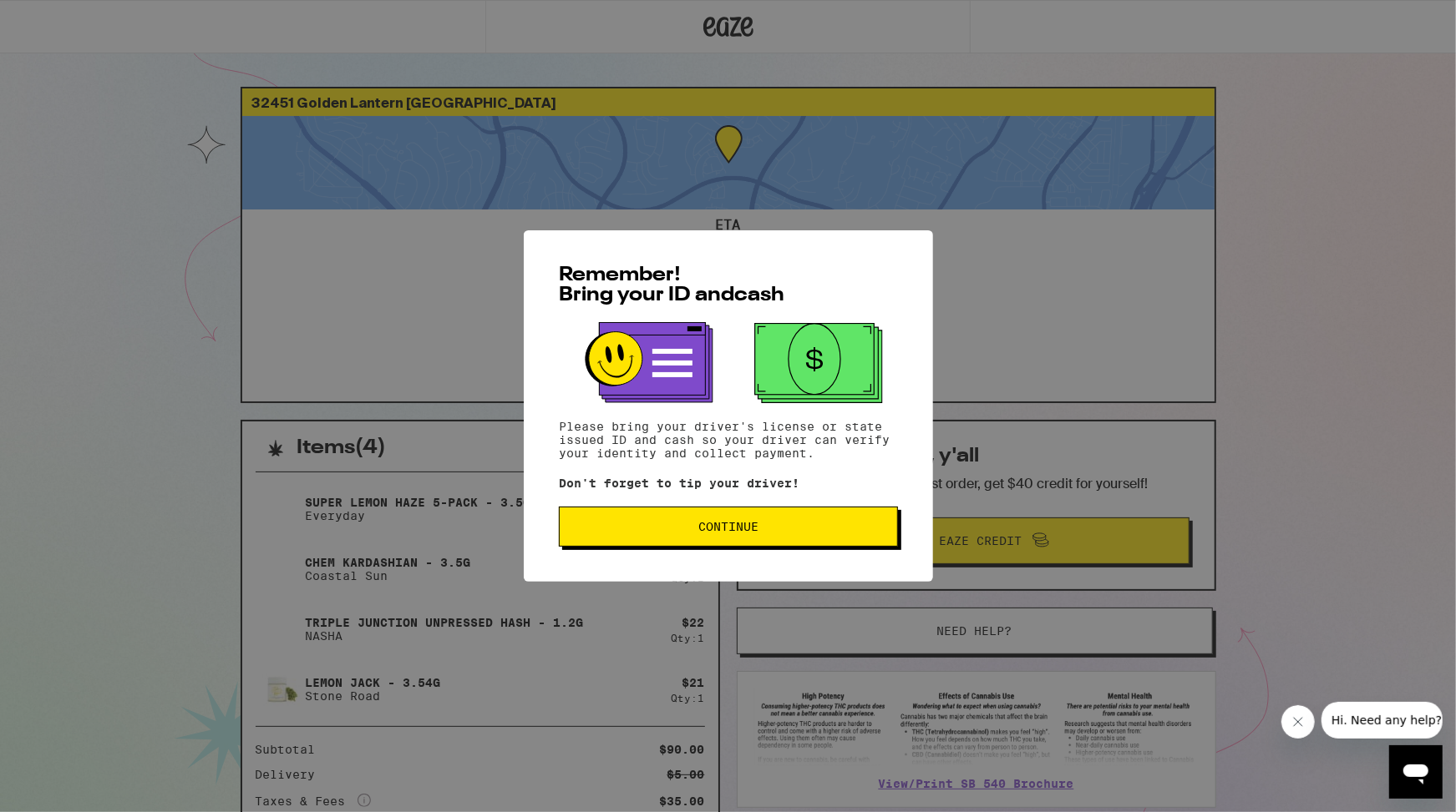
click at [616, 511] on div "Remember! Bring your ID and cash Please bring your driver's license or state is…" at bounding box center [728, 406] width 410 height 352
